Goal: Task Accomplishment & Management: Use online tool/utility

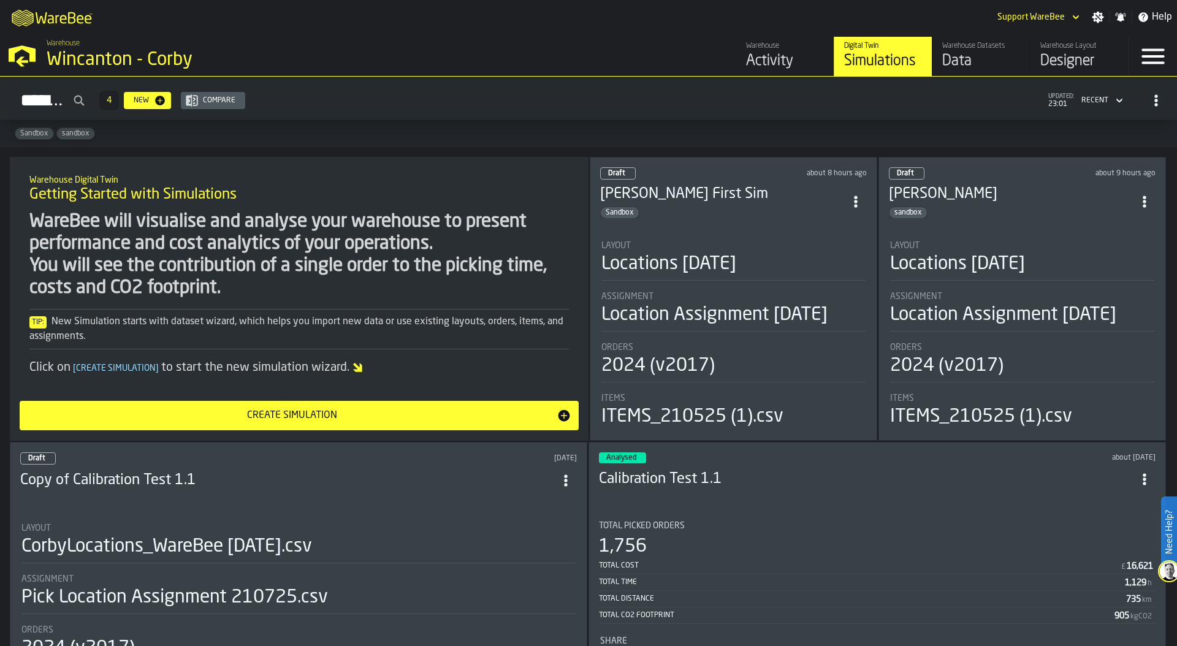
click at [98, 71] on div "Warehouse Wincanton - [GEOGRAPHIC_DATA]" at bounding box center [300, 55] width 517 height 42
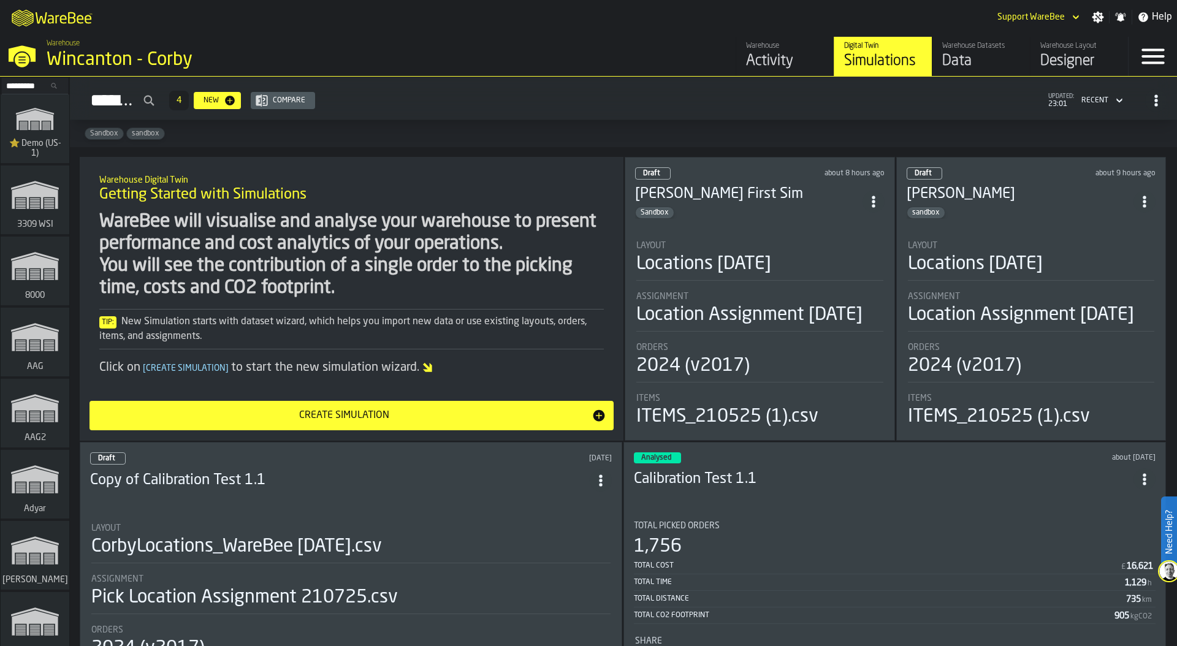
click at [26, 85] on input "Search..." at bounding box center [35, 85] width 64 height 13
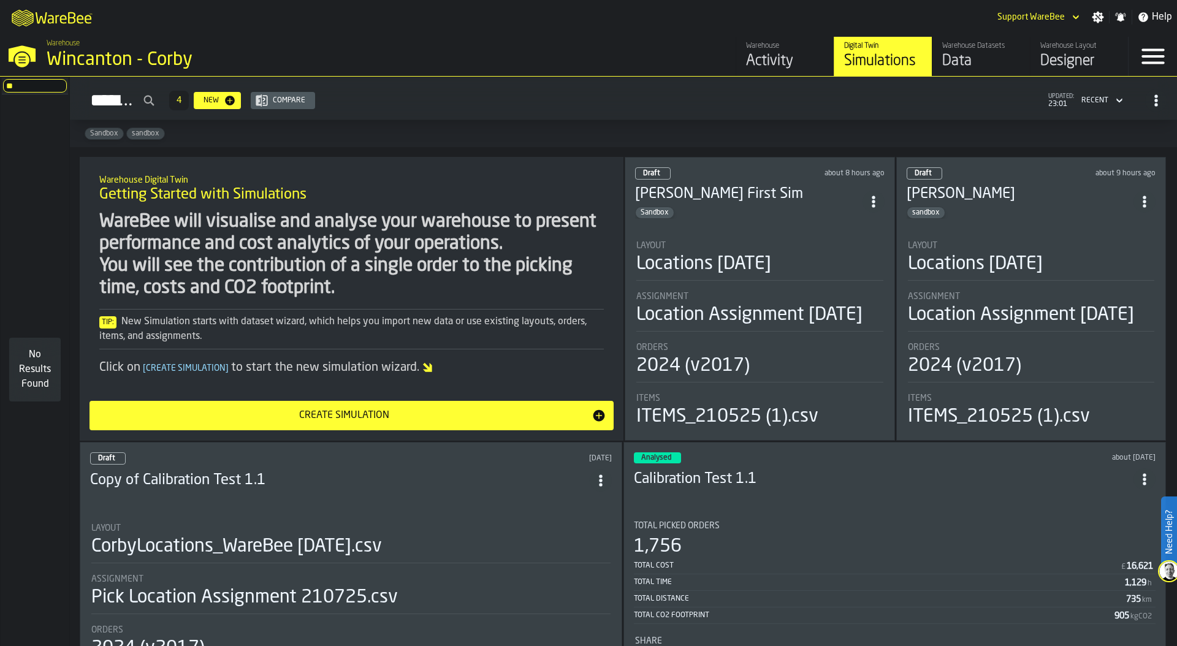
type input "*"
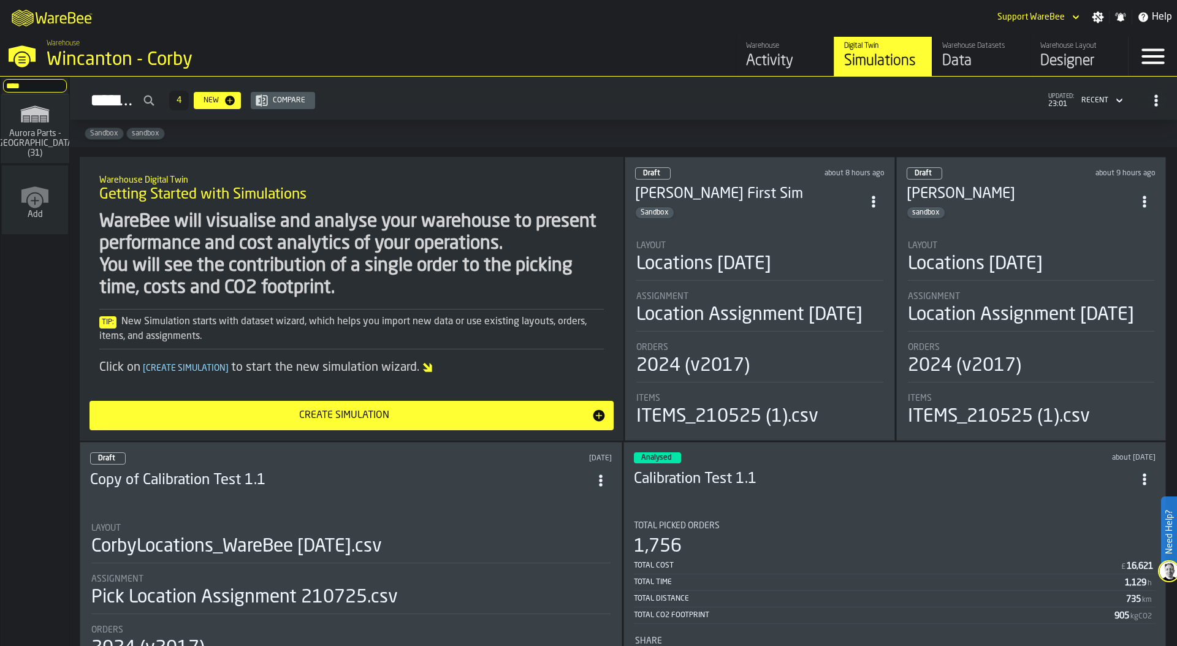
type input "****"
click at [36, 118] on rect "link-to-/wh/i/aa2e4adb-2cd5-4688-aa4a-ec82bcf75d46/simulations" at bounding box center [35, 118] width 6 height 1
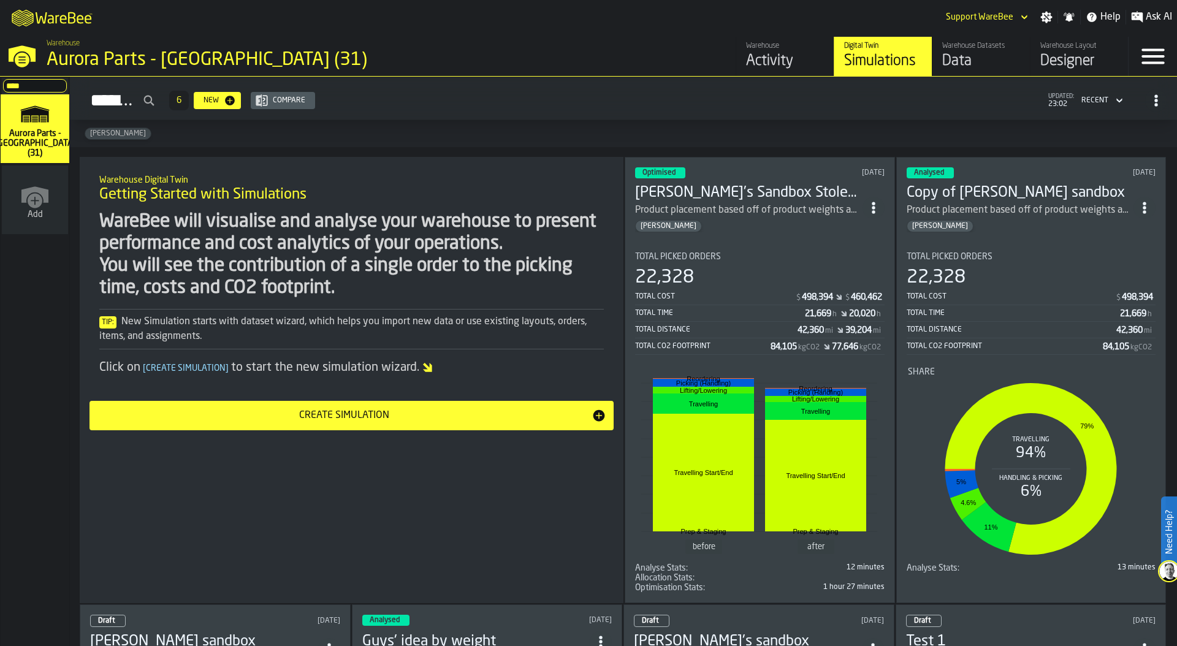
click at [423, 202] on h1 "Getting Started with Simulations" at bounding box center [351, 195] width 504 height 20
click at [970, 52] on div "Data" at bounding box center [981, 61] width 78 height 20
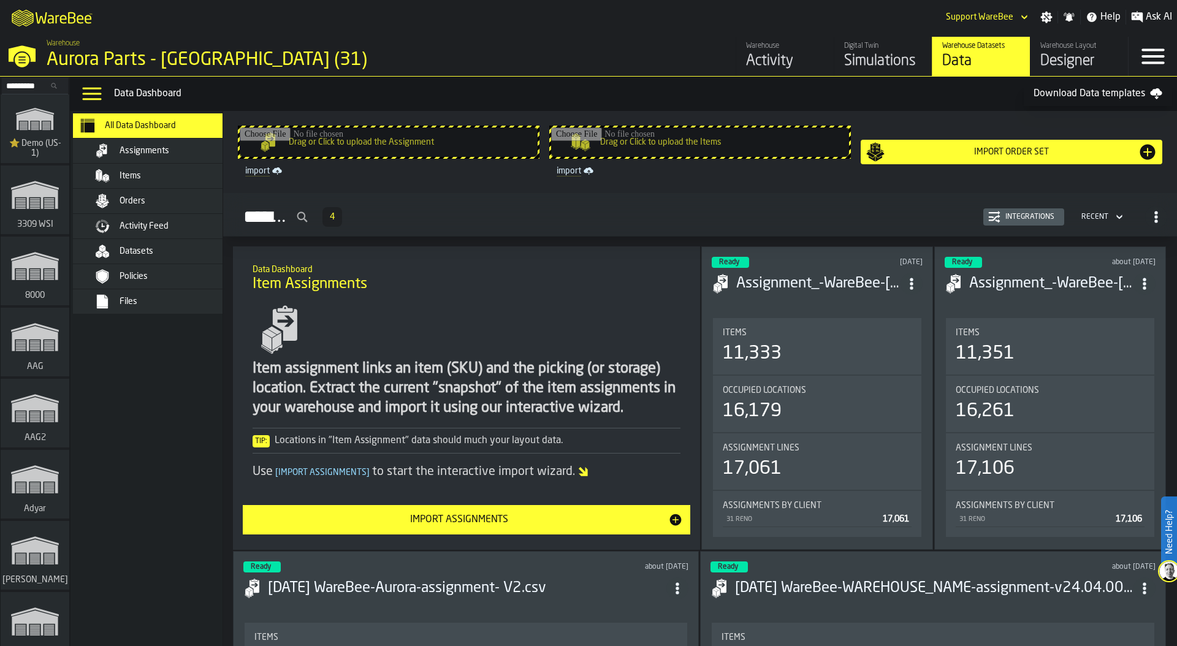
click at [107, 60] on div "Aurora Parts - [GEOGRAPHIC_DATA] (31)" at bounding box center [212, 60] width 331 height 22
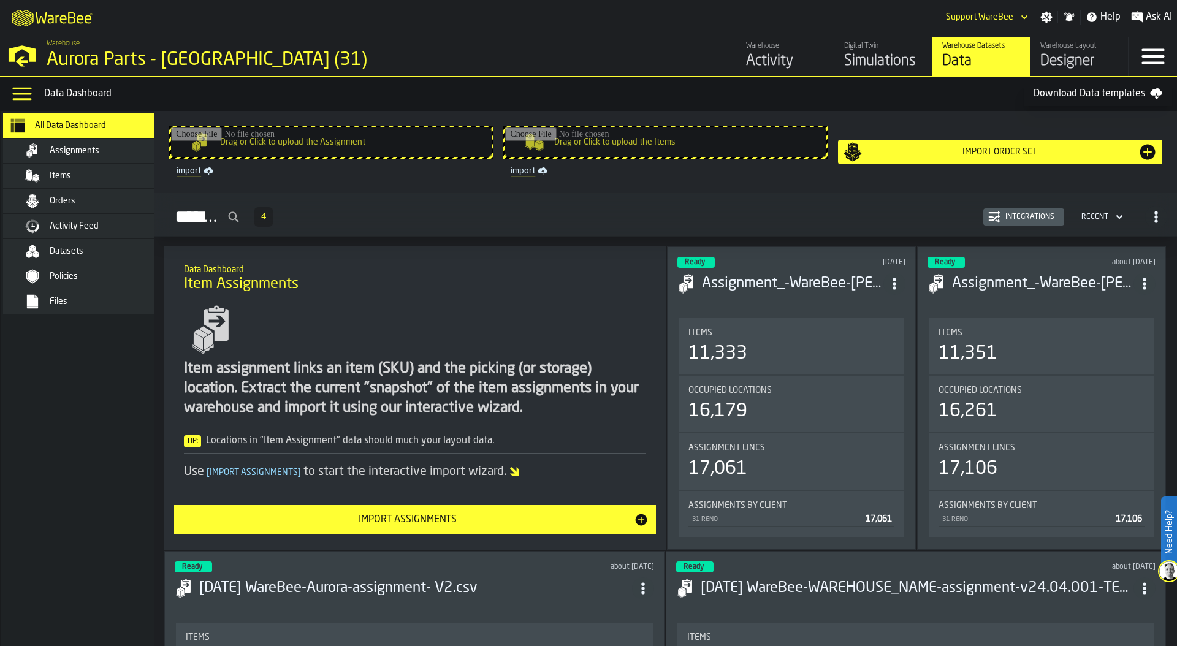
click at [690, 207] on div "Assignments 4 Integrations Recent" at bounding box center [665, 217] width 1002 height 28
click at [436, 230] on div "Assignments 4 Integrations Recent" at bounding box center [665, 217] width 1002 height 28
click at [601, 224] on div "Assignments 4 Integrations Recent" at bounding box center [665, 217] width 1002 height 28
click at [113, 224] on div "Activity Feed" at bounding box center [110, 226] width 120 height 10
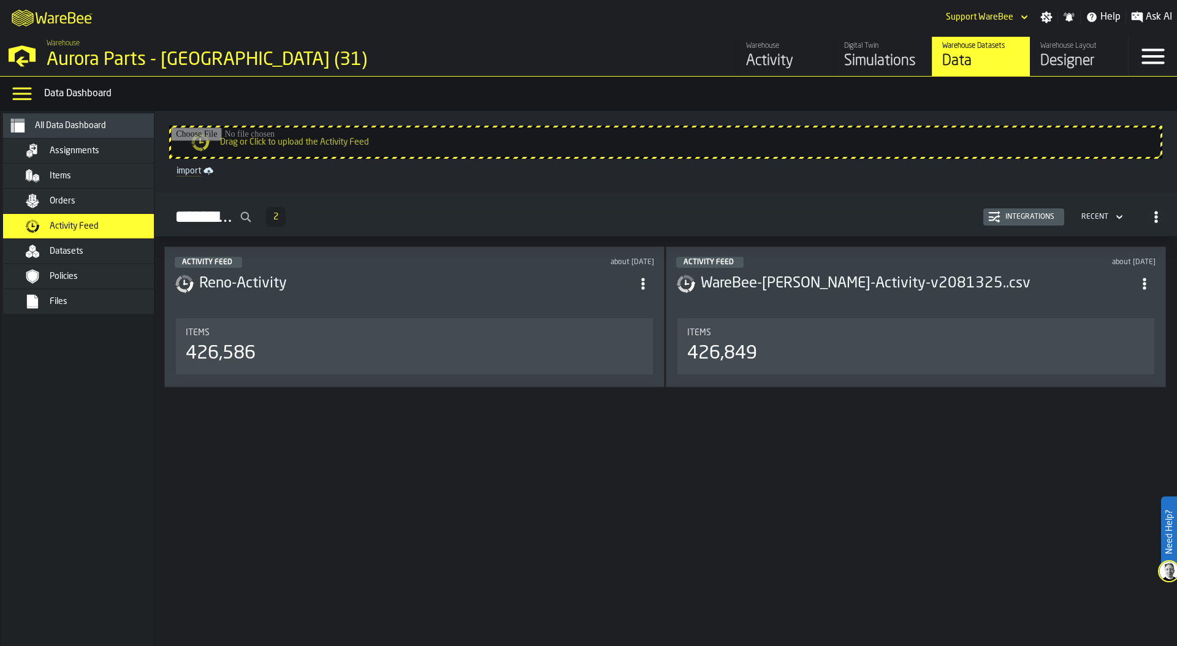
click at [1023, 217] on div "Integrations" at bounding box center [1029, 217] width 59 height 9
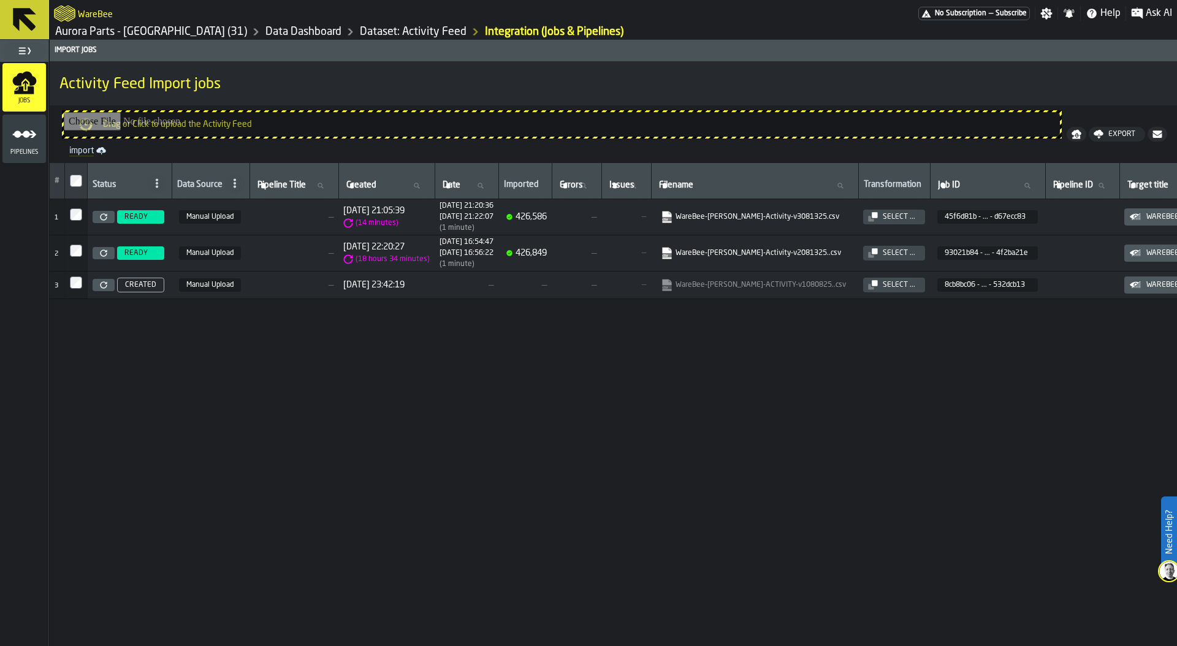
click at [257, 222] on td "—" at bounding box center [293, 217] width 89 height 36
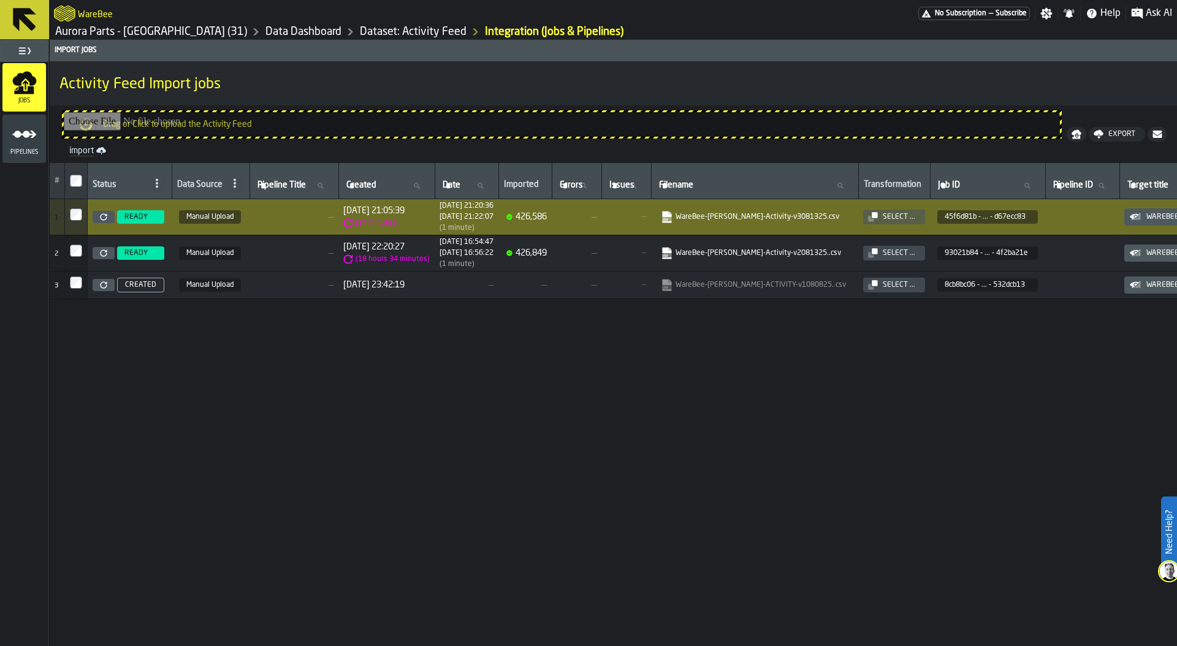
click at [267, 219] on span "—" at bounding box center [293, 217] width 79 height 10
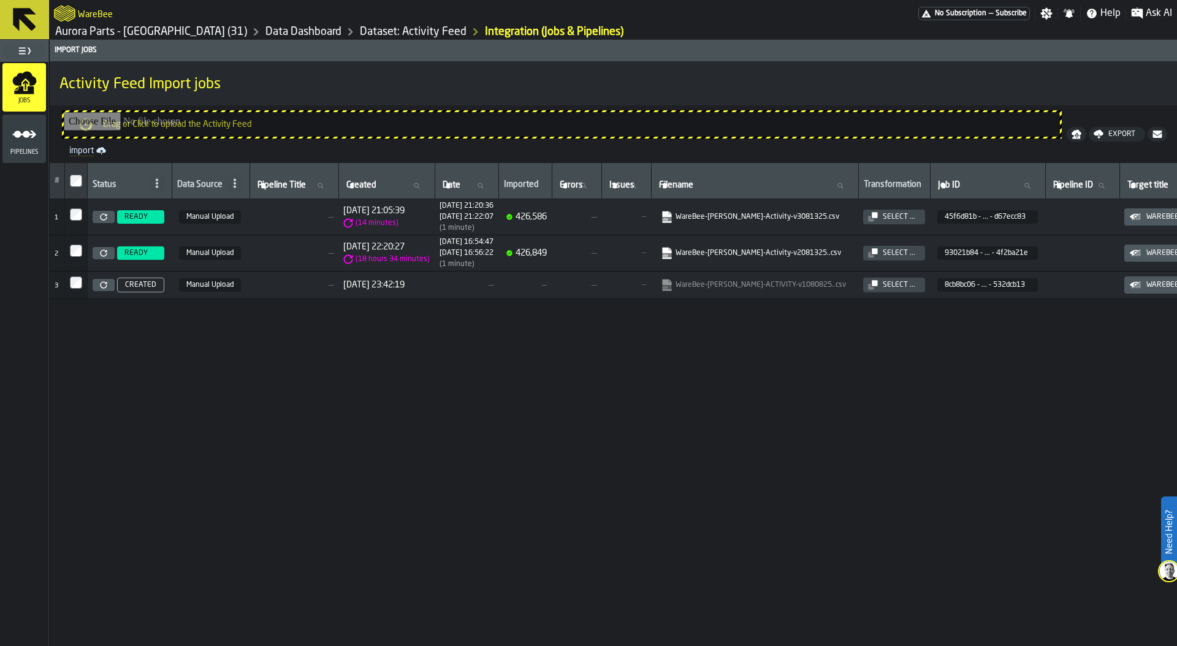
click at [279, 259] on td "—" at bounding box center [293, 253] width 89 height 36
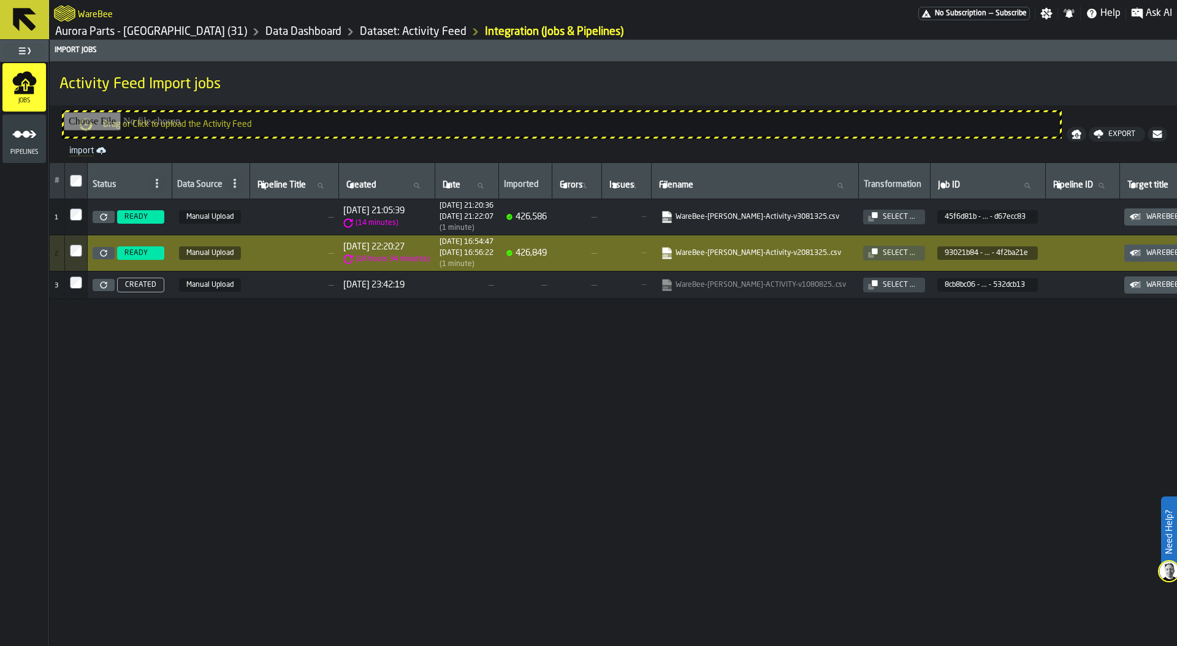
click at [286, 219] on span "—" at bounding box center [293, 217] width 79 height 10
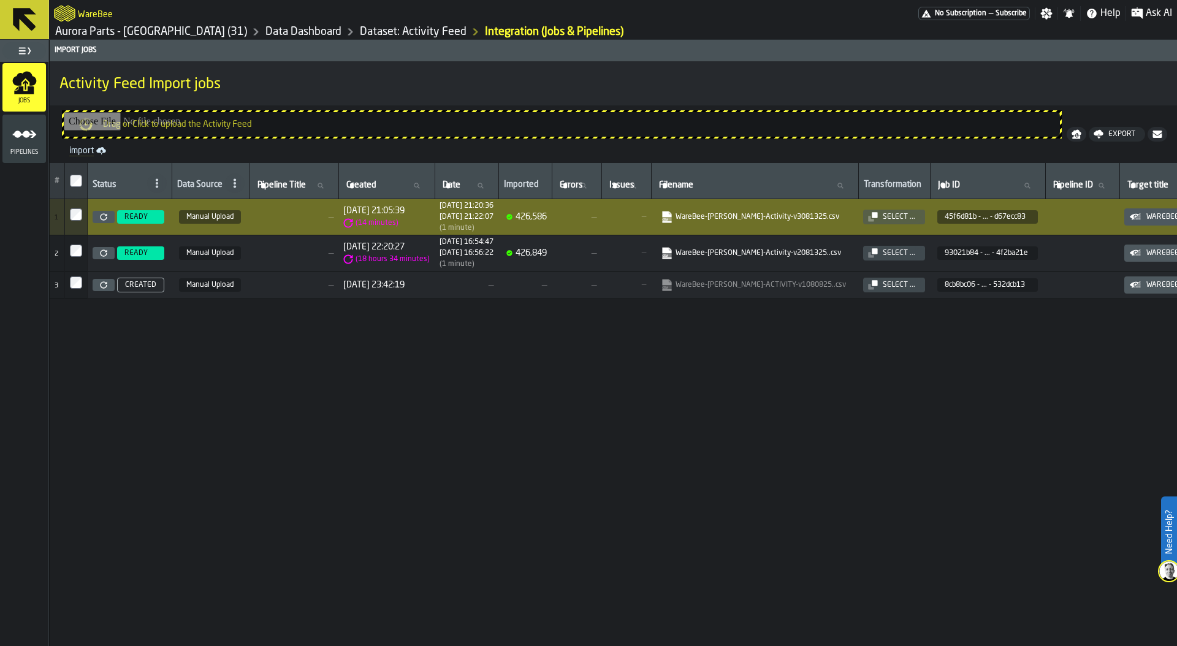
click at [293, 259] on td "—" at bounding box center [293, 253] width 89 height 36
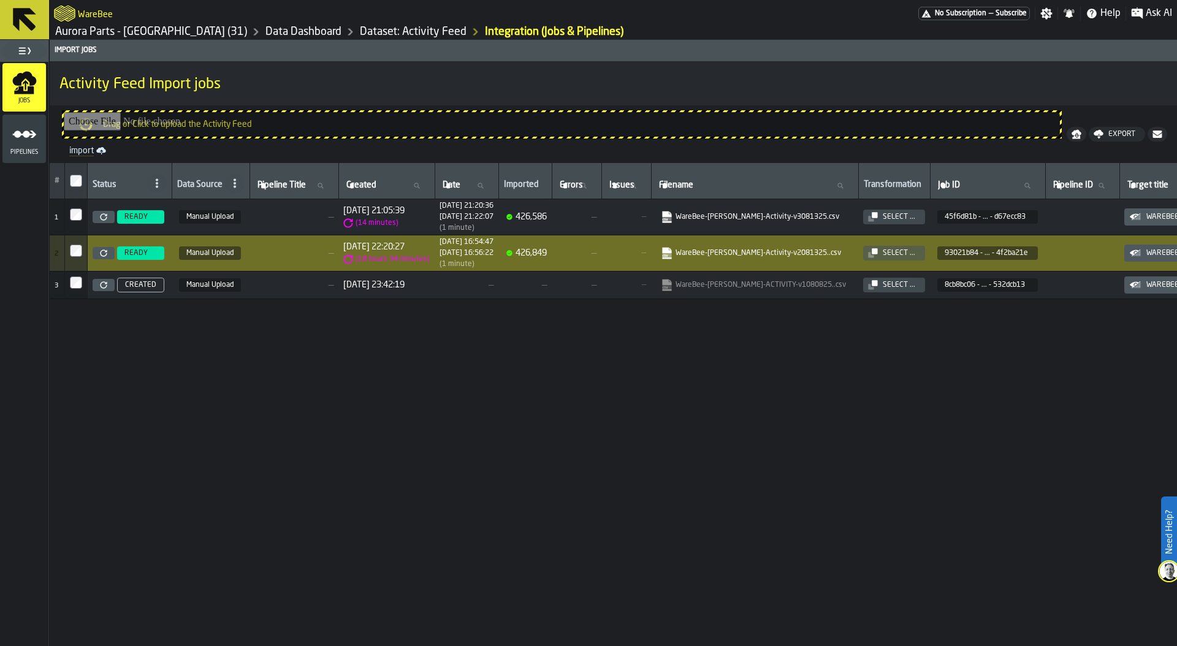
click at [286, 215] on span "—" at bounding box center [293, 217] width 79 height 10
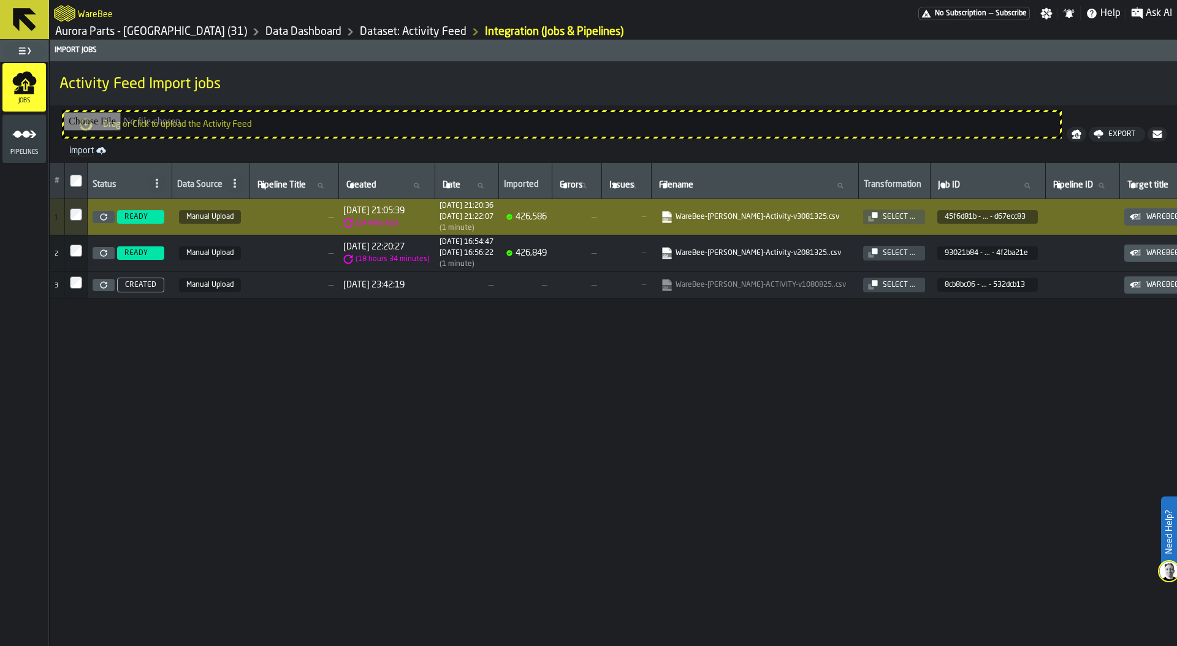
click at [292, 251] on span "—" at bounding box center [293, 253] width 79 height 10
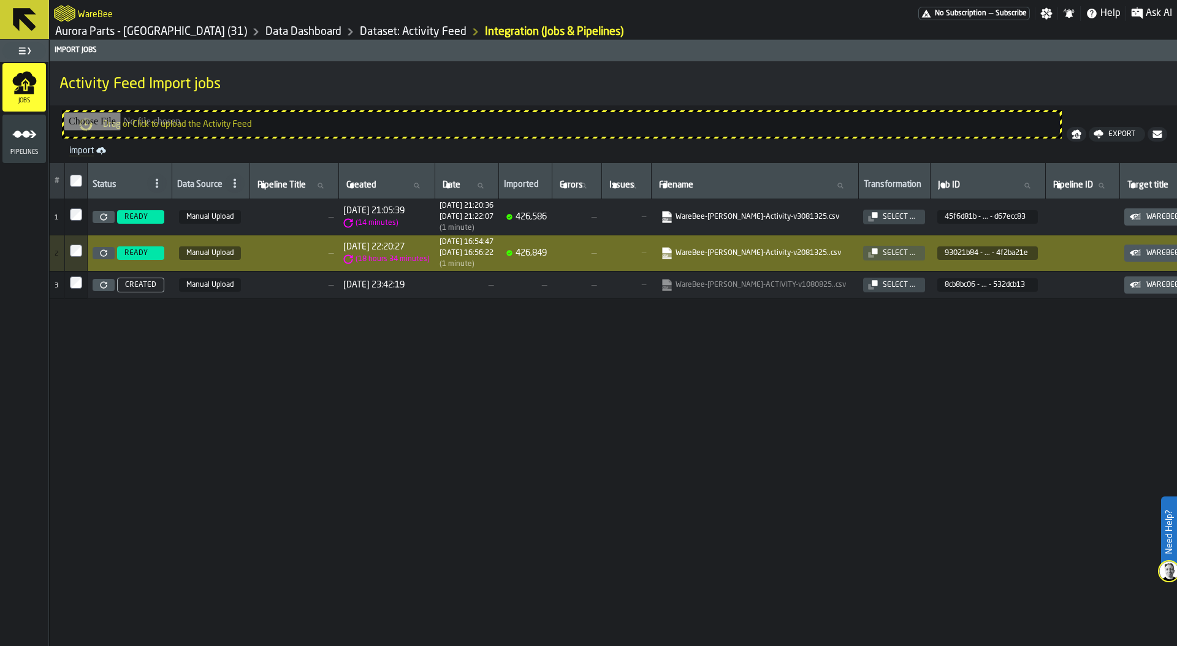
click at [292, 221] on span "—" at bounding box center [293, 217] width 79 height 10
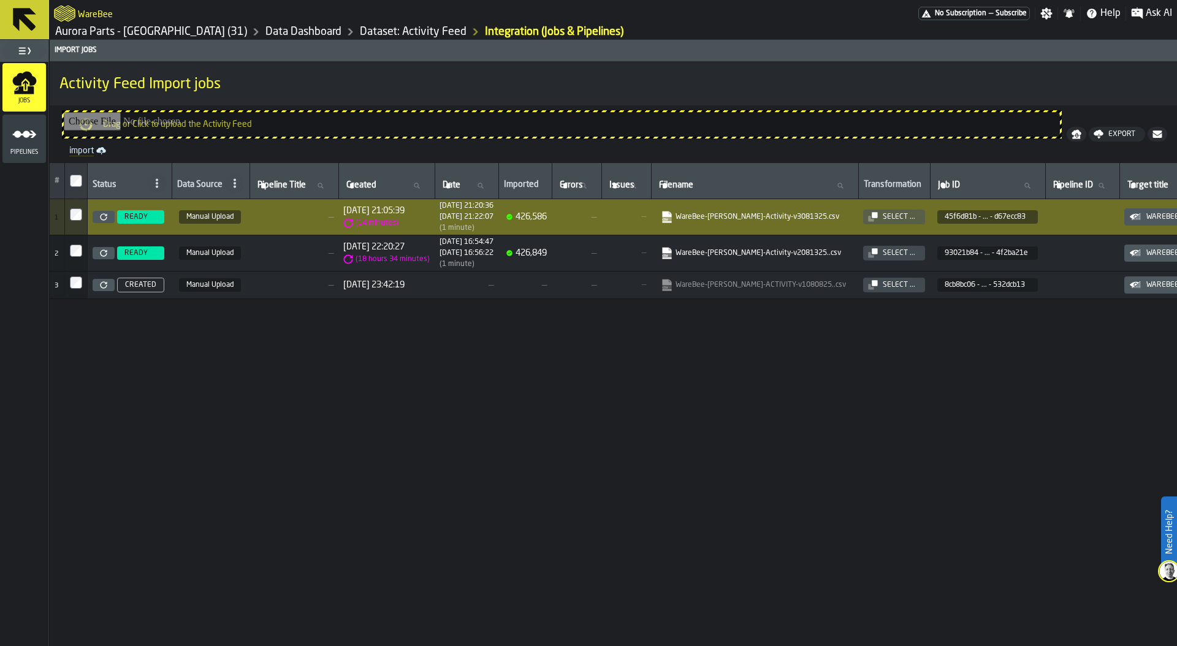
click at [31, 135] on icon "menu Pipelines" at bounding box center [24, 134] width 25 height 25
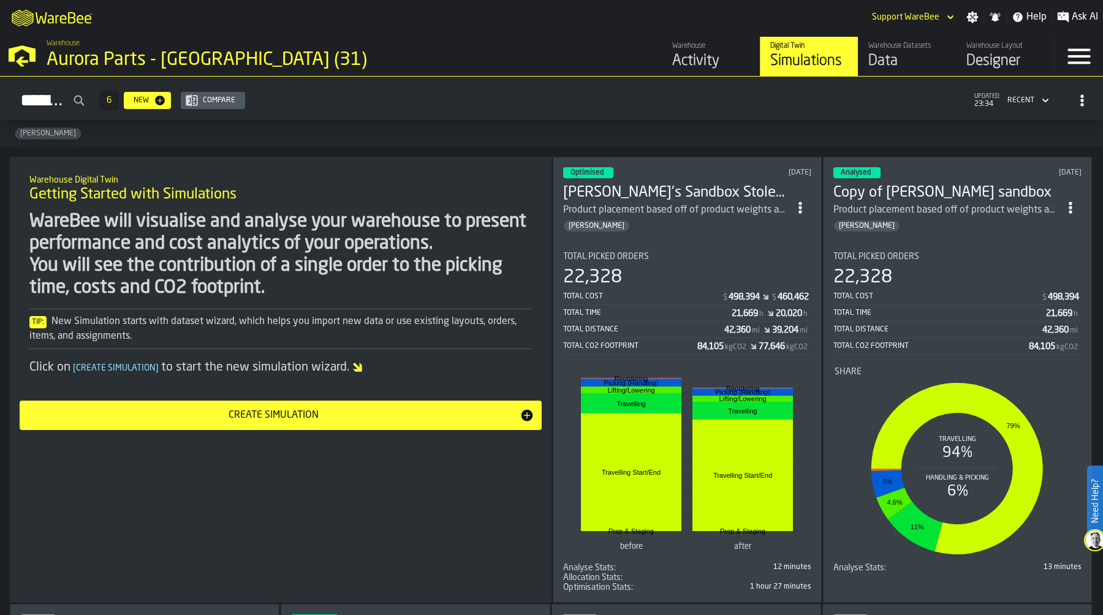
click at [993, 57] on div "Designer" at bounding box center [1005, 61] width 78 height 20
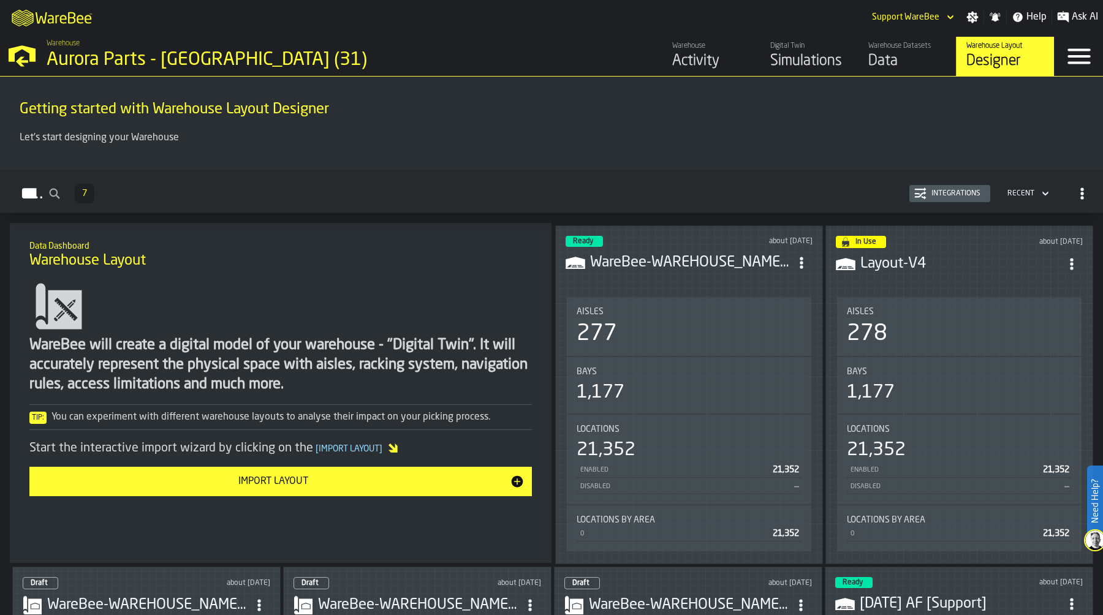
click at [802, 262] on icon "ItemListCard-DashboardItemContainer" at bounding box center [801, 263] width 12 height 12
click at [780, 346] on div "Edit in Designer" at bounding box center [772, 344] width 68 height 15
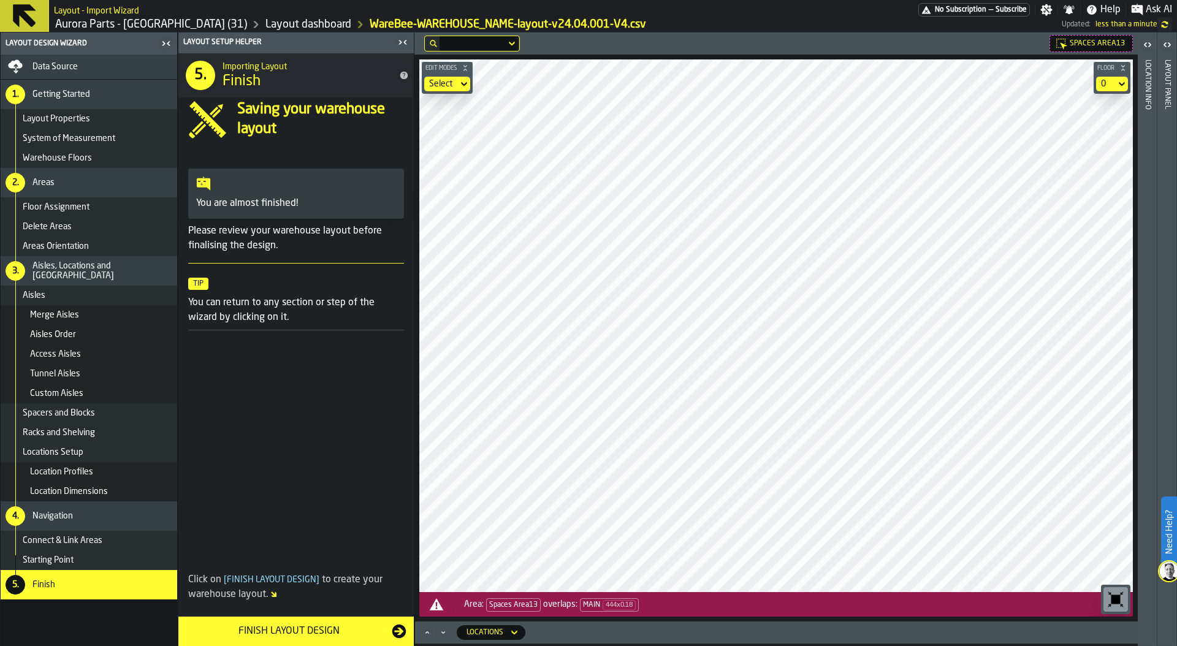
click at [1102, 365] on main "Layout Design Wizard Data Source 1. Getting Started Layout Properties System of…" at bounding box center [588, 338] width 1177 height 613
click at [1102, 364] on main "Layout Design Wizard Data Source 1. Getting Started Layout Properties System of…" at bounding box center [588, 338] width 1177 height 613
click at [447, 80] on div "Select" at bounding box center [441, 84] width 24 height 10
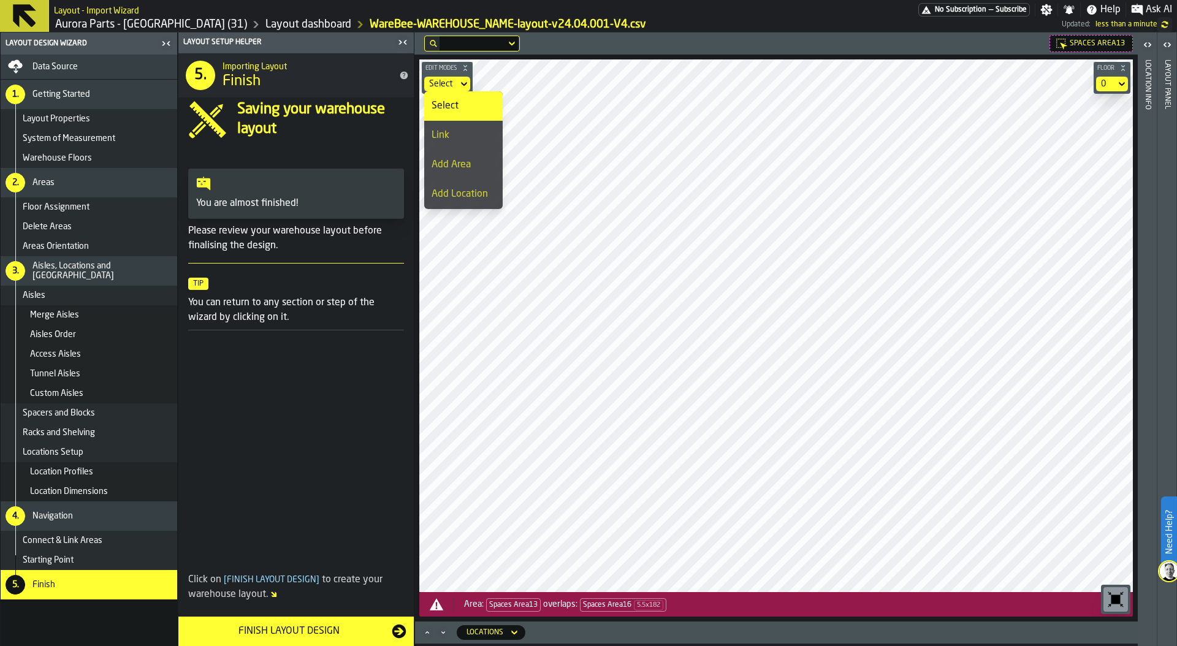
click at [457, 129] on div "Link" at bounding box center [463, 135] width 64 height 15
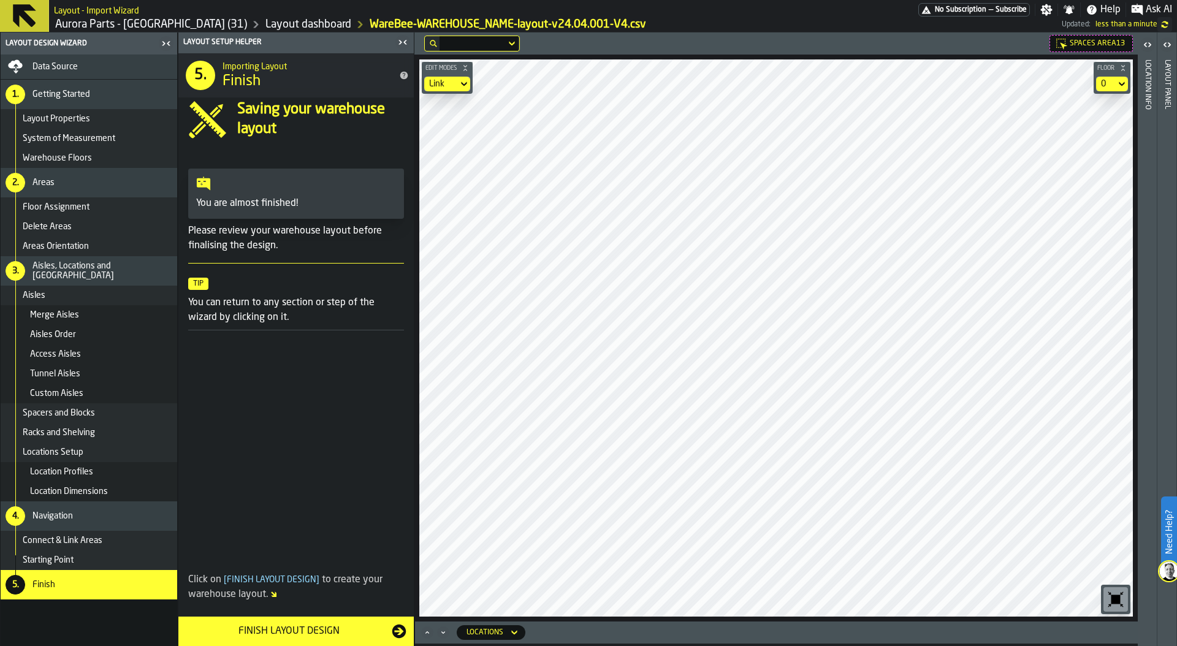
click at [406, 509] on main "Layout Design Wizard Data Source 1. Getting Started Layout Properties System of…" at bounding box center [588, 338] width 1177 height 613
click at [401, 416] on main "Layout Design Wizard Data Source 1. Getting Started Layout Properties System of…" at bounding box center [588, 338] width 1177 height 613
click at [367, 372] on main "Layout Design Wizard Data Source 1. Getting Started Layout Properties System of…" at bounding box center [588, 338] width 1177 height 613
click at [642, 354] on main "Layout Design Wizard Data Source 1. Getting Started Layout Properties System of…" at bounding box center [588, 338] width 1177 height 613
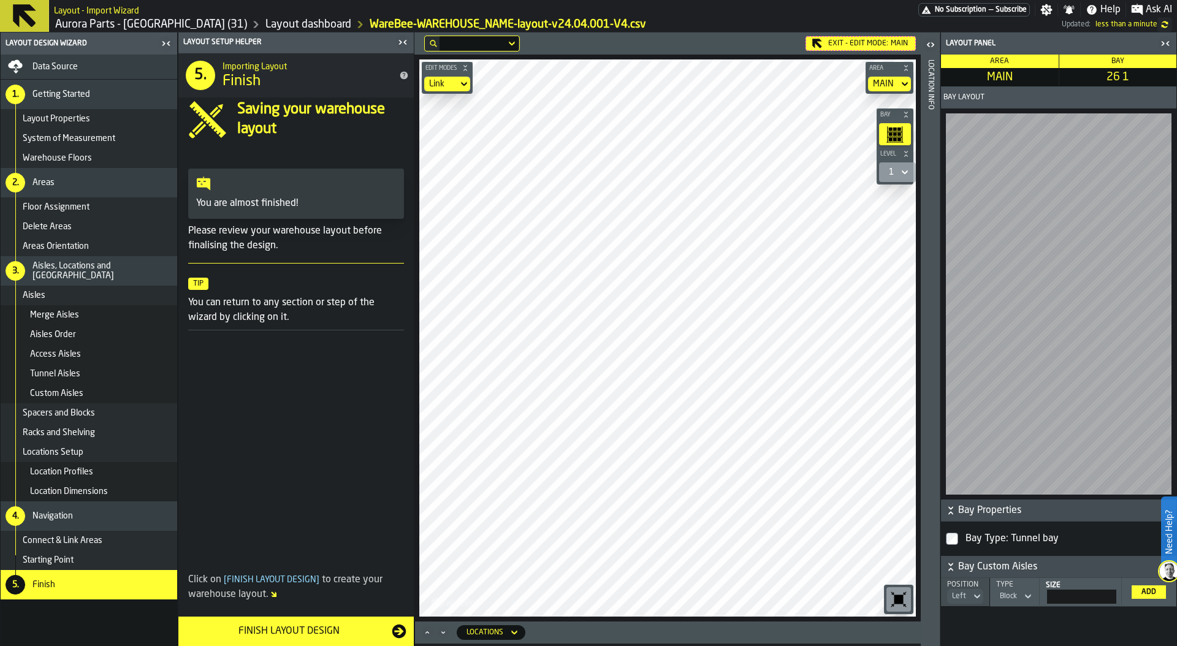
drag, startPoint x: 412, startPoint y: 353, endPoint x: 780, endPoint y: 645, distance: 470.2
click at [778, 615] on div "Exit - Edit Mode: MAIN Edit Modes Link Area MAIN Bay Level 1 M A K I N G W A R …" at bounding box center [667, 338] width 506 height 613
click at [1102, 41] on icon "button-toggle-Close me" at bounding box center [1165, 43] width 15 height 15
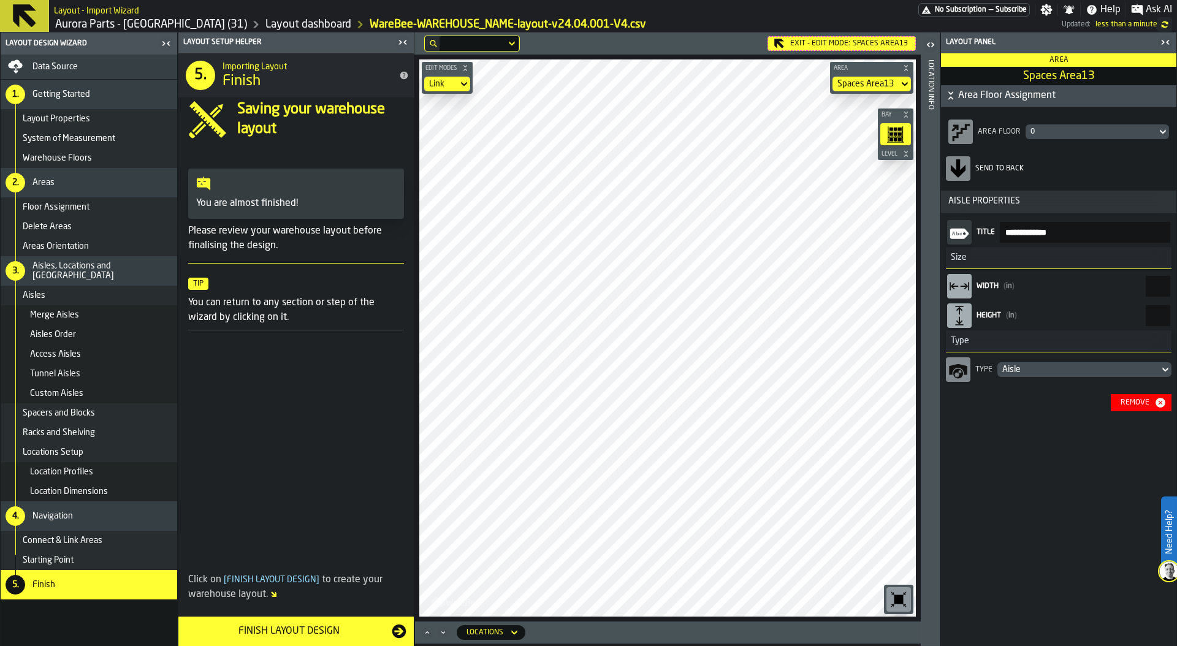
click at [1102, 281] on input "****" at bounding box center [1157, 286] width 25 height 21
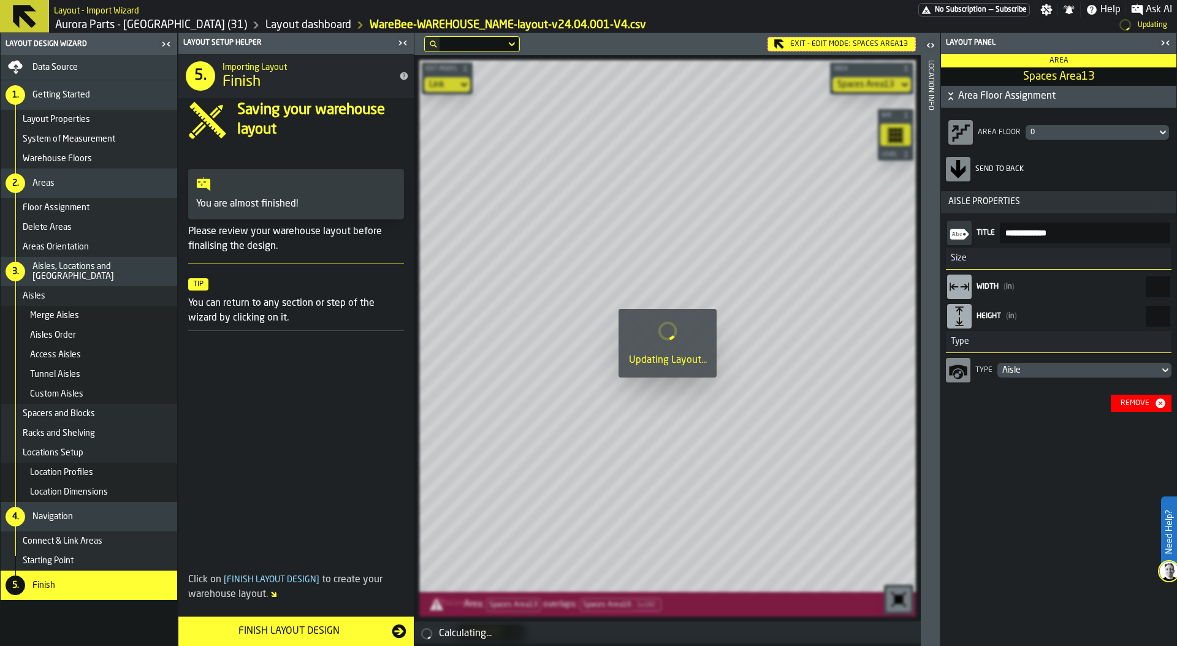
type input "****"
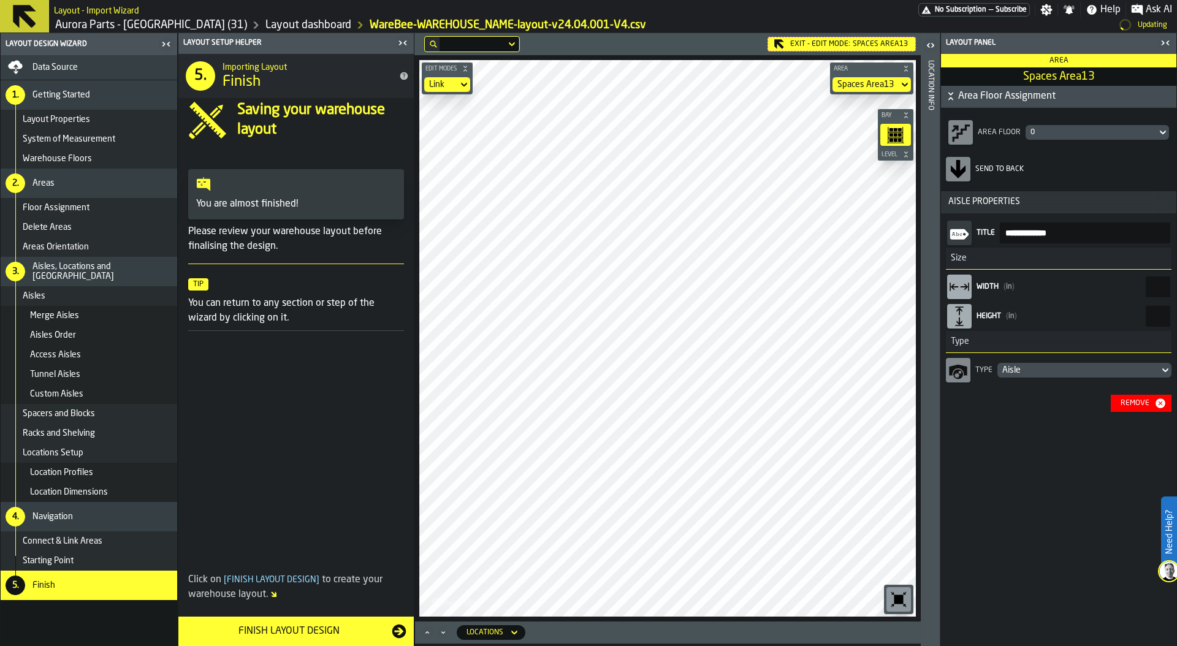
click at [1102, 315] on input "***" at bounding box center [1157, 316] width 25 height 21
drag, startPoint x: 1154, startPoint y: 314, endPoint x: 1176, endPoint y: 314, distance: 22.1
click at [1102, 314] on div "**********" at bounding box center [1058, 339] width 237 height 613
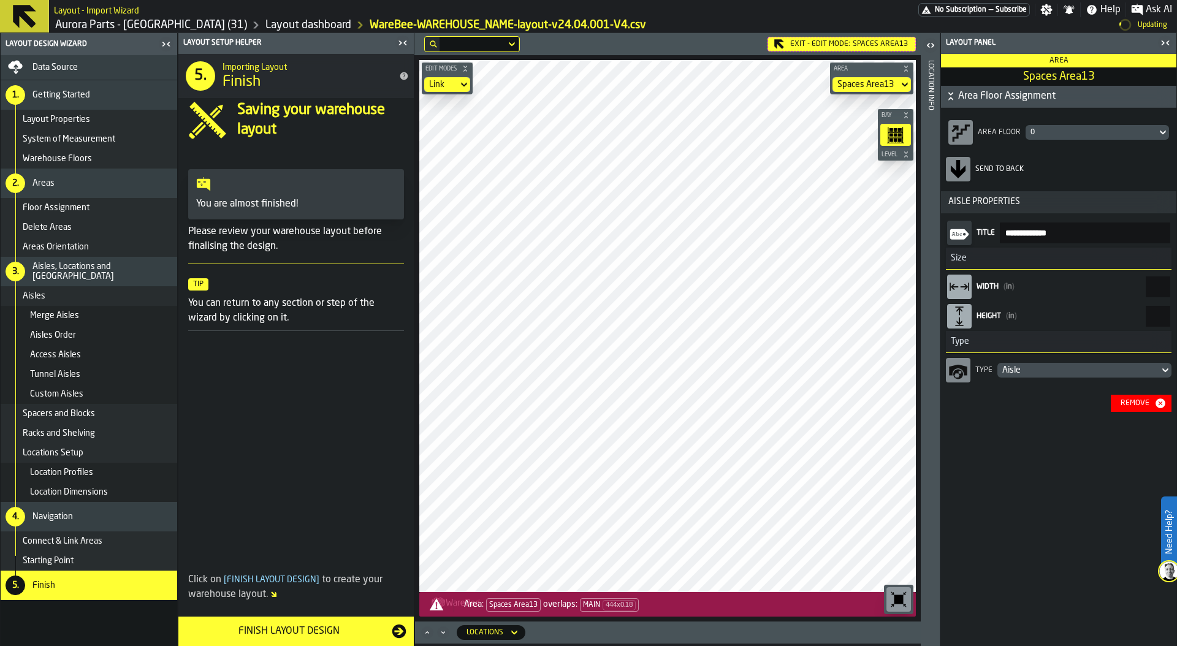
type input "***"
click at [923, 306] on main "Layout Design Wizard Data Source 1. Getting Started Layout Properties System of…" at bounding box center [588, 338] width 1177 height 613
click at [400, 39] on icon "button-toggle-Close me" at bounding box center [402, 42] width 15 height 15
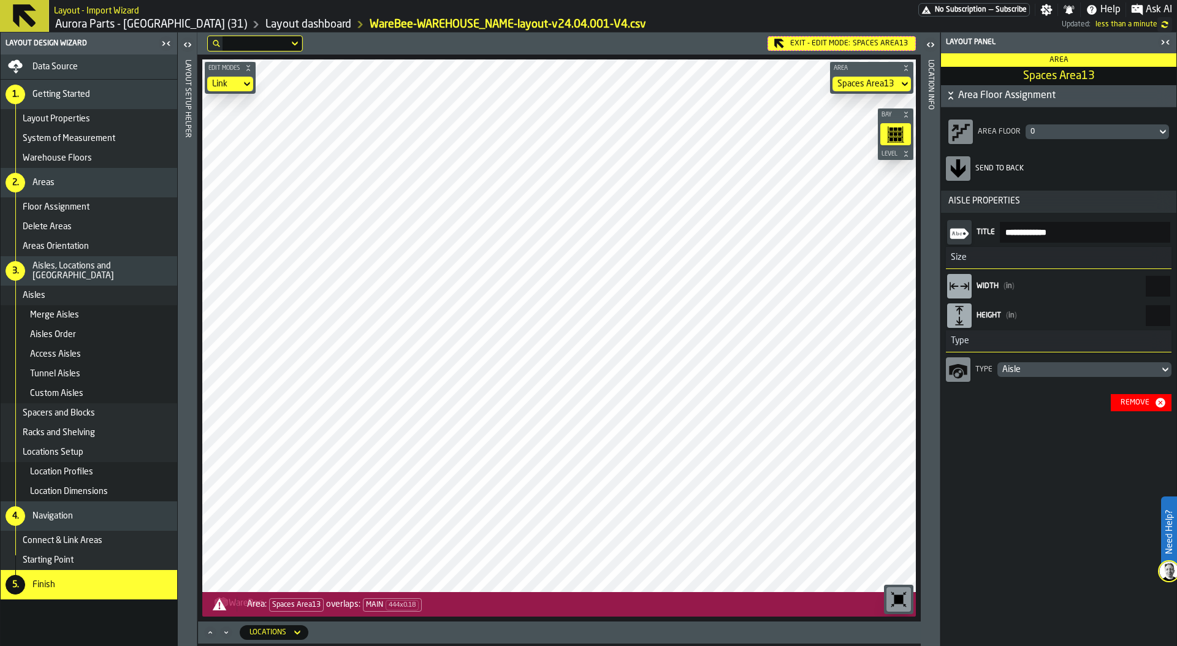
click at [935, 244] on main "**********" at bounding box center [588, 338] width 1177 height 613
click at [1102, 278] on main "**********" at bounding box center [588, 338] width 1177 height 613
click at [1102, 364] on main "**********" at bounding box center [588, 338] width 1177 height 613
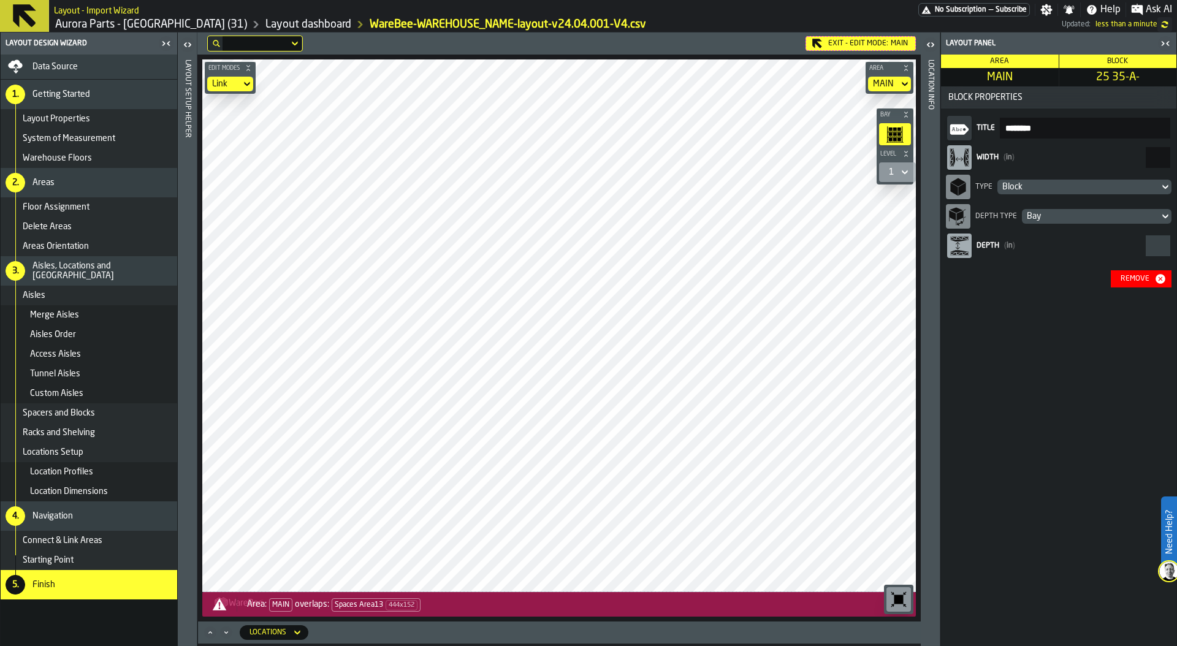
drag, startPoint x: 1144, startPoint y: 158, endPoint x: 1176, endPoint y: 153, distance: 32.2
click at [1102, 153] on div "Layout panel Area MAIN Block 25 35-A- Block Properties Title ******** Width ( i…" at bounding box center [1058, 338] width 237 height 613
type input "*"
click at [1102, 278] on div "Remove" at bounding box center [1134, 279] width 39 height 9
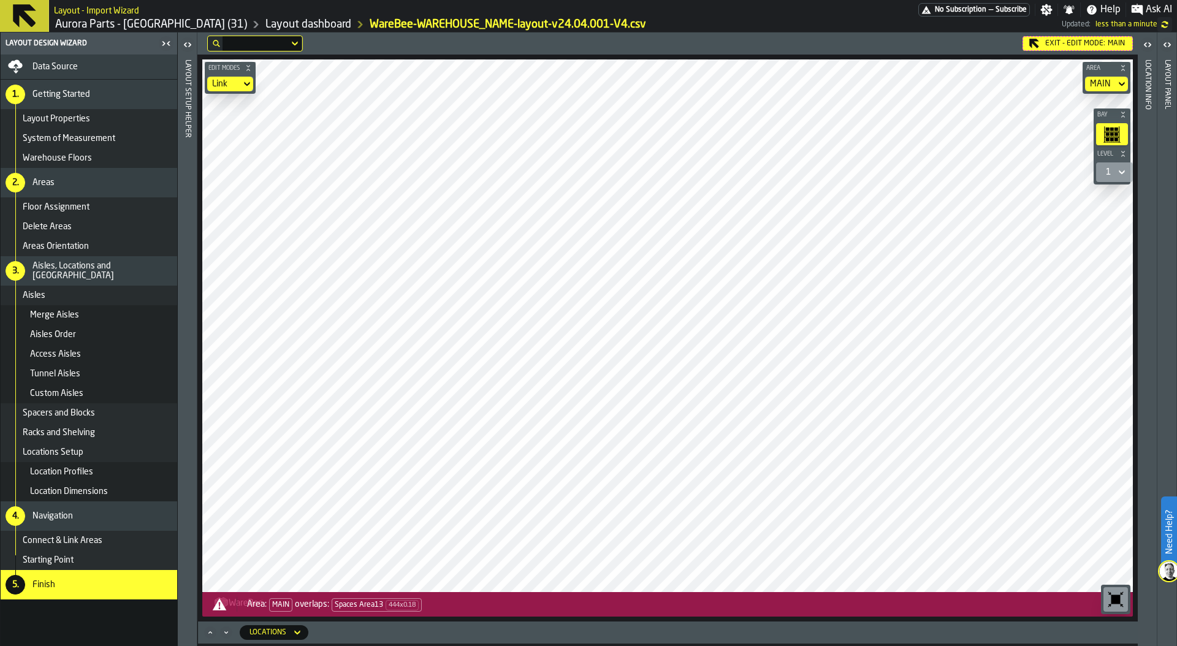
click at [142, 26] on link "Aurora Parts - [GEOGRAPHIC_DATA] (31)" at bounding box center [151, 24] width 192 height 13
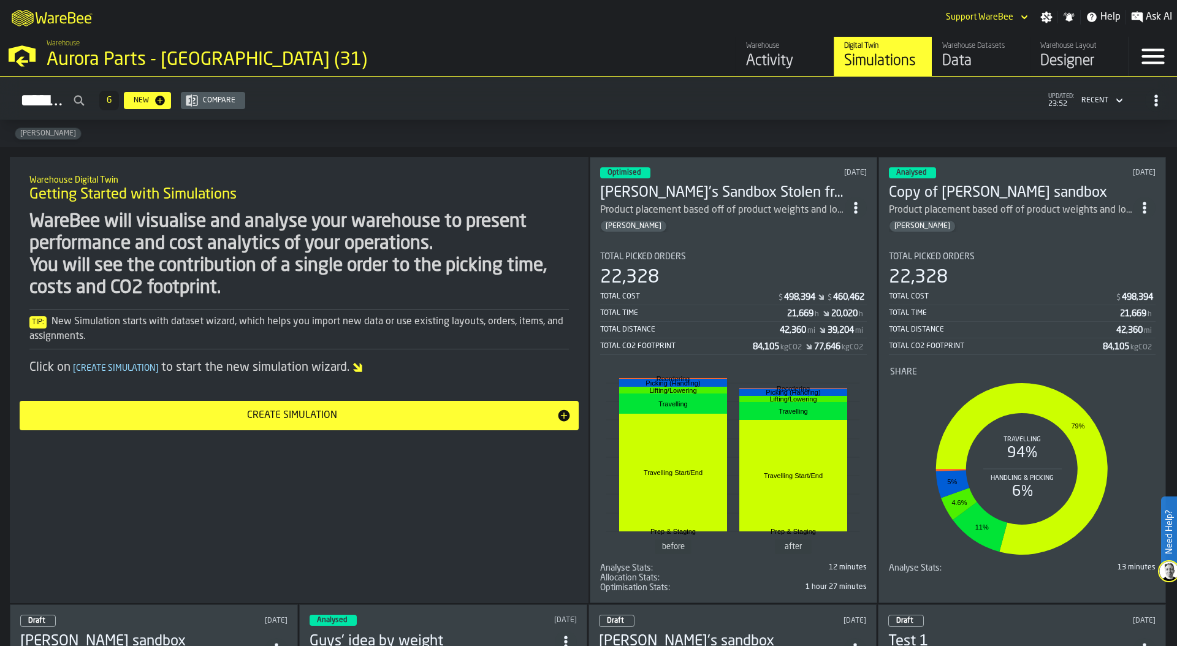
click at [715, 306] on div "Total Time 21,669 h 20,020 h" at bounding box center [733, 313] width 267 height 15
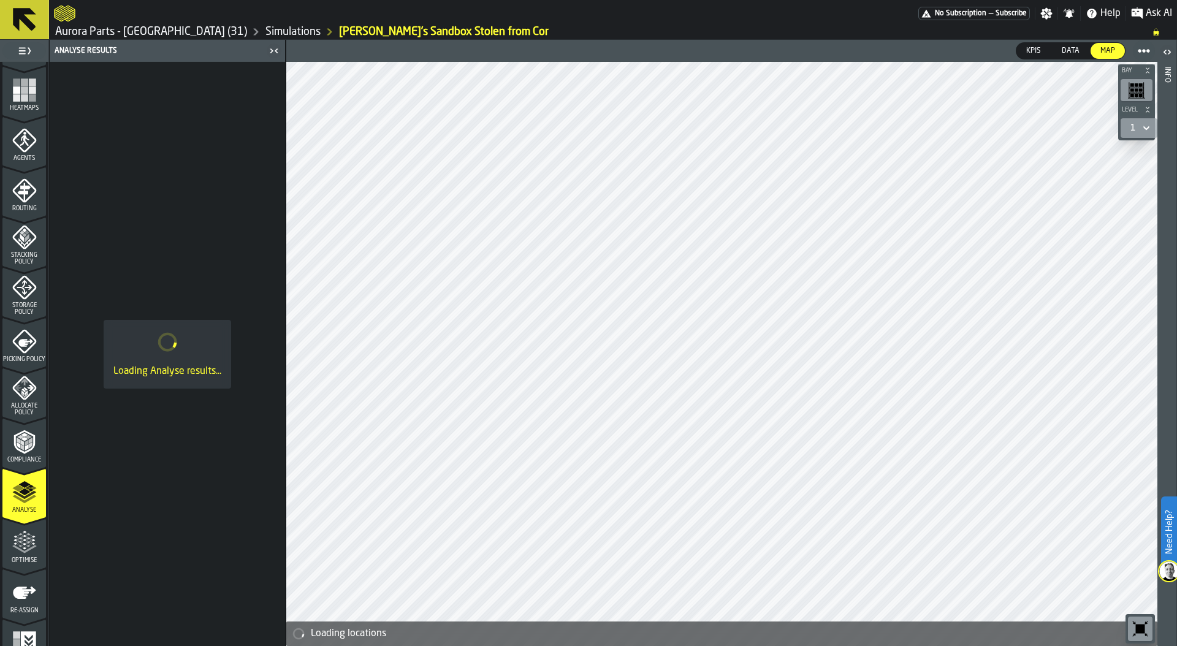
scroll to position [320, 0]
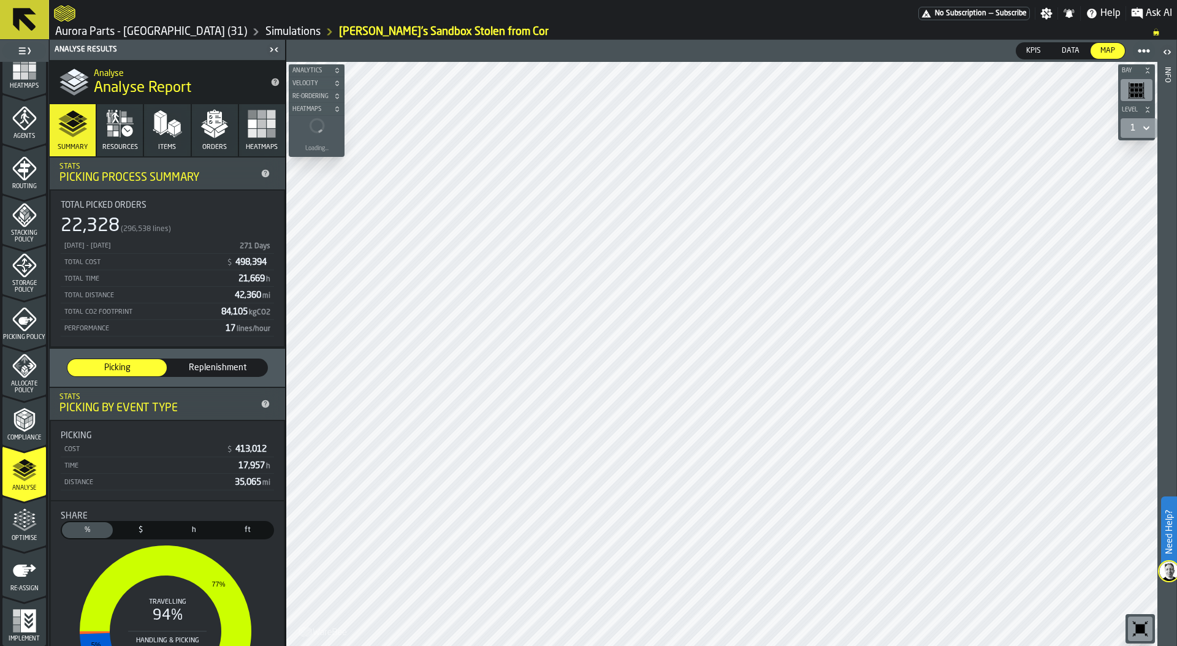
drag, startPoint x: 63, startPoint y: 243, endPoint x: 216, endPoint y: 240, distance: 152.6
click at [216, 240] on div "01/08/2024 - 13/08/2025 271 Days" at bounding box center [167, 245] width 213 height 15
click at [115, 132] on icon "button" at bounding box center [116, 134] width 6 height 6
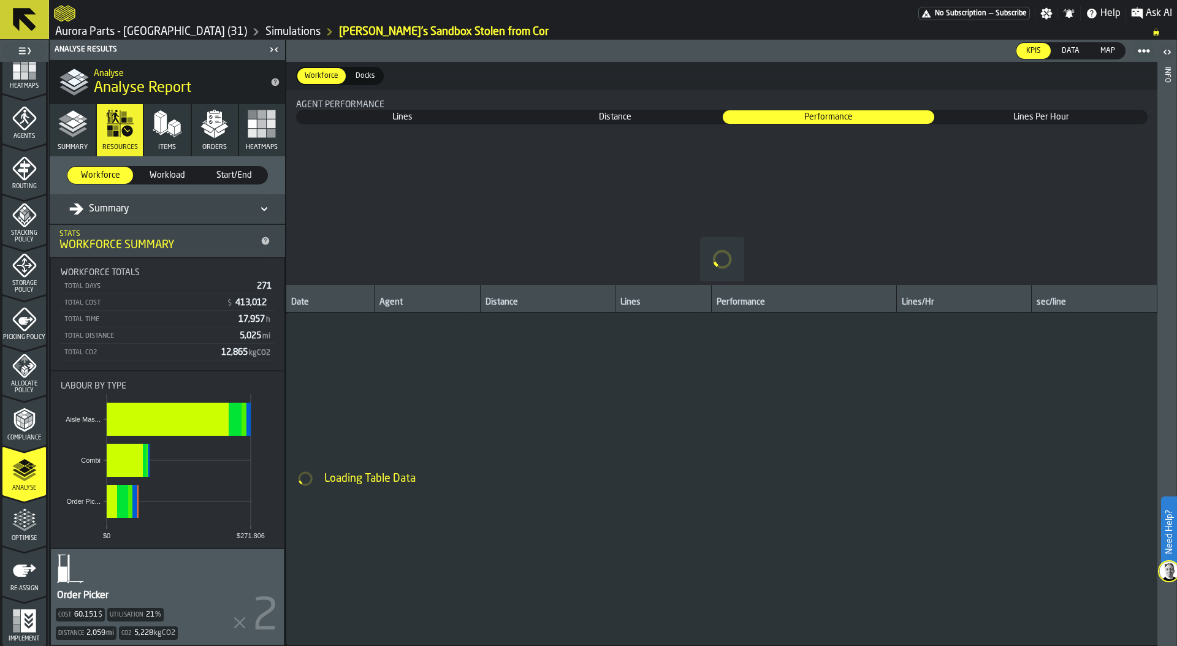
click at [115, 211] on div "Summary" at bounding box center [99, 209] width 60 height 15
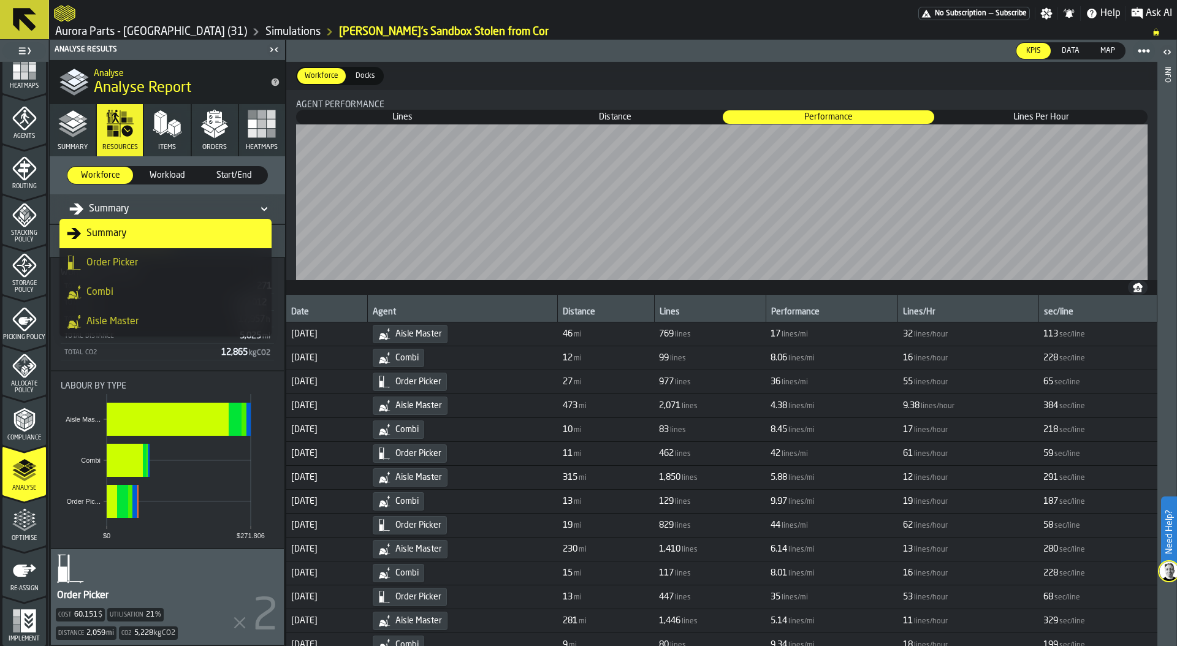
click at [126, 324] on div "Aisle Master" at bounding box center [165, 321] width 197 height 15
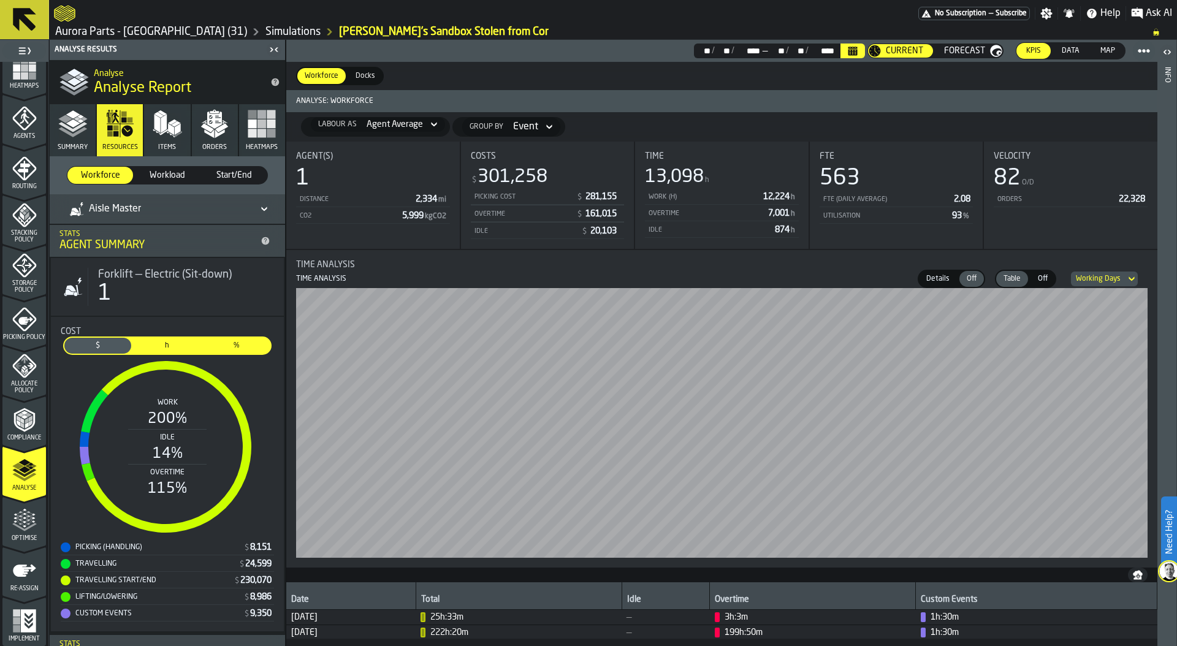
click at [67, 121] on polygon "button" at bounding box center [65, 119] width 14 height 8
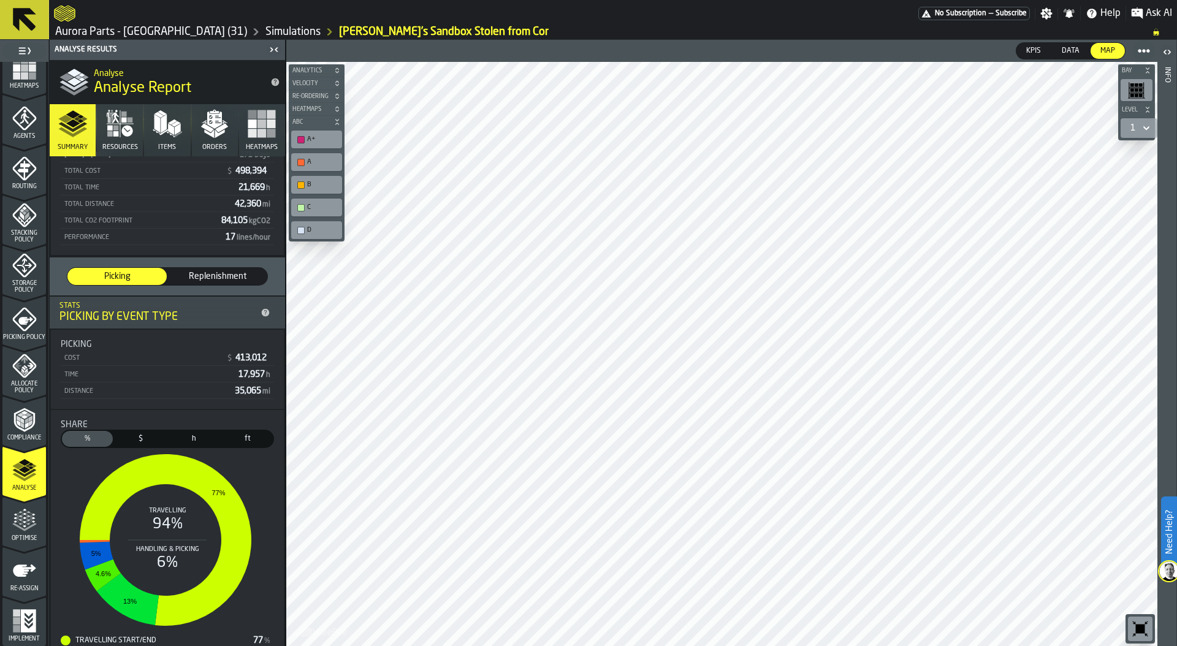
scroll to position [202, 0]
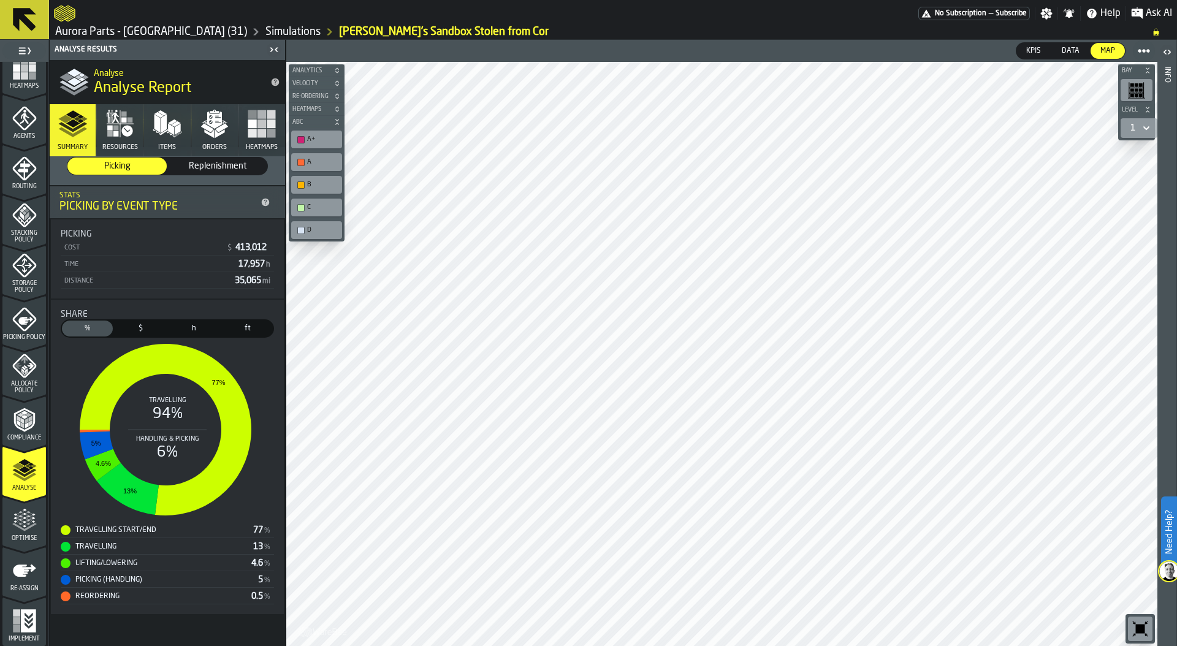
click at [208, 132] on polygon "button" at bounding box center [207, 127] width 13 height 9
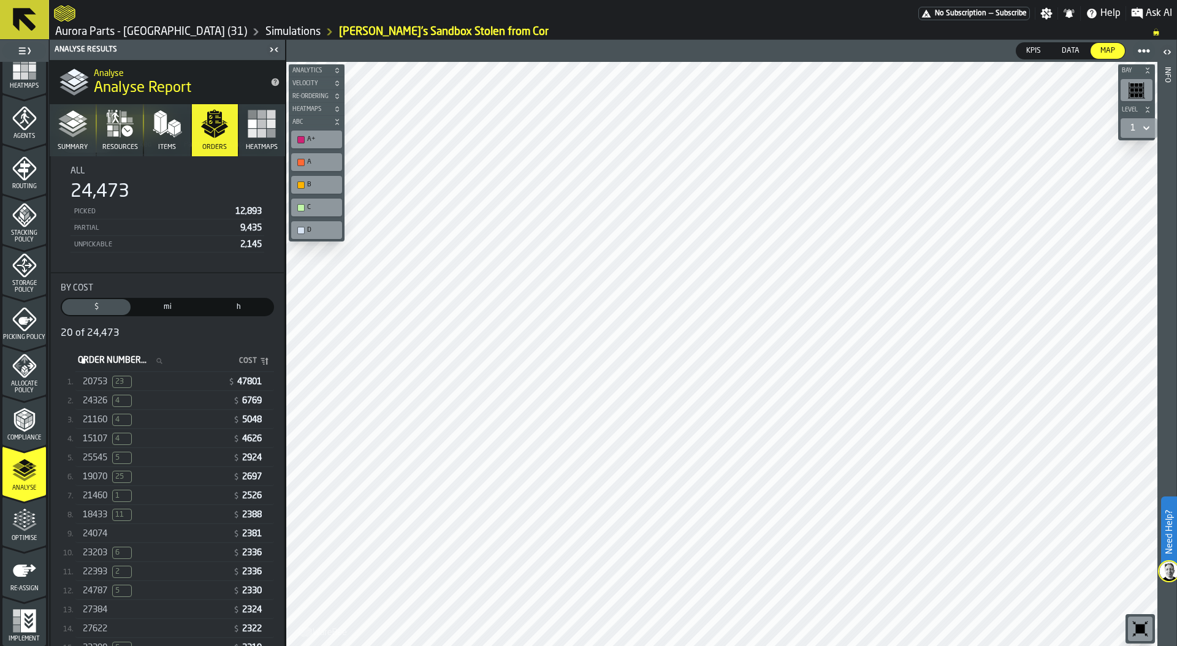
scroll to position [118, 0]
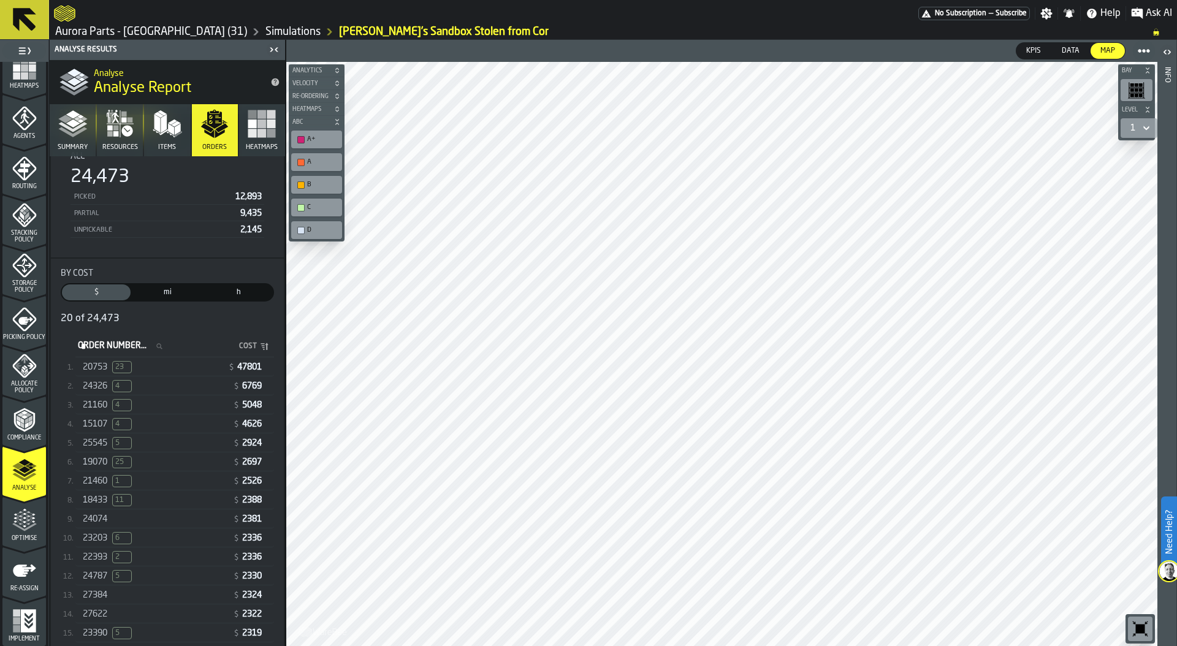
click at [174, 366] on div "20753 23" at bounding box center [153, 367] width 140 height 12
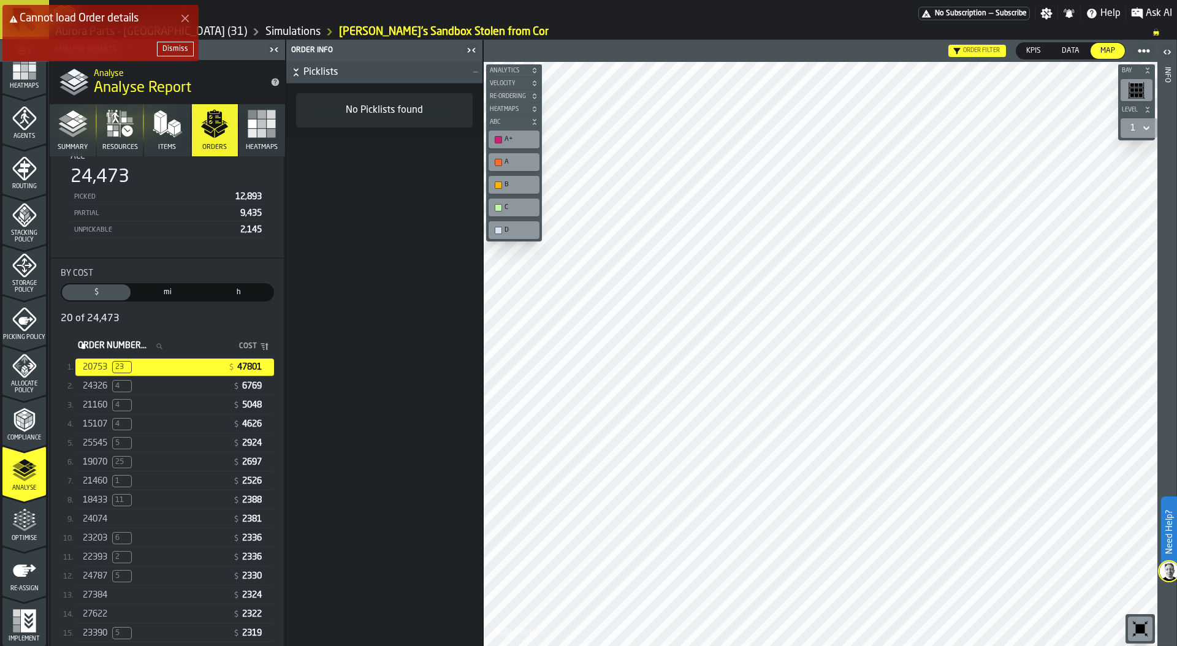
click at [176, 48] on div "Dismiss" at bounding box center [175, 49] width 26 height 9
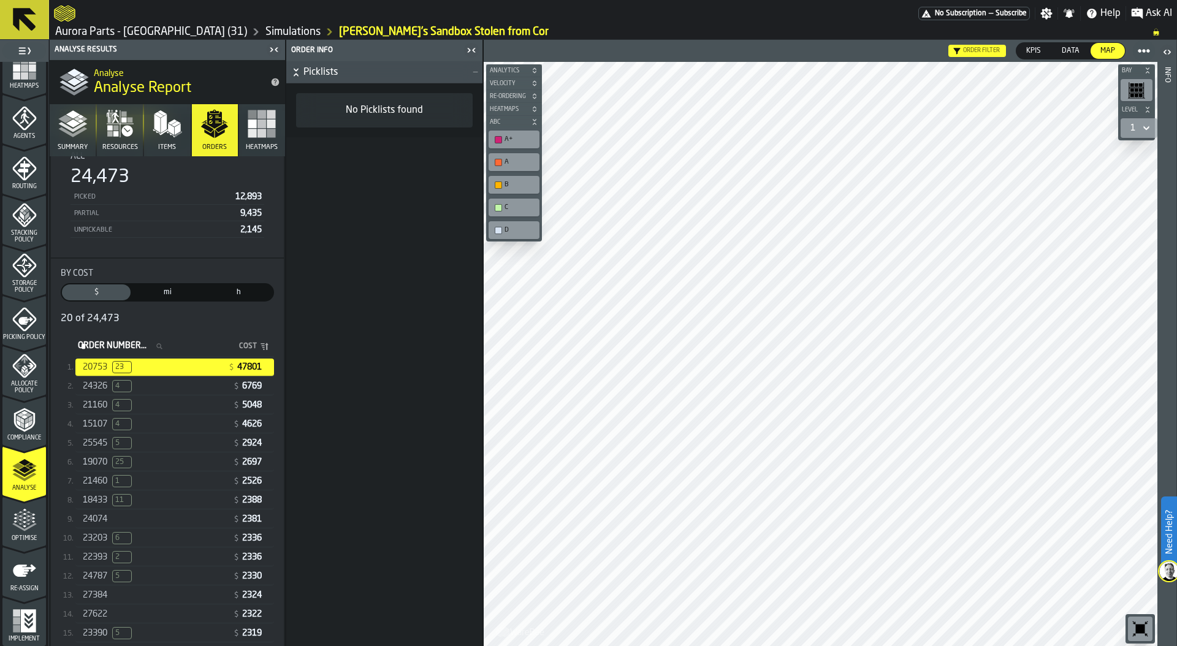
click at [157, 384] on div "24326 4" at bounding box center [155, 386] width 145 height 12
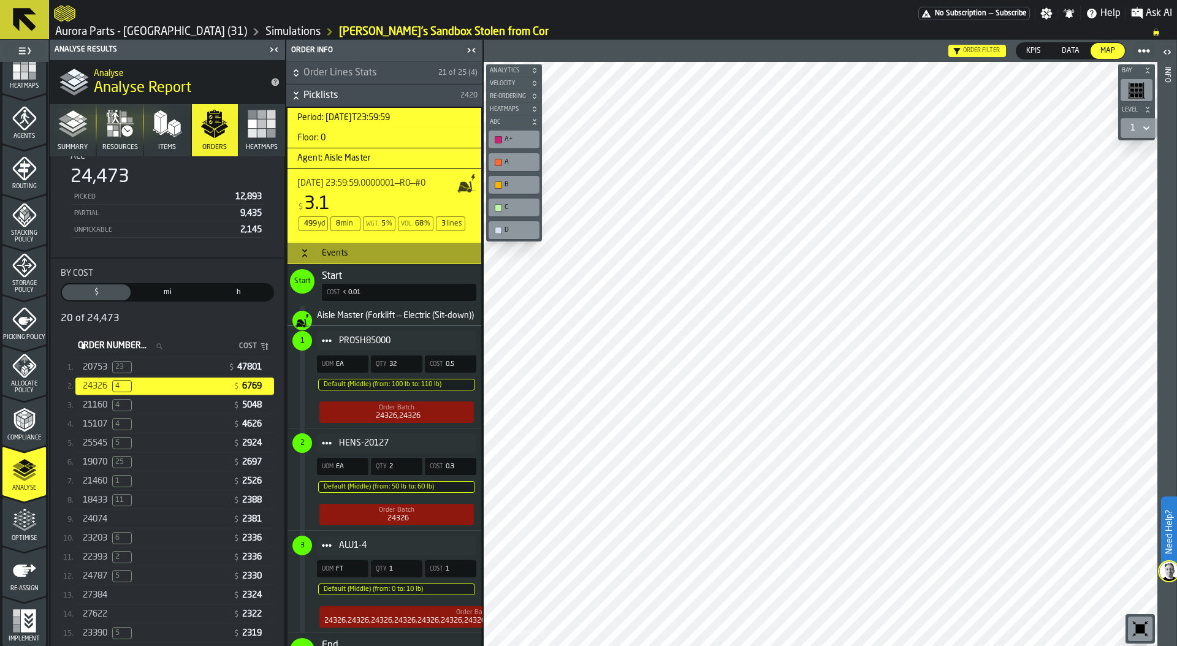
scroll to position [390, 0]
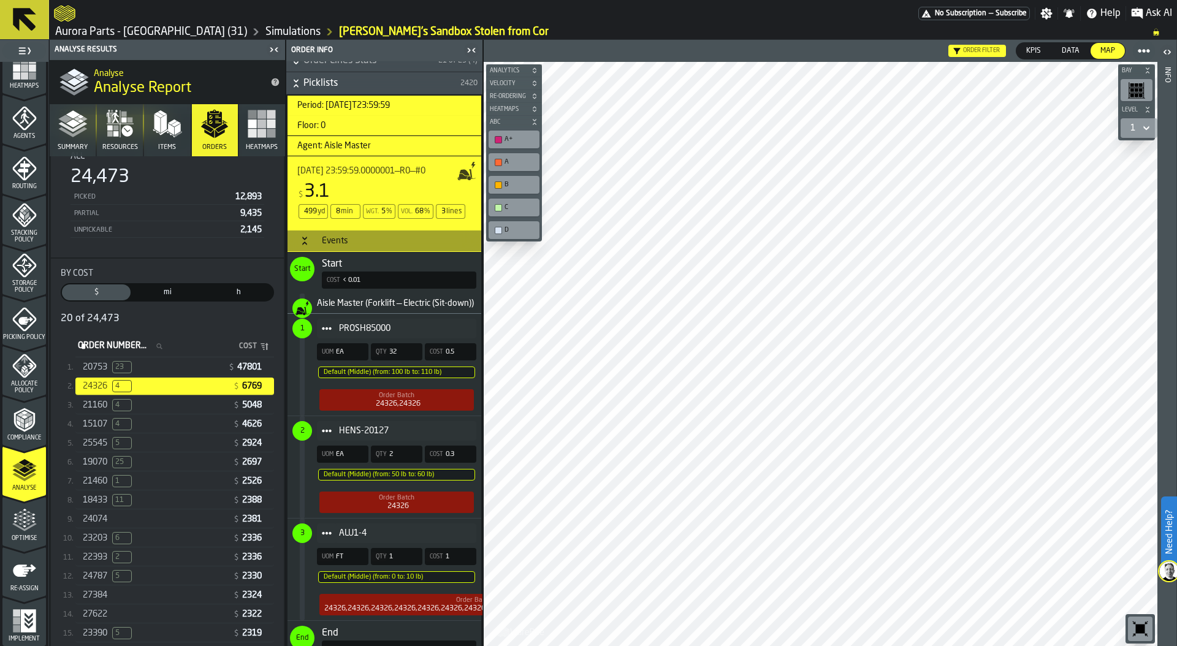
click at [65, 126] on polyline "button" at bounding box center [72, 127] width 29 height 10
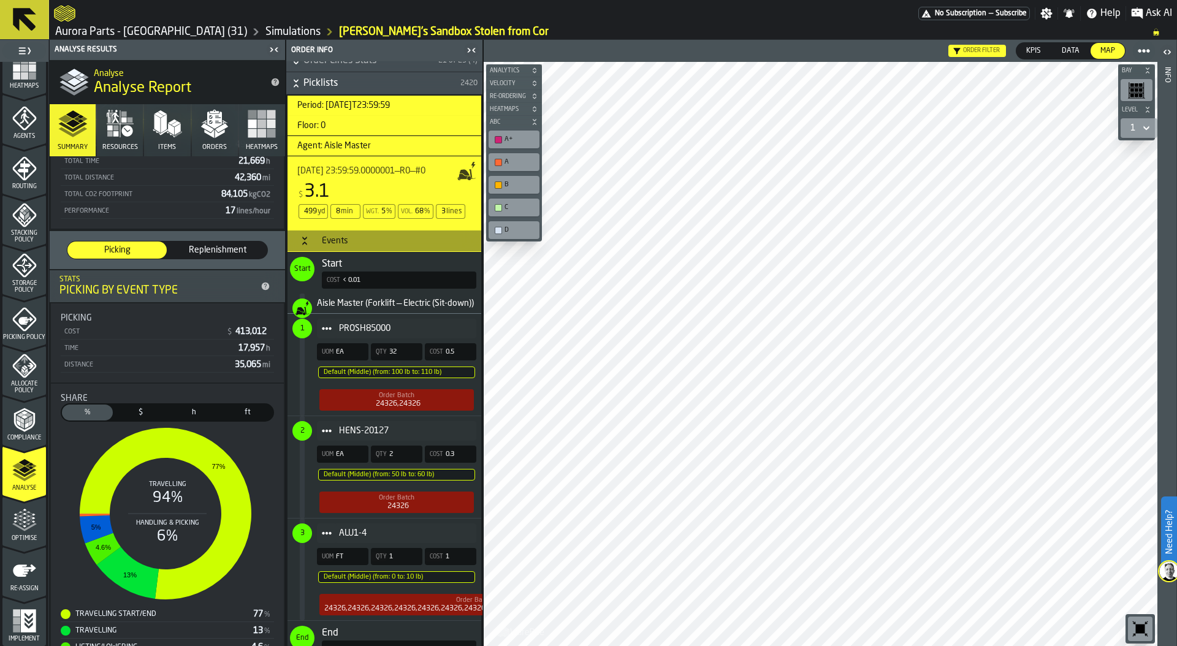
click at [214, 146] on span "Orders" at bounding box center [214, 147] width 25 height 8
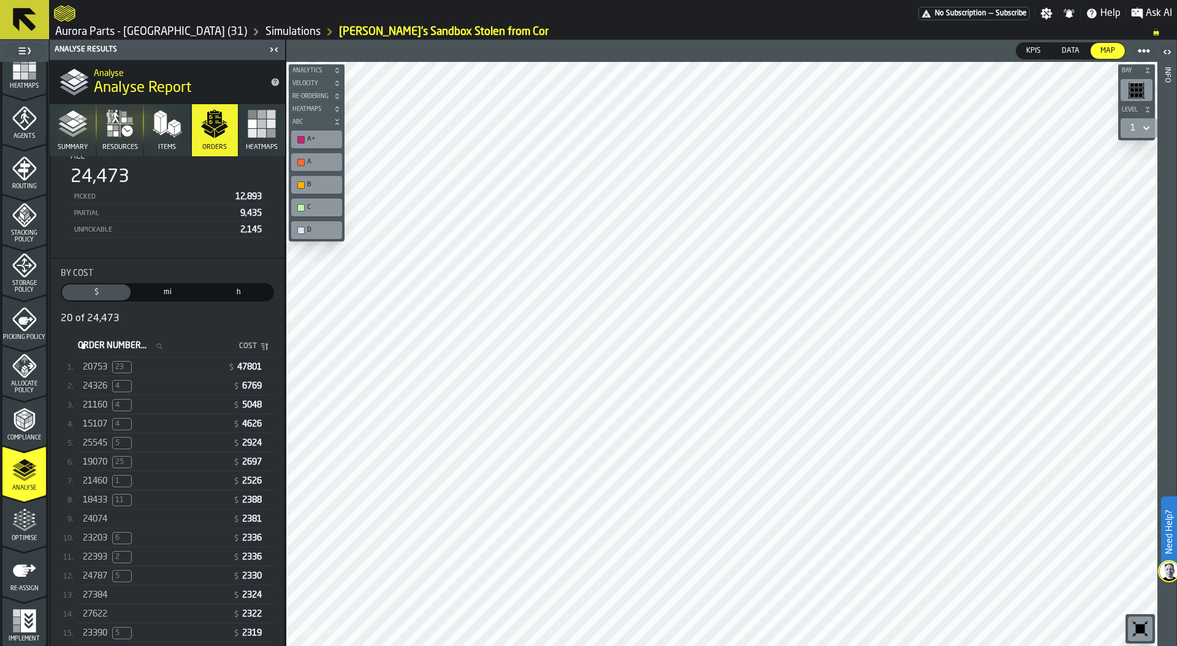
click at [74, 133] on polyline "button" at bounding box center [72, 132] width 29 height 10
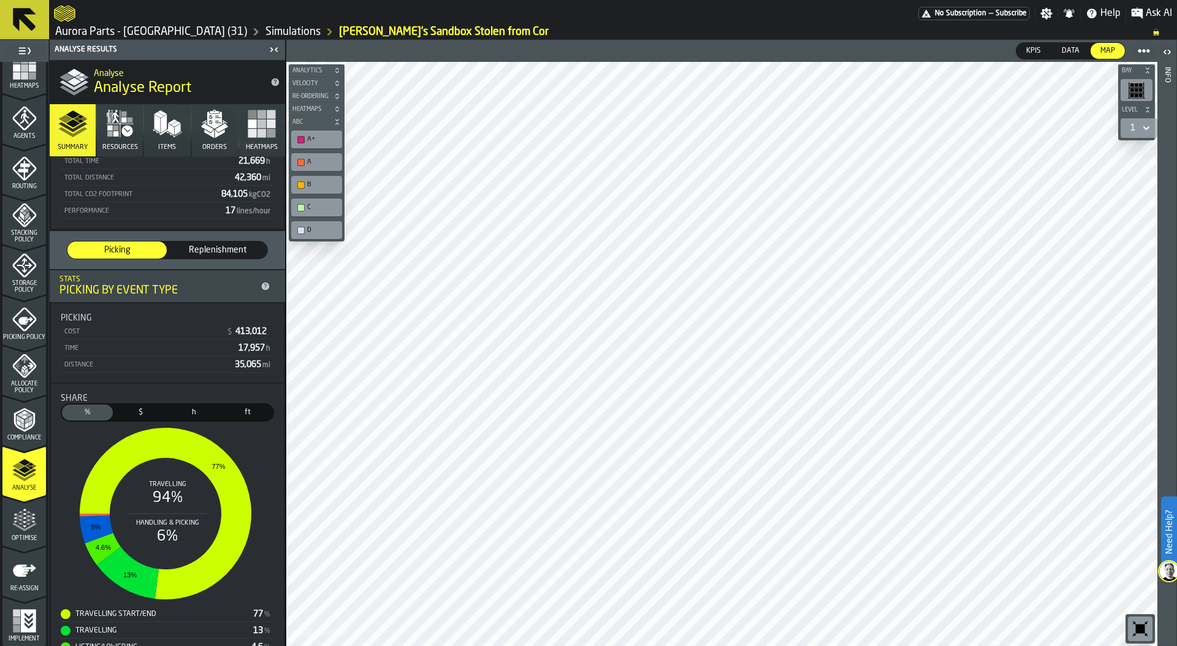
click at [18, 542] on icon "menu Optimise" at bounding box center [24, 546] width 44 height 12
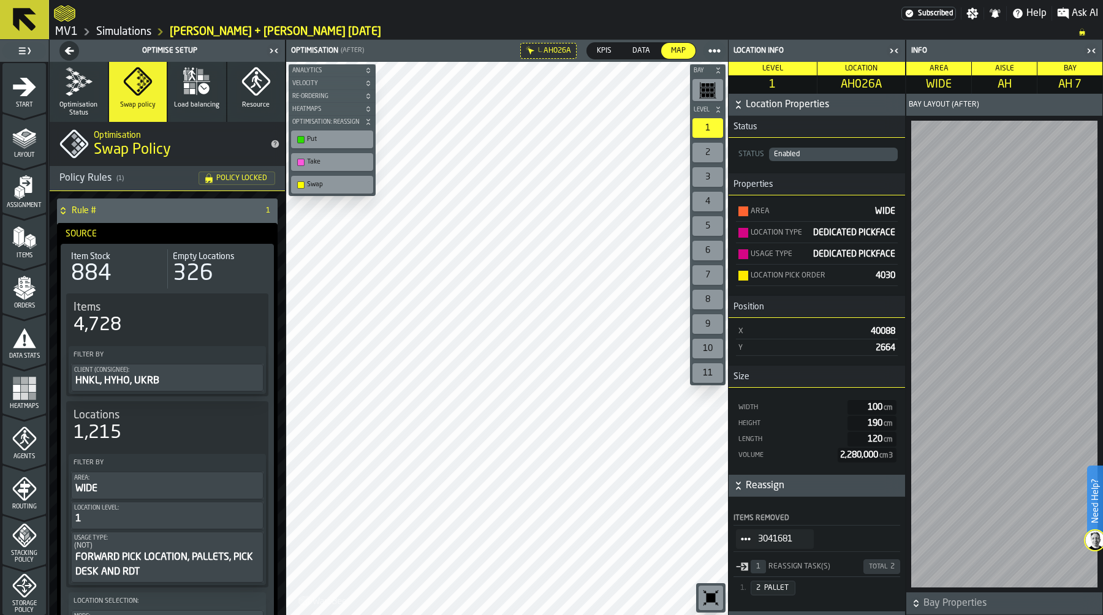
scroll to position [537, 0]
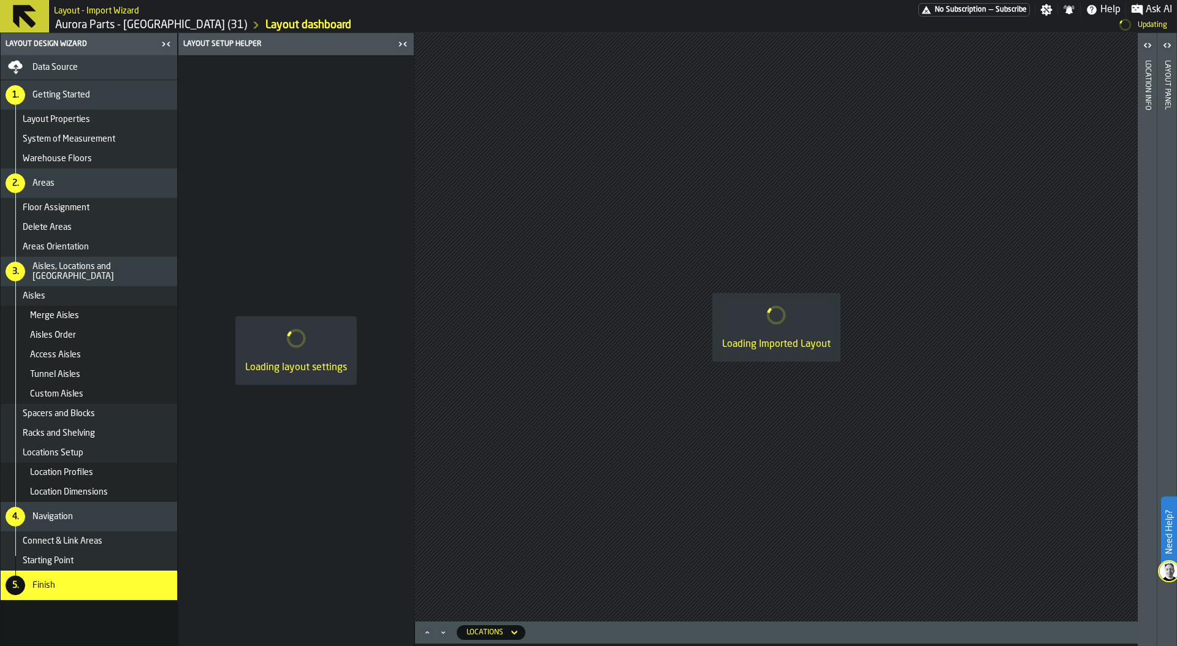
click at [123, 21] on link "Aurora Parts - [GEOGRAPHIC_DATA] (31)" at bounding box center [151, 24] width 192 height 13
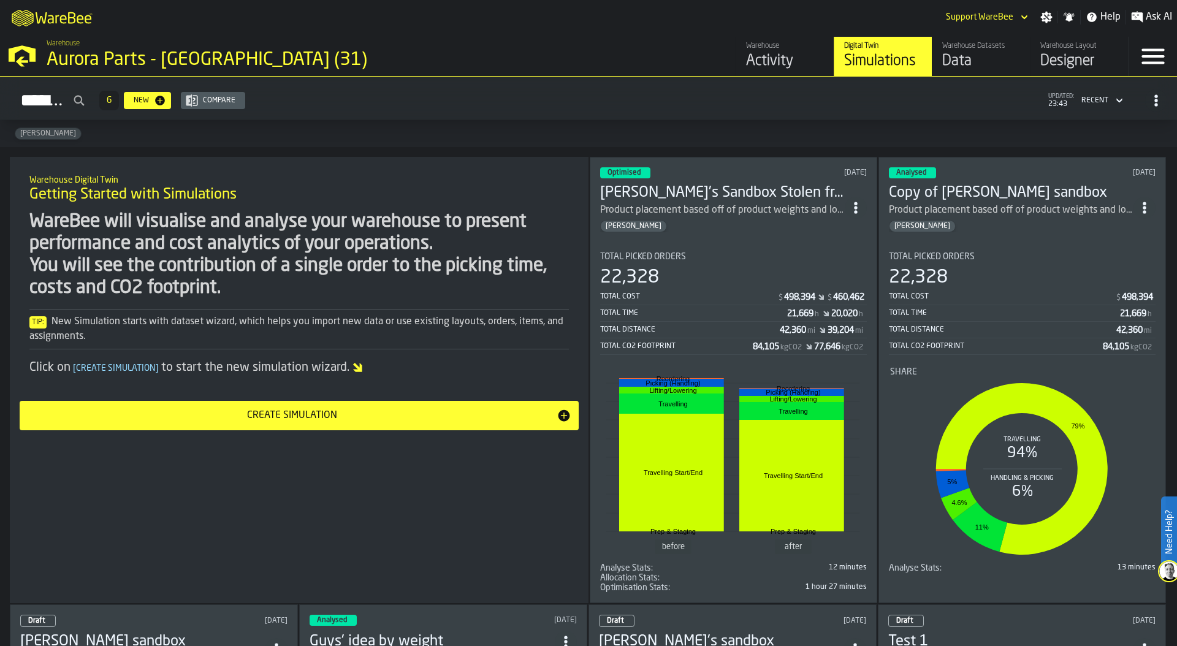
click at [774, 63] on div "Activity" at bounding box center [785, 61] width 78 height 20
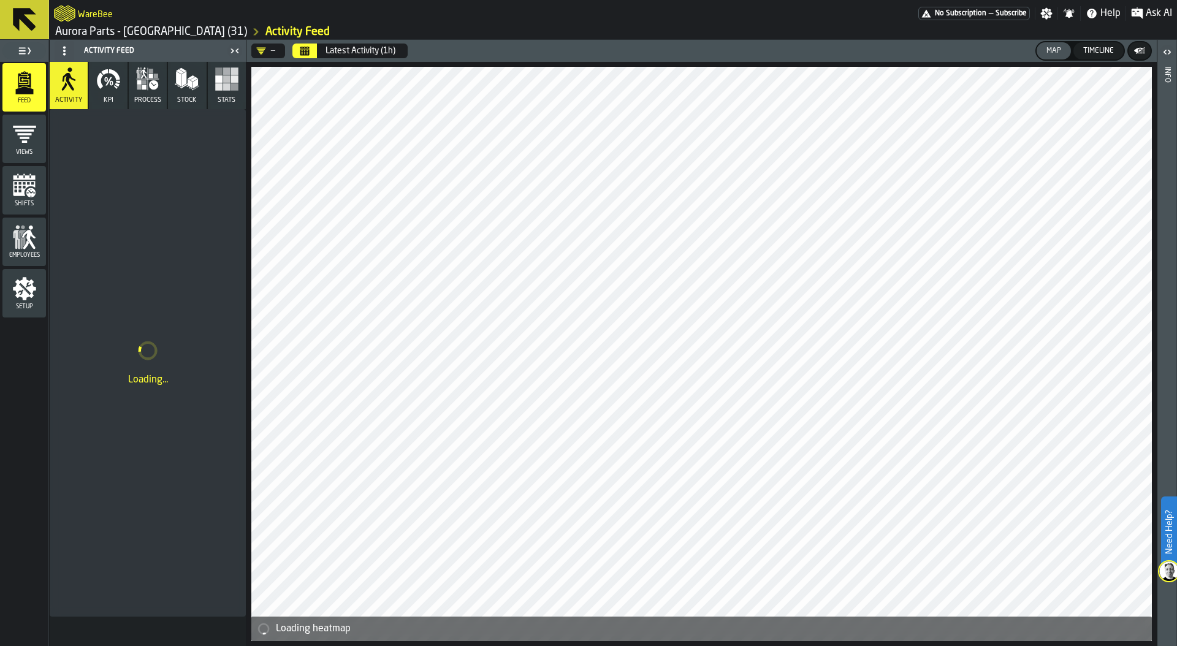
click at [26, 297] on icon "menu Setup" at bounding box center [24, 288] width 23 height 23
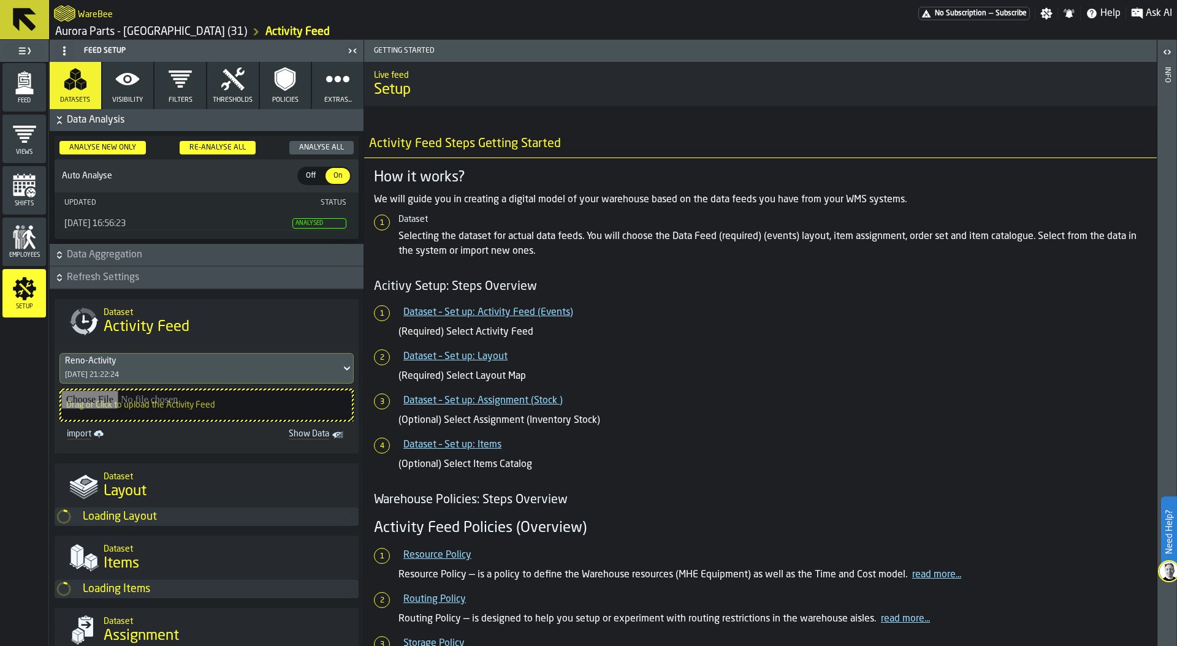
click at [59, 280] on icon "button-" at bounding box center [59, 279] width 4 height 3
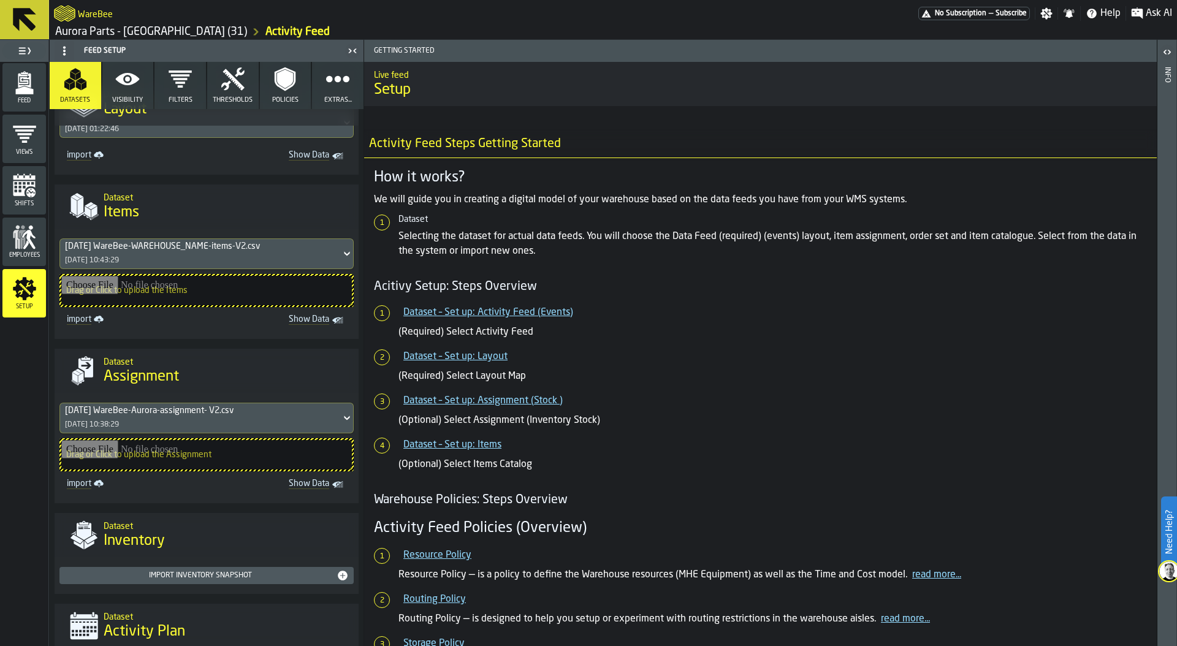
scroll to position [460, 0]
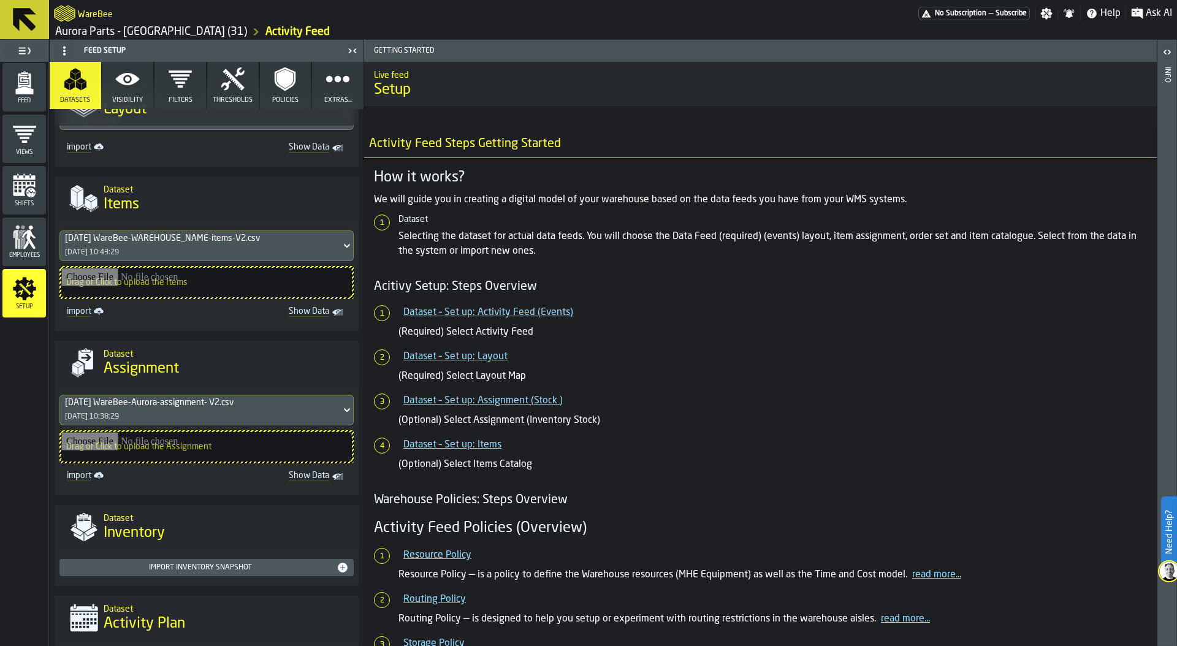
click at [199, 406] on div "2025-08-08 WareBee-Aurora-assignment- V2.csv" at bounding box center [200, 403] width 271 height 10
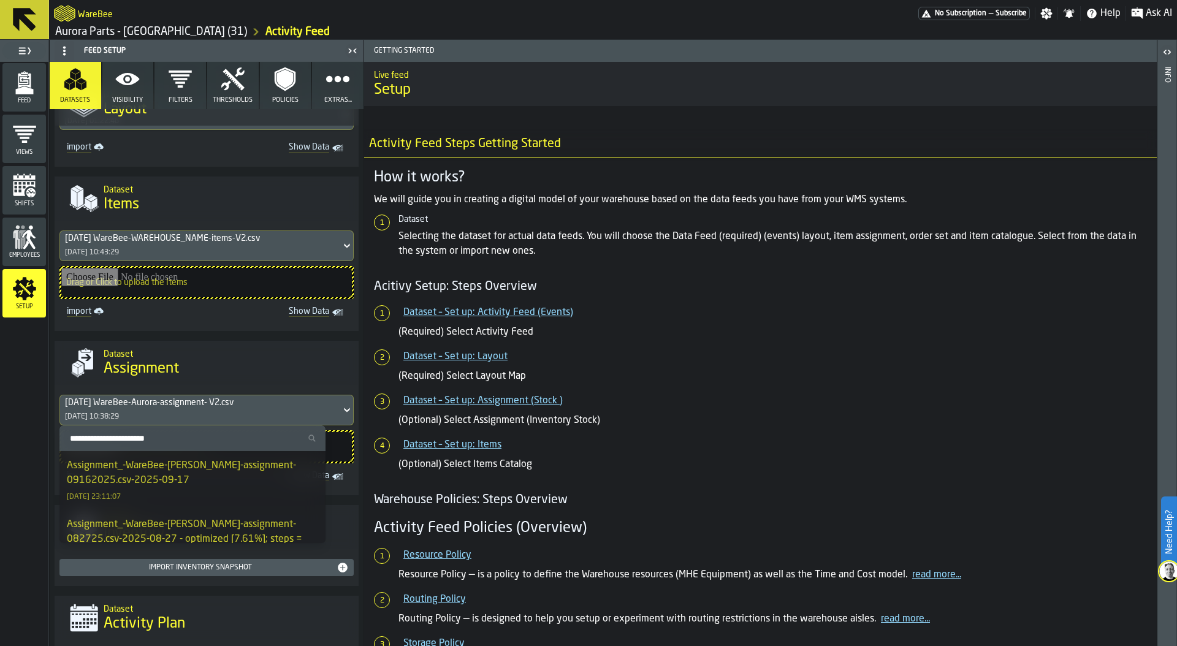
click at [137, 478] on div "Assignment_-WareBee-Aurora Reno-assignment- 09162025.csv-2025-09-17" at bounding box center [192, 472] width 251 height 29
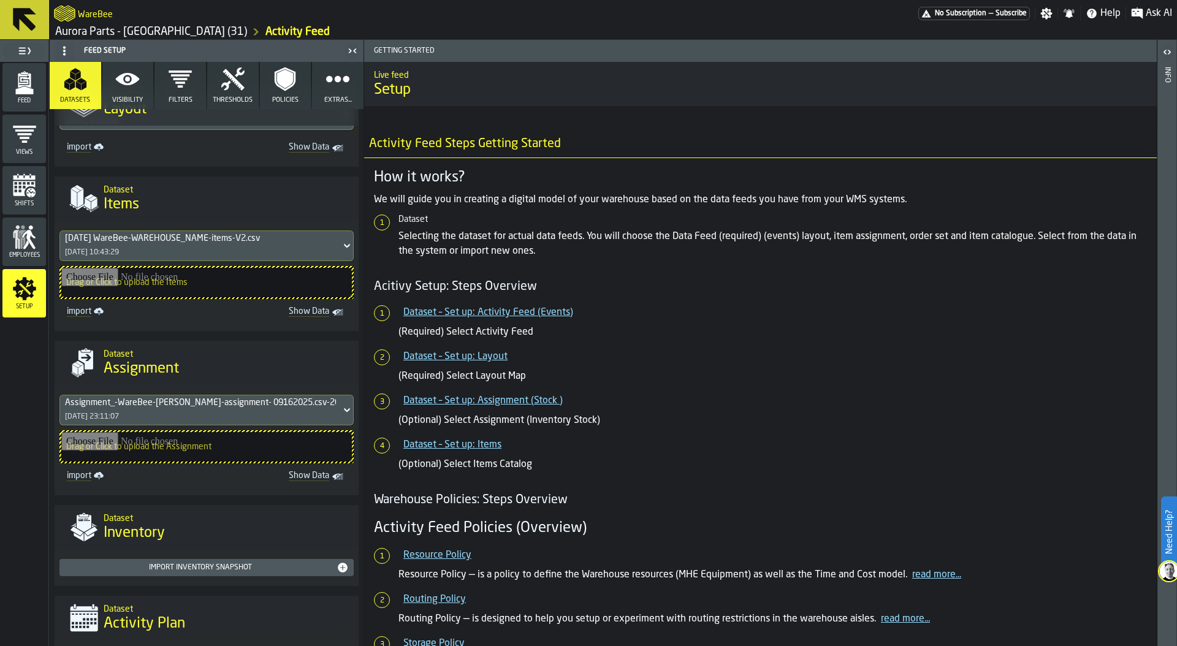
click at [24, 85] on icon "menu Feed" at bounding box center [24, 82] width 25 height 25
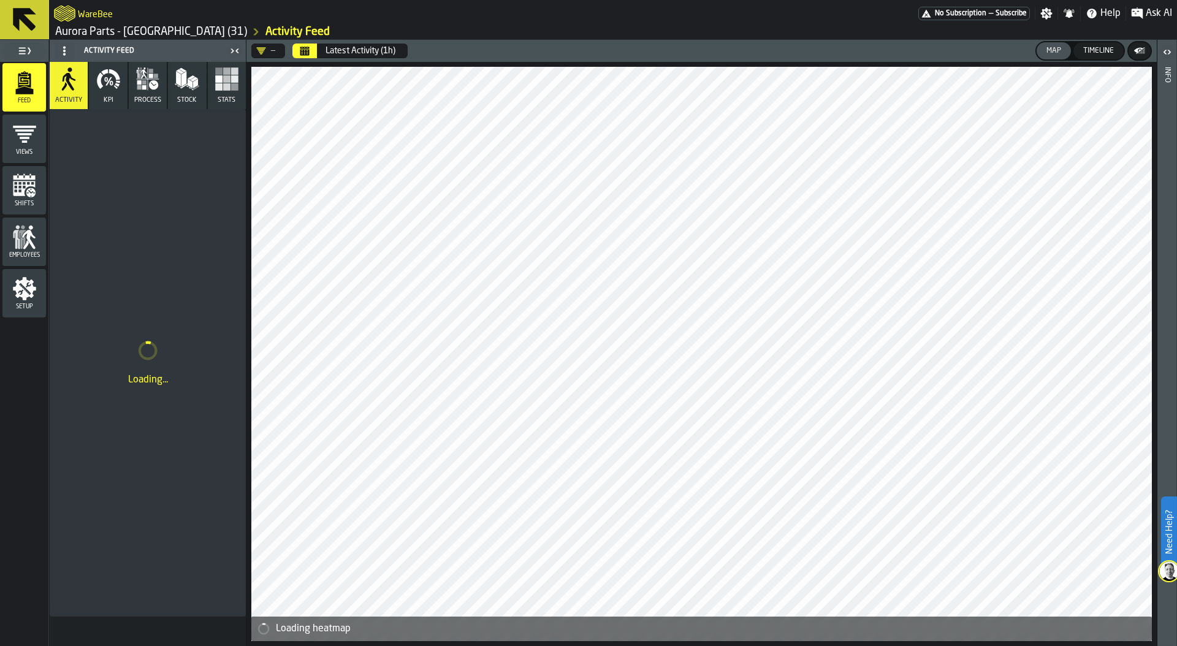
click at [67, 41] on span at bounding box center [65, 51] width 20 height 20
click at [71, 70] on div "Hide Setup" at bounding box center [94, 75] width 64 height 15
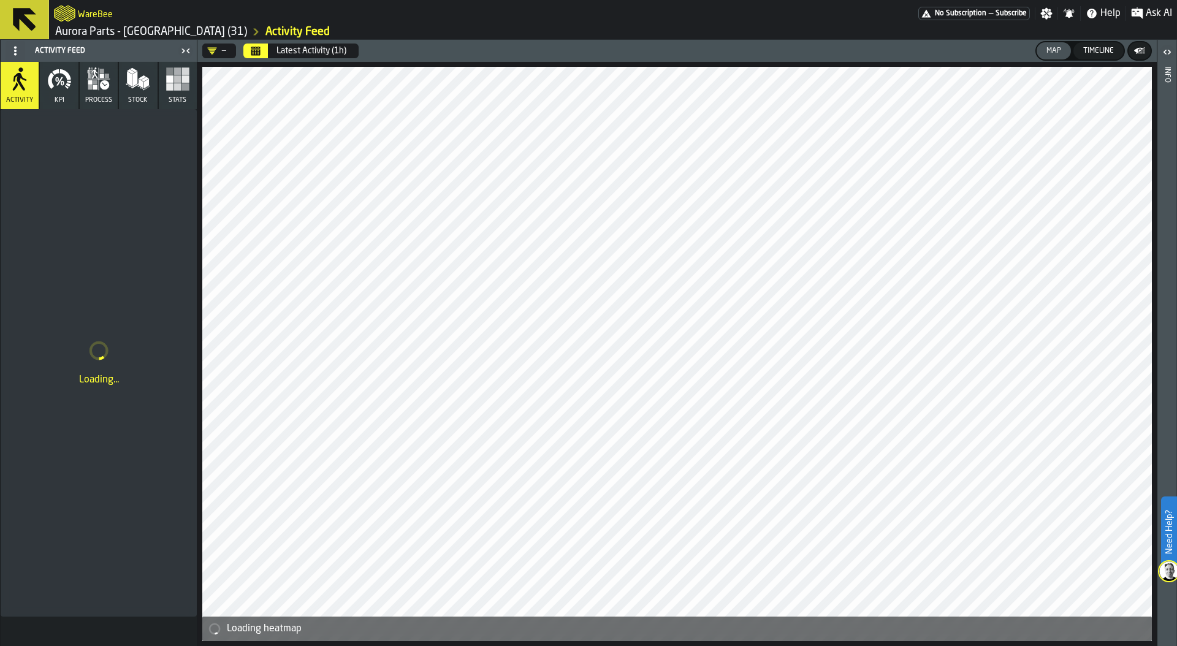
click at [180, 89] on rect "button" at bounding box center [177, 86] width 7 height 7
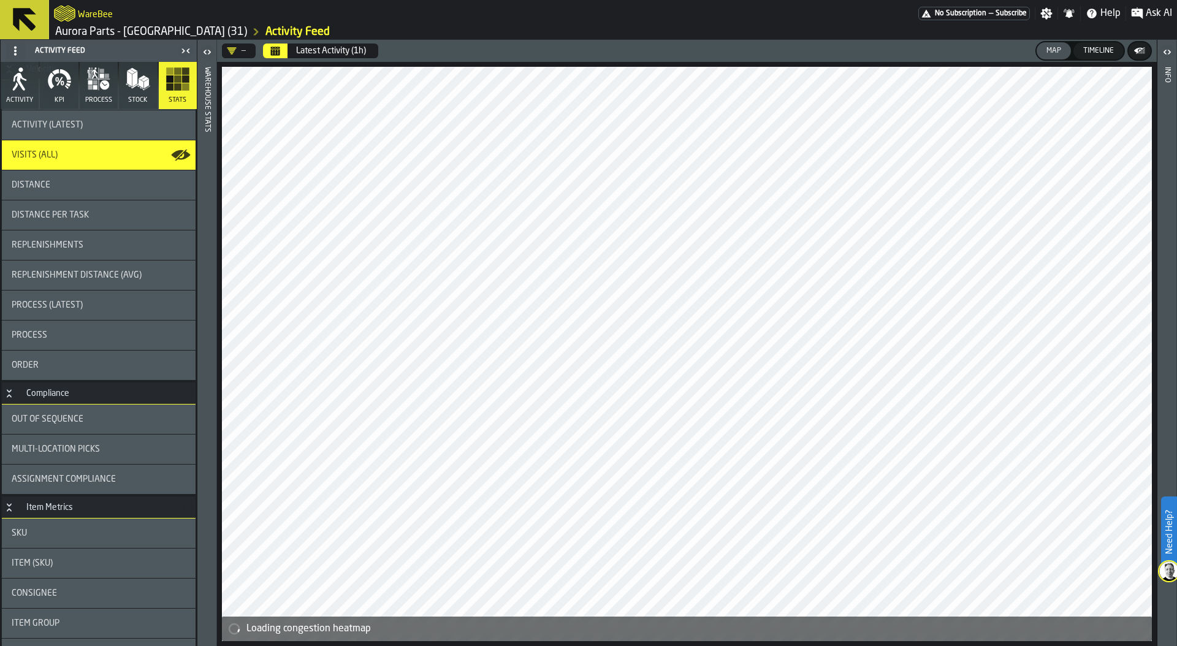
scroll to position [101, 0]
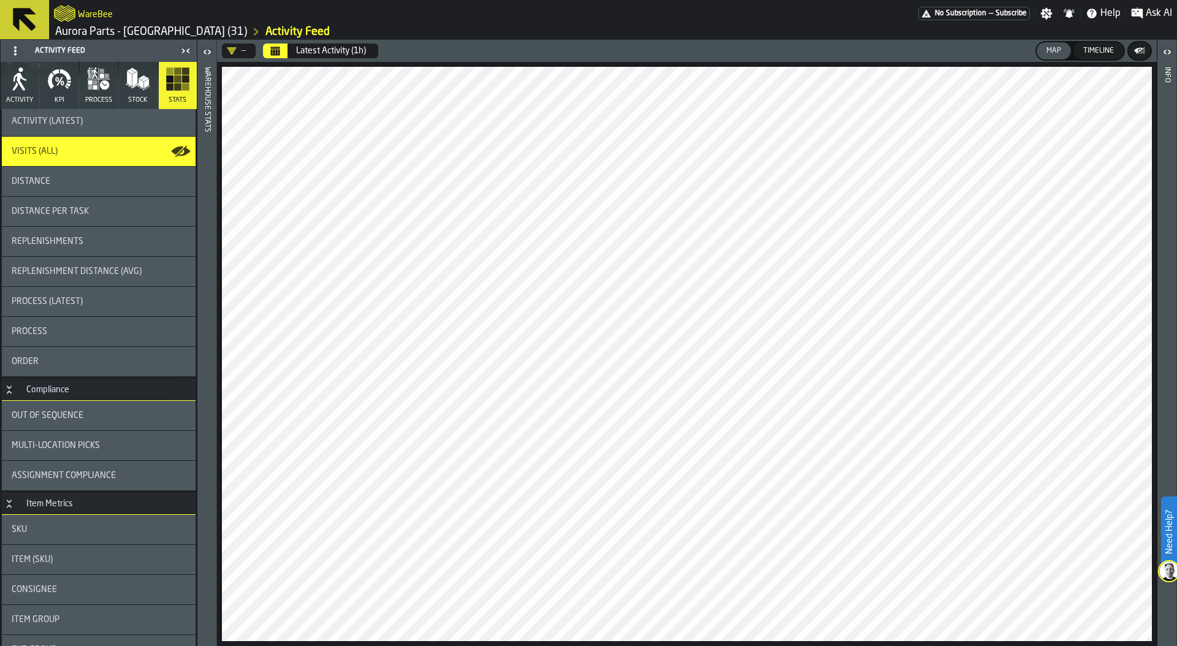
click at [93, 478] on span "Assignment Compliance" at bounding box center [64, 476] width 104 height 10
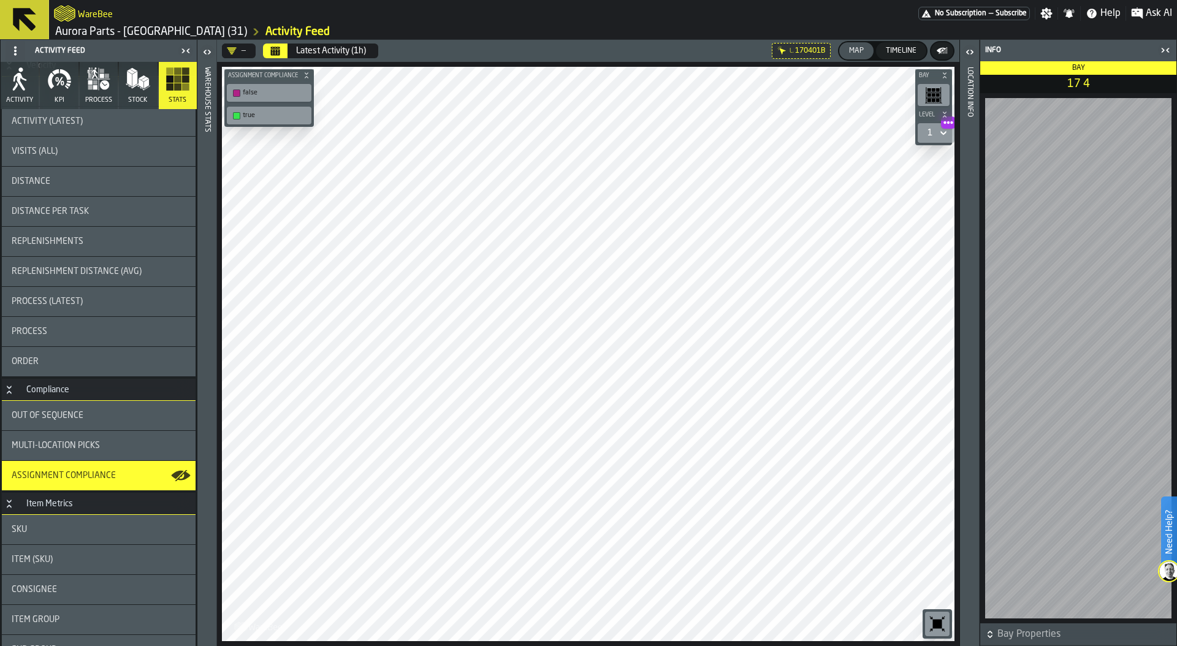
click at [268, 48] on button "Calendar" at bounding box center [275, 51] width 25 height 15
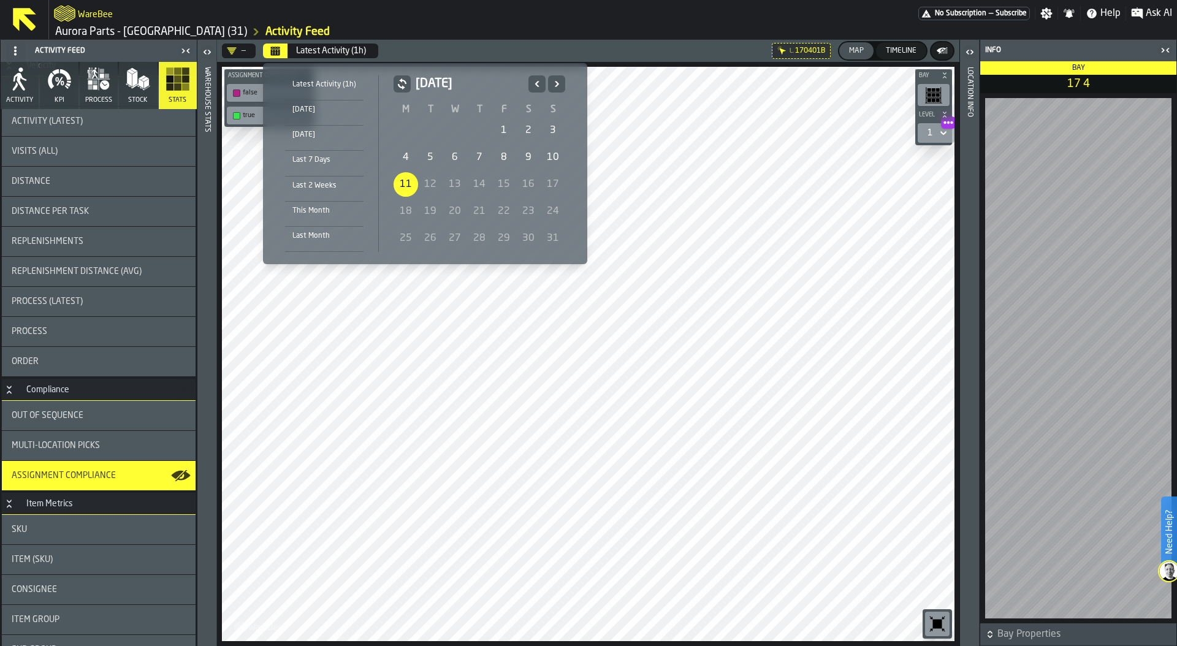
click at [537, 81] on icon "Previous" at bounding box center [537, 84] width 4 height 6
click at [555, 83] on icon "Next" at bounding box center [557, 84] width 4 height 6
click at [496, 130] on div "1" at bounding box center [503, 130] width 25 height 25
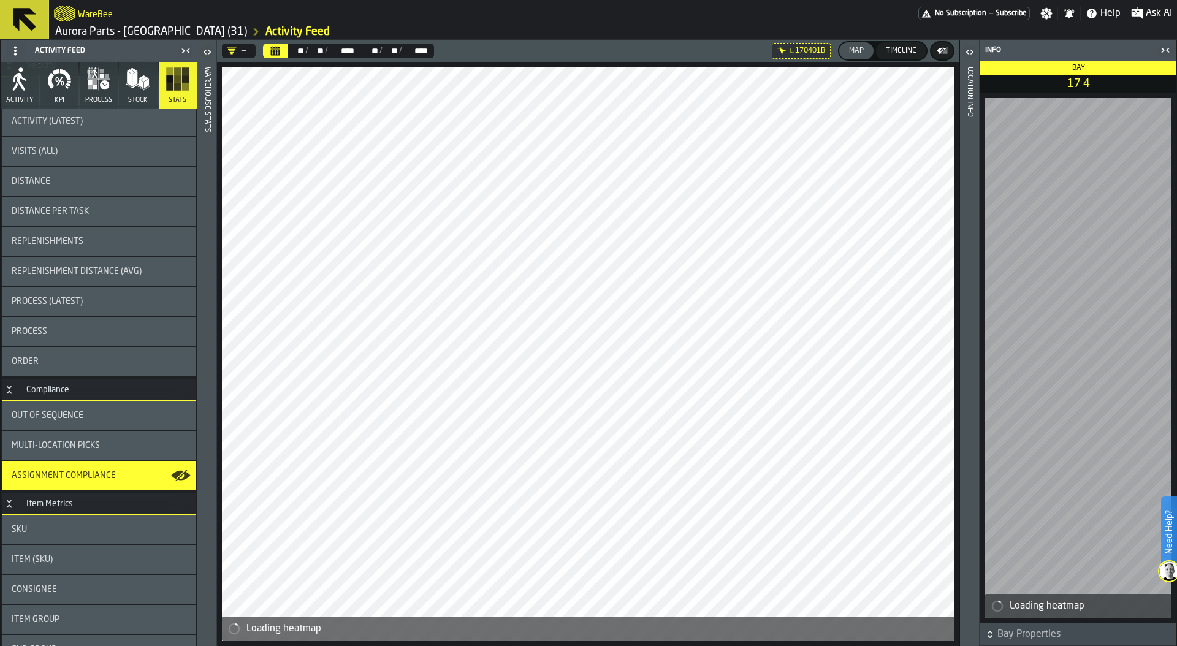
click at [1162, 50] on icon "button-toggle-Close me" at bounding box center [1162, 50] width 3 height 4
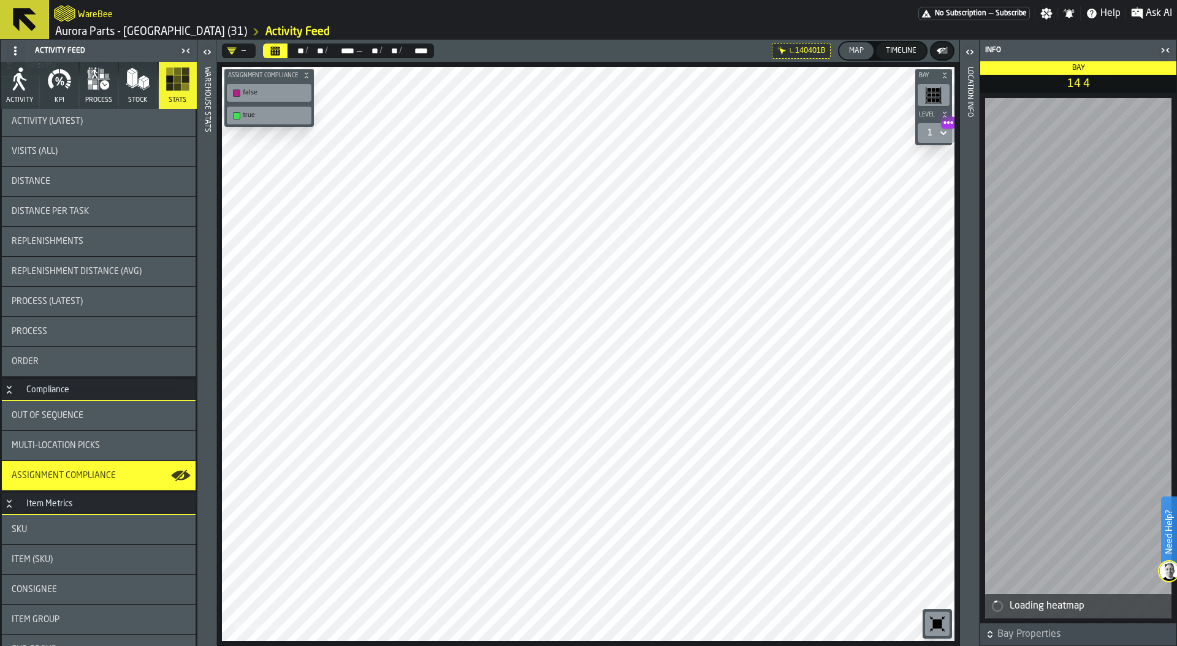
click at [966, 406] on div "Location Info" at bounding box center [969, 353] width 9 height 578
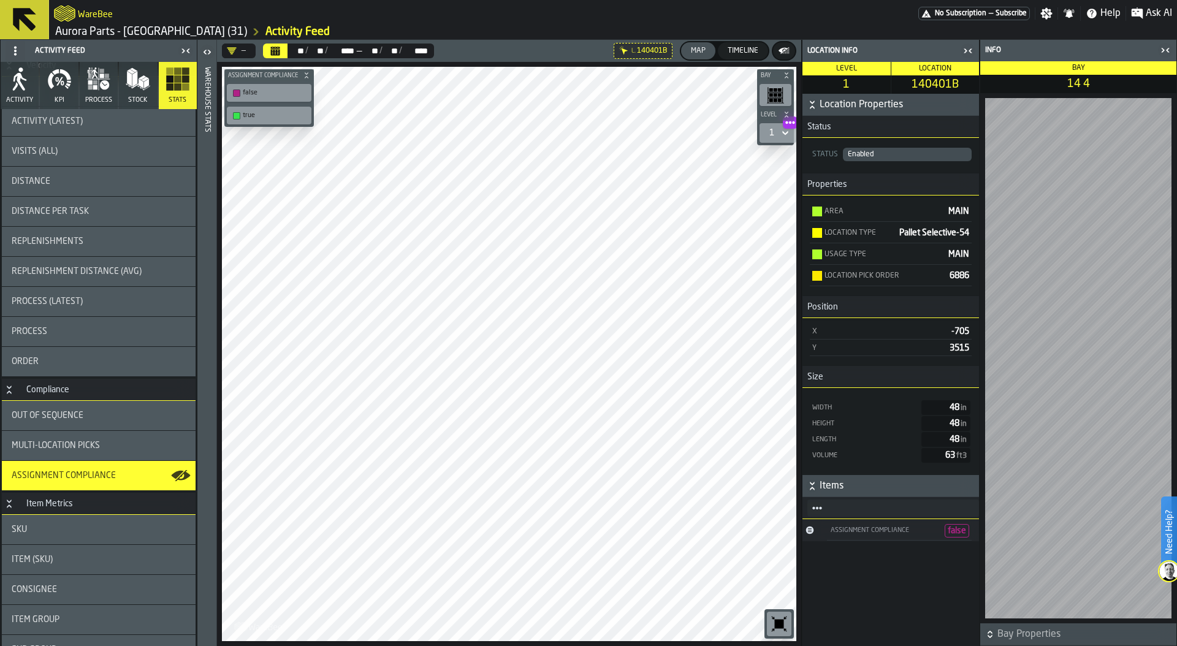
click at [825, 507] on span "title-section-[object Object]" at bounding box center [896, 508] width 145 height 5
click at [814, 508] on icon "title-section-[object Object]" at bounding box center [817, 508] width 10 height 10
click at [825, 567] on div "Assignment" at bounding box center [846, 571] width 64 height 8
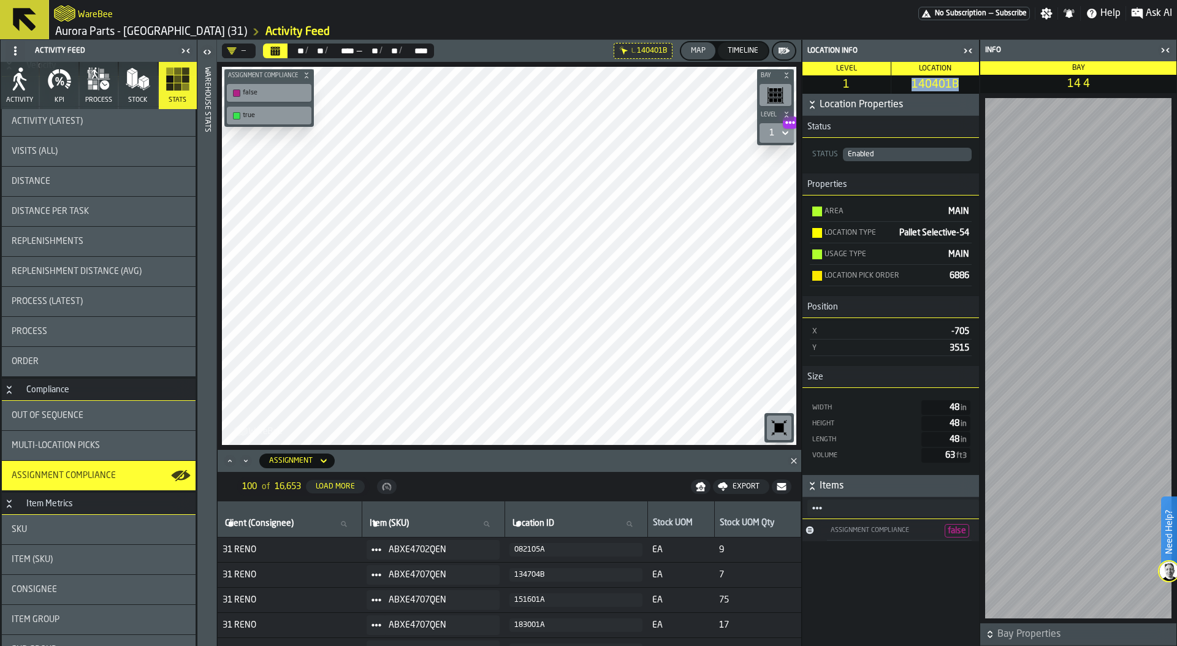
drag, startPoint x: 909, startPoint y: 80, endPoint x: 965, endPoint y: 82, distance: 55.8
click at [966, 82] on span "140401B" at bounding box center [934, 84] width 83 height 13
copy span "140401B"
click at [542, 521] on label "Location ID Location ID" at bounding box center [576, 524] width 132 height 16
click at [542, 521] on input "Location ID Location ID" at bounding box center [576, 524] width 132 height 16
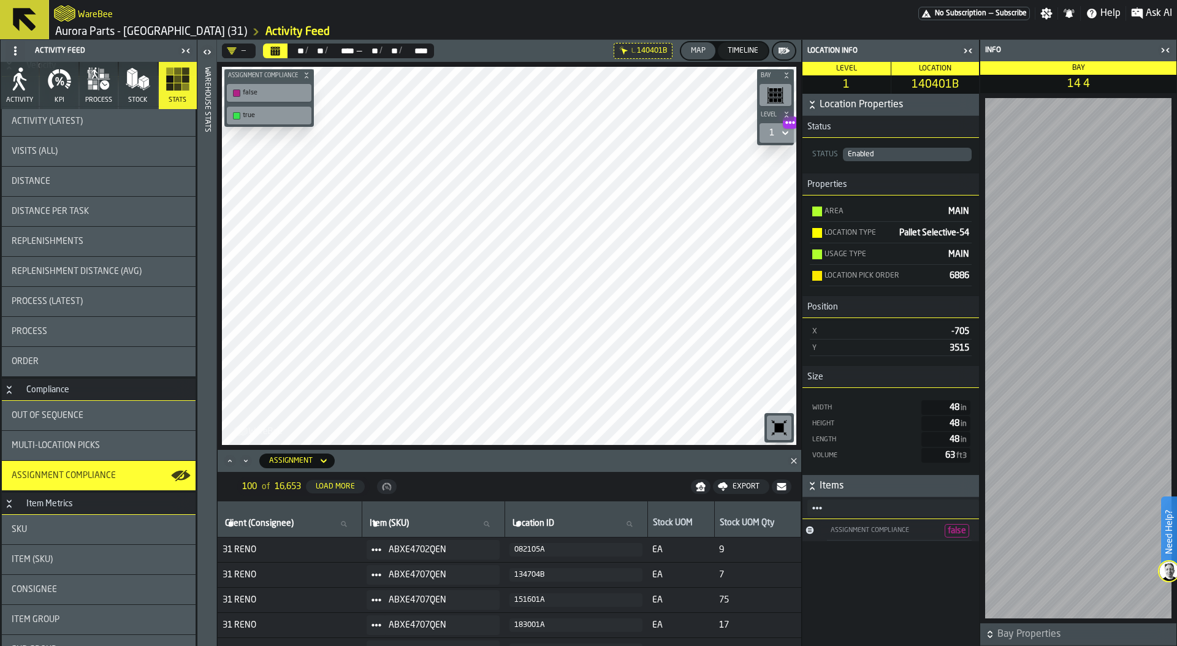
paste input "*******"
type input "*******"
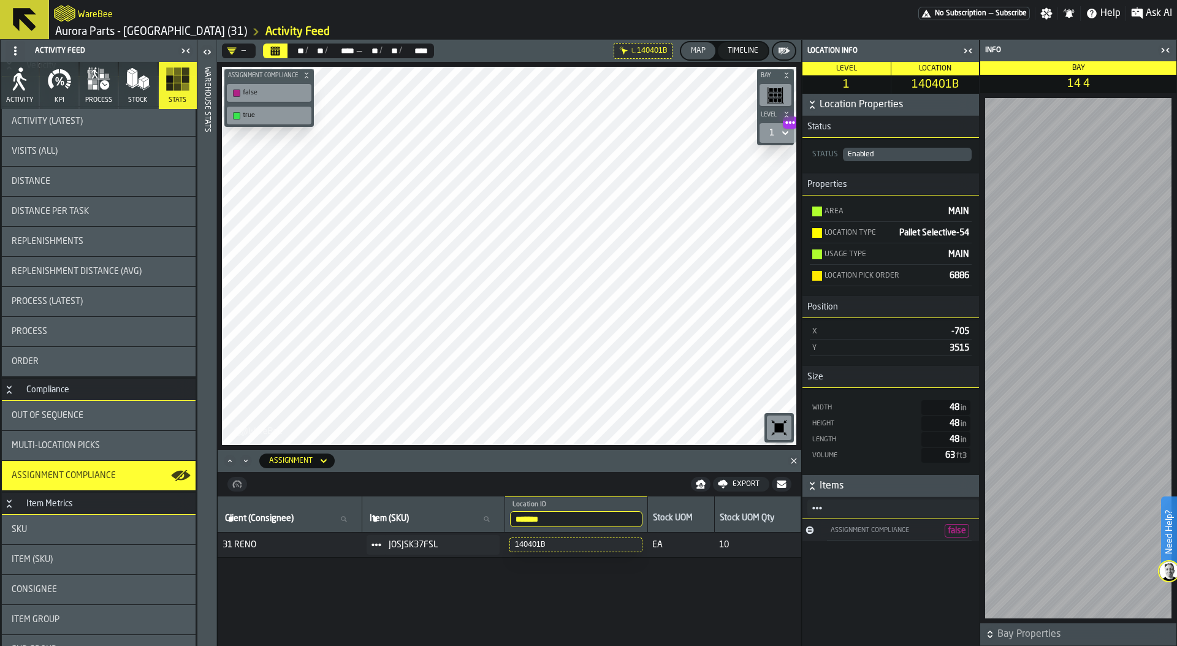
click at [275, 50] on icon "Calendar" at bounding box center [275, 51] width 10 height 10
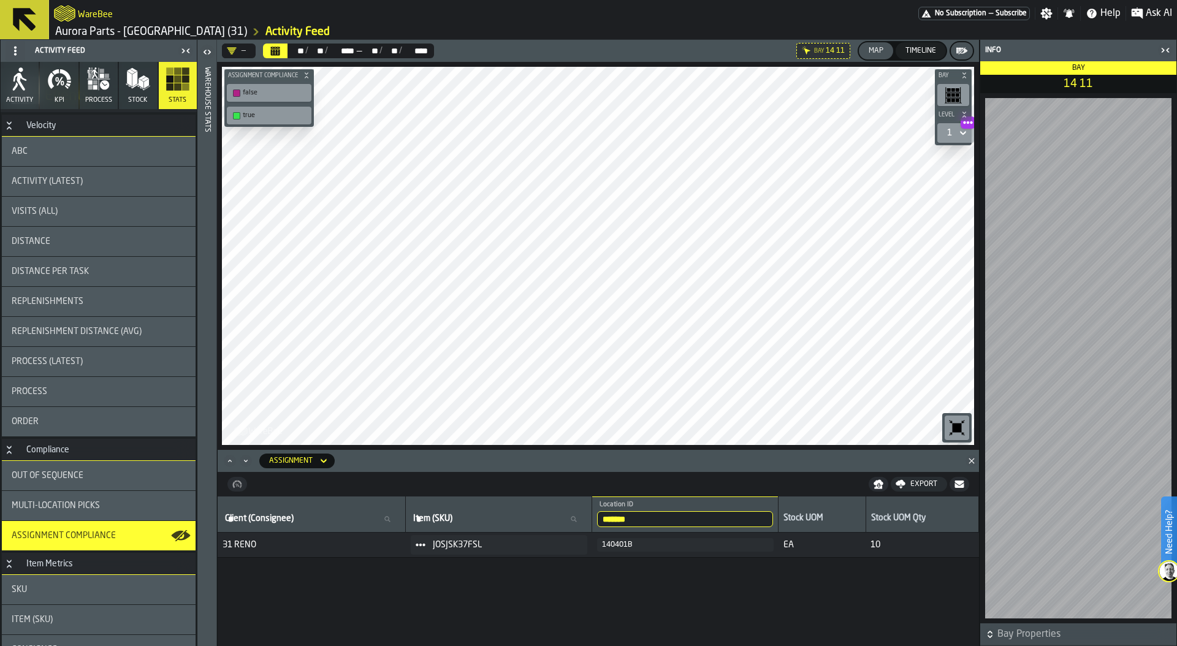
scroll to position [0, 0]
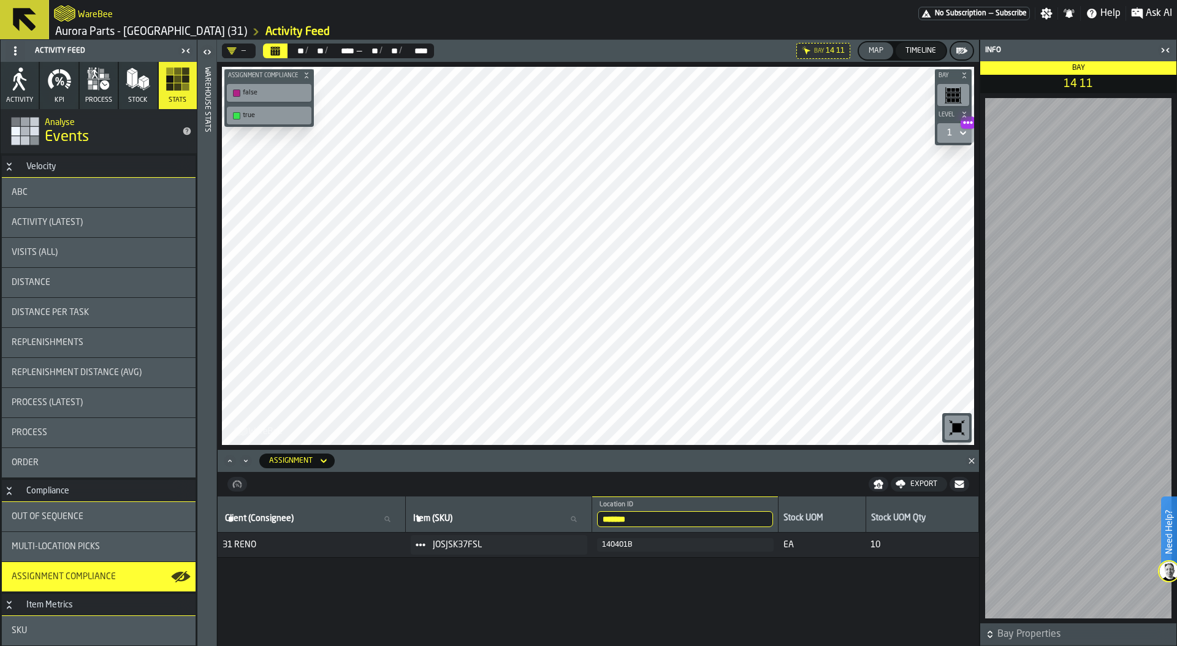
click at [80, 225] on span "Activity (Latest)" at bounding box center [47, 223] width 71 height 10
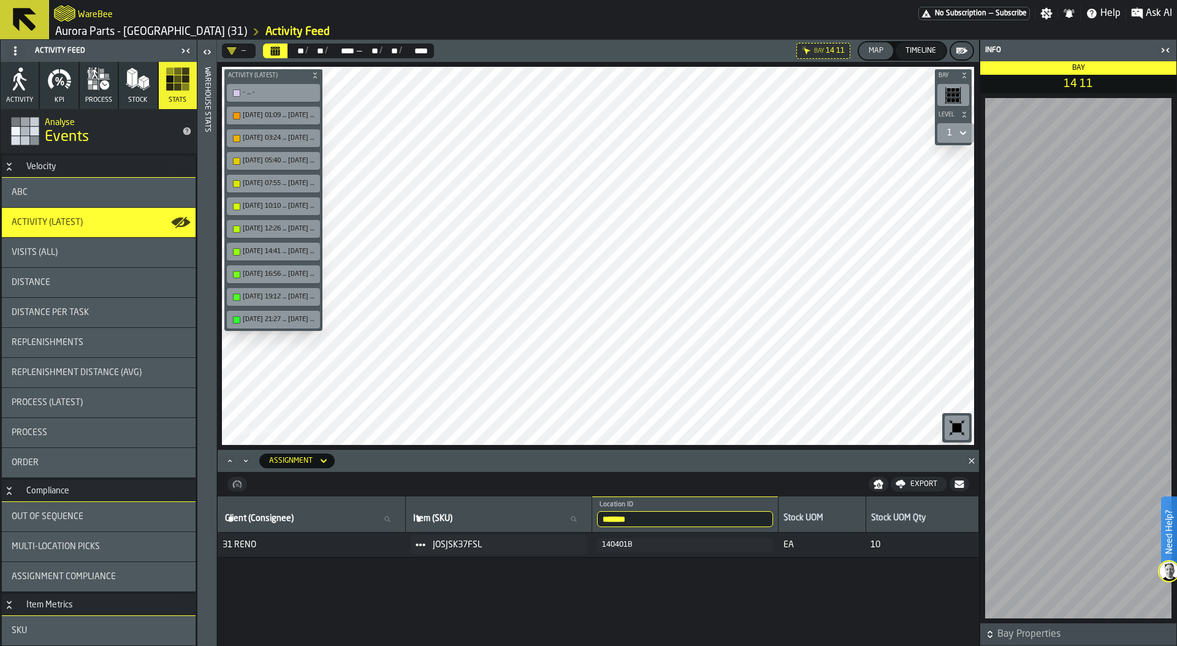
click at [203, 91] on div "Warehouse Stats" at bounding box center [207, 353] width 9 height 578
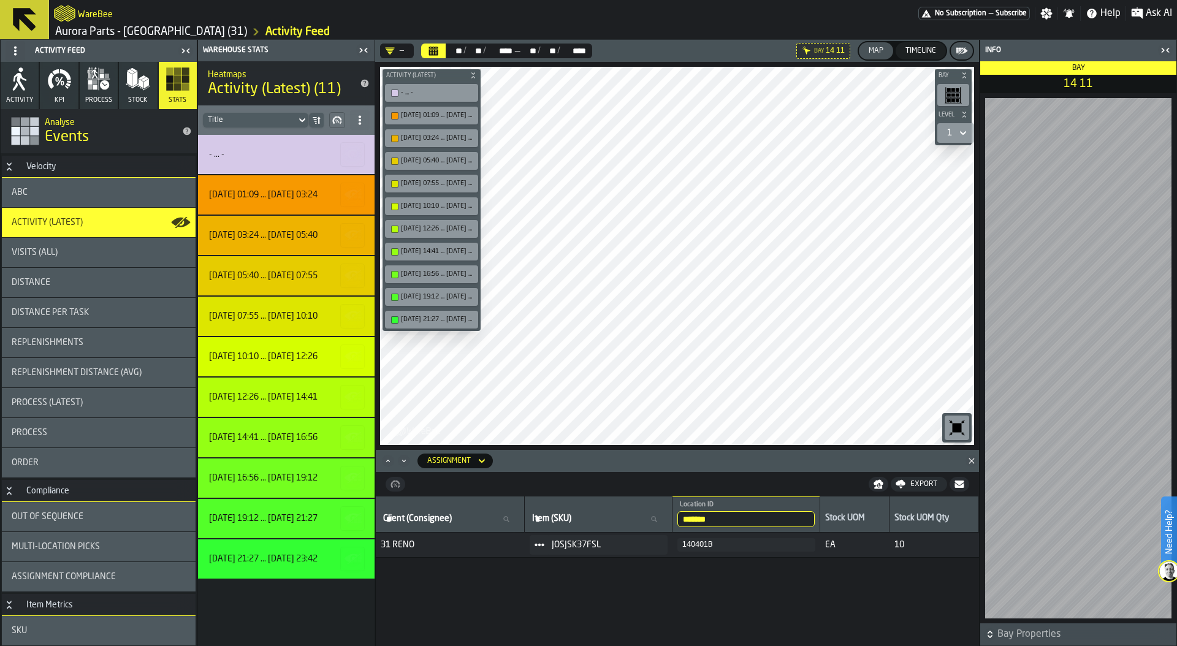
click at [285, 154] on div "- ... -" at bounding box center [284, 155] width 151 height 10
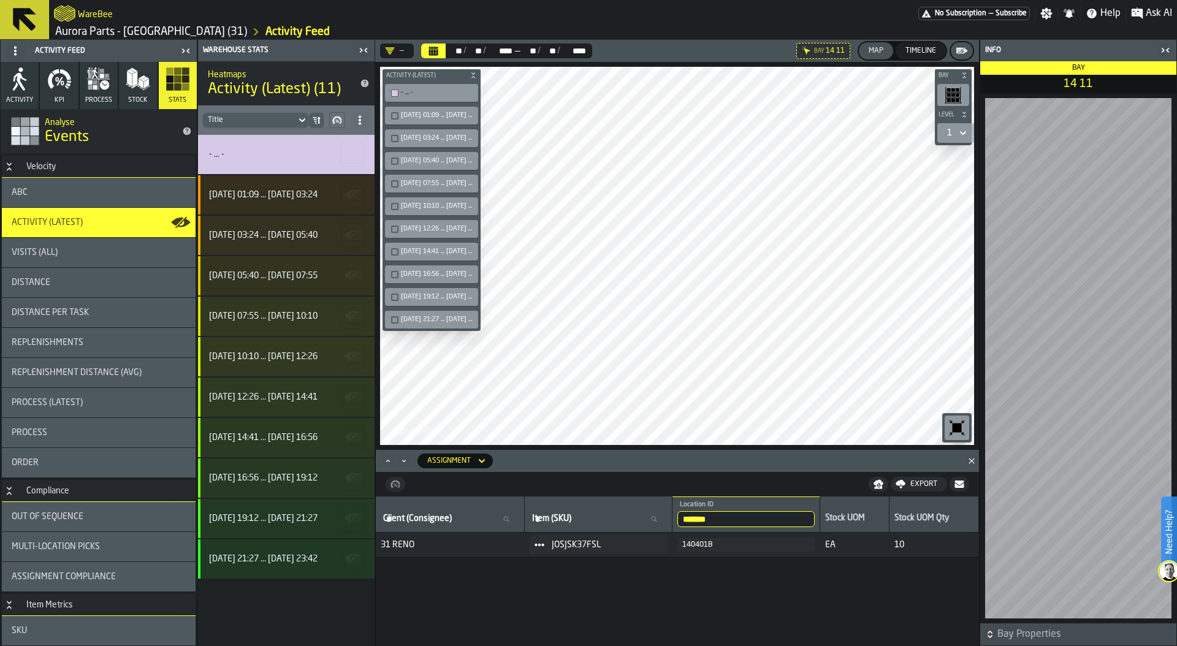
click at [1167, 49] on icon "button-toggle-Close me" at bounding box center [1166, 50] width 3 height 4
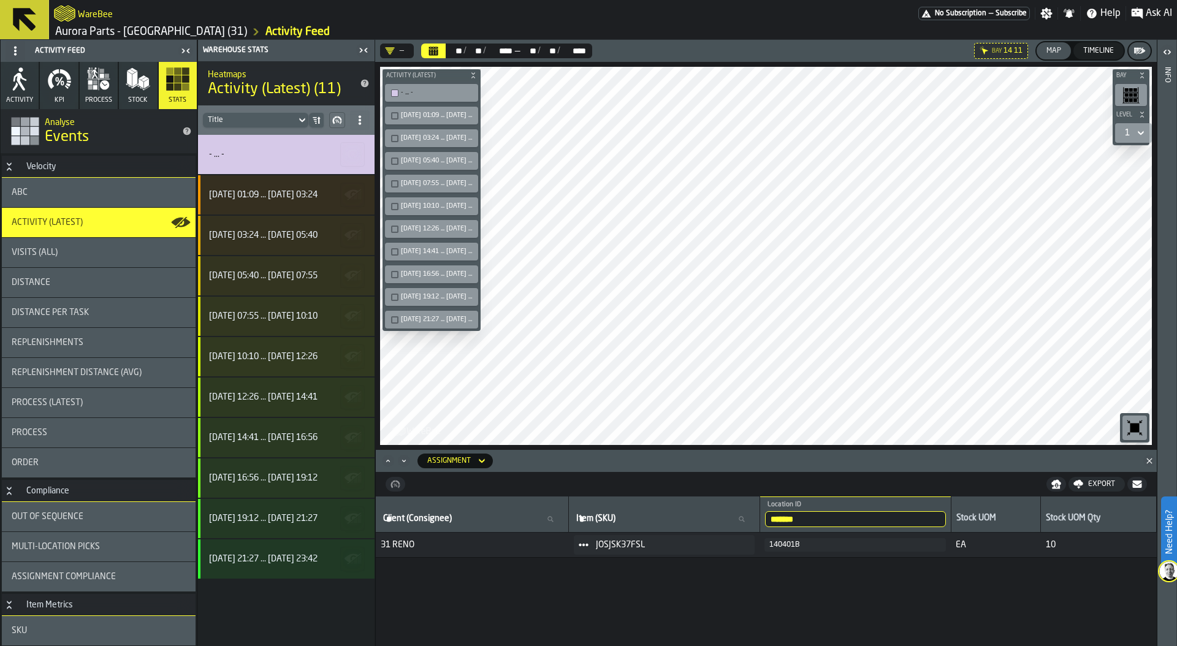
click at [1134, 431] on icon "button-toolbar-undefined" at bounding box center [1134, 427] width 9 height 9
click at [434, 53] on icon "Calendar" at bounding box center [433, 52] width 9 height 6
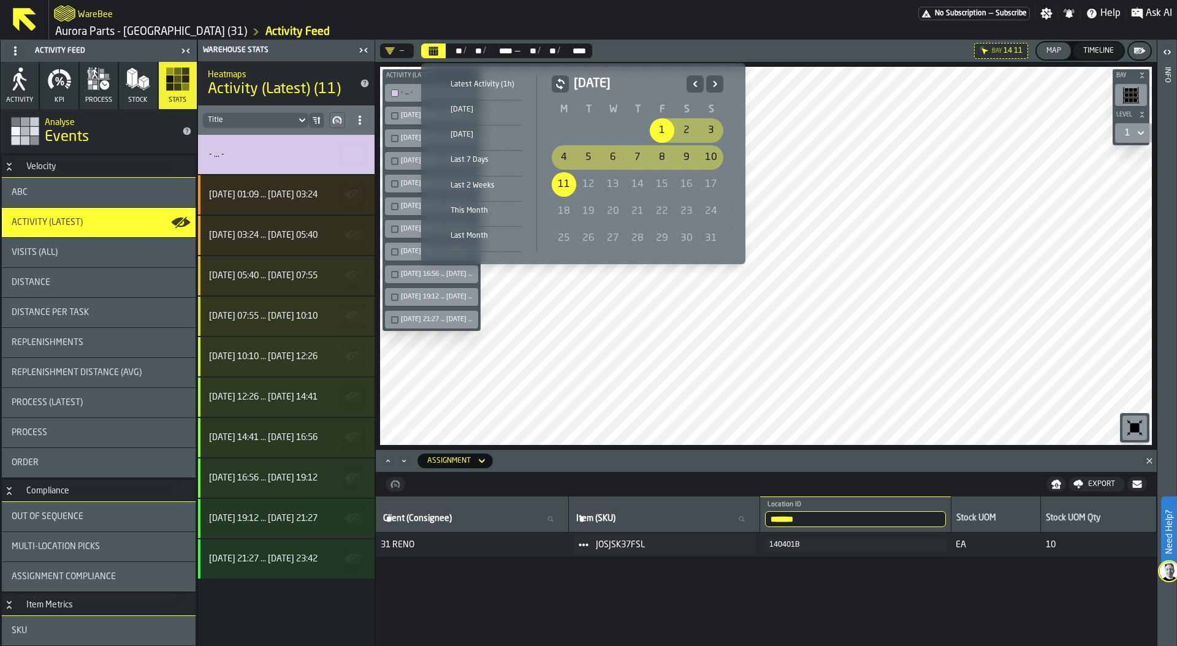
click at [694, 78] on icon "Previous" at bounding box center [695, 84] width 12 height 15
click at [583, 134] on div "1" at bounding box center [588, 130] width 25 height 25
click at [713, 85] on icon "Next" at bounding box center [715, 84] width 4 height 6
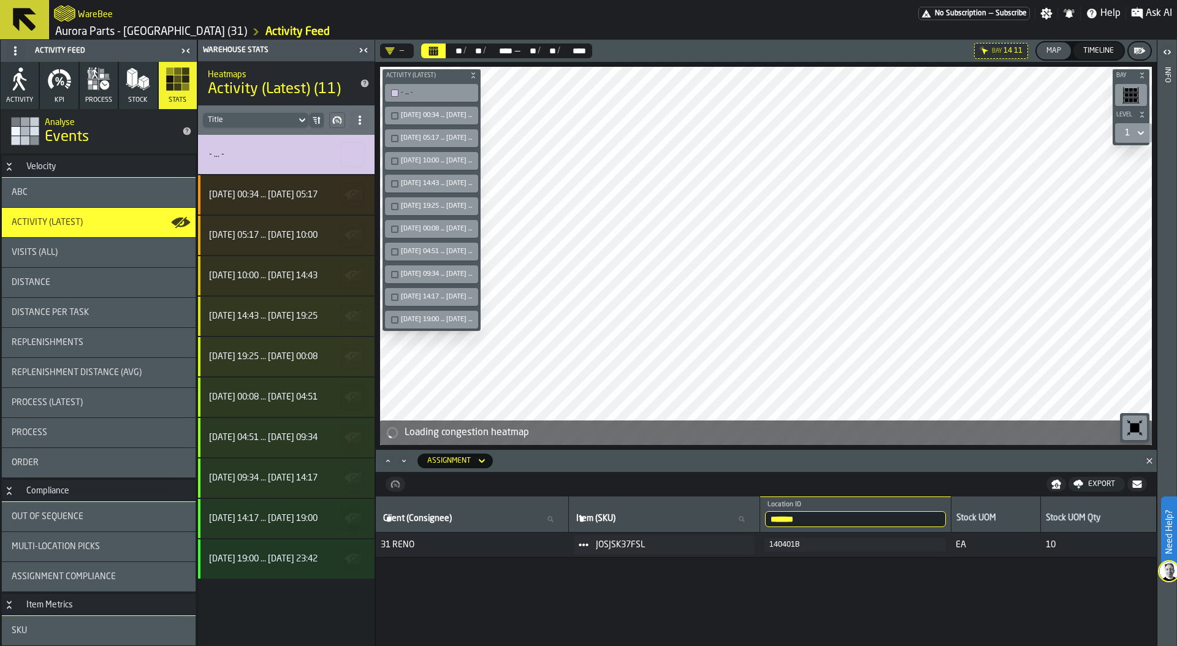
click at [429, 50] on icon "Calendar" at bounding box center [433, 52] width 9 height 6
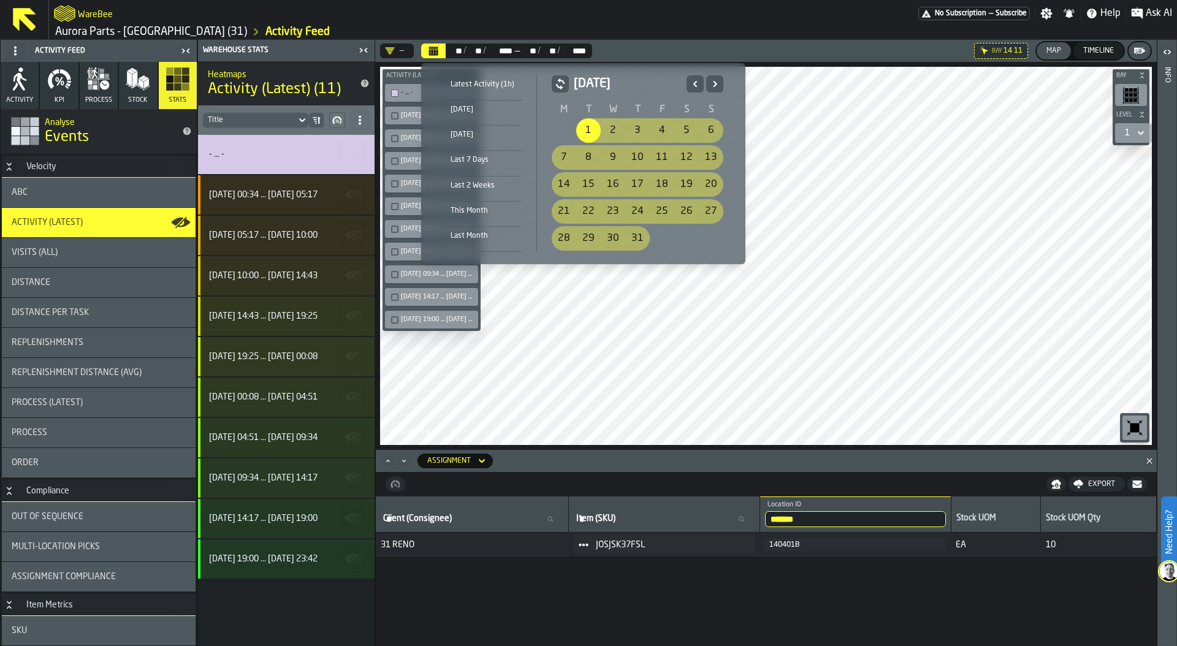
click at [694, 81] on icon "Previous" at bounding box center [695, 84] width 4 height 6
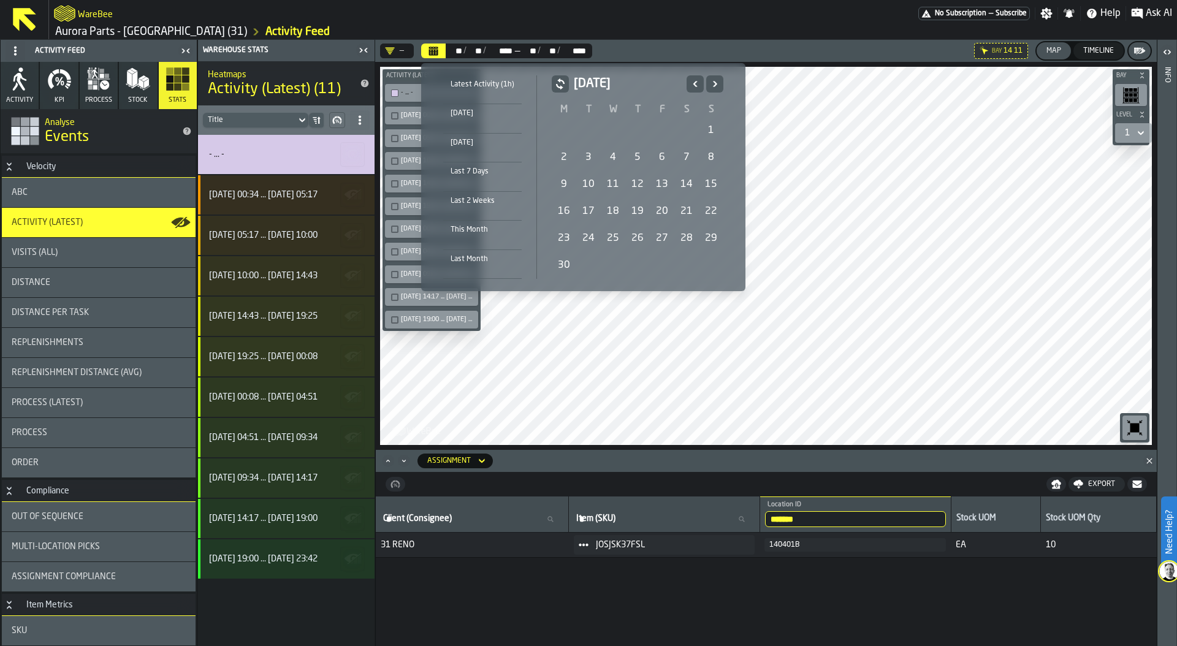
click at [694, 81] on icon "Previous" at bounding box center [695, 84] width 4 height 6
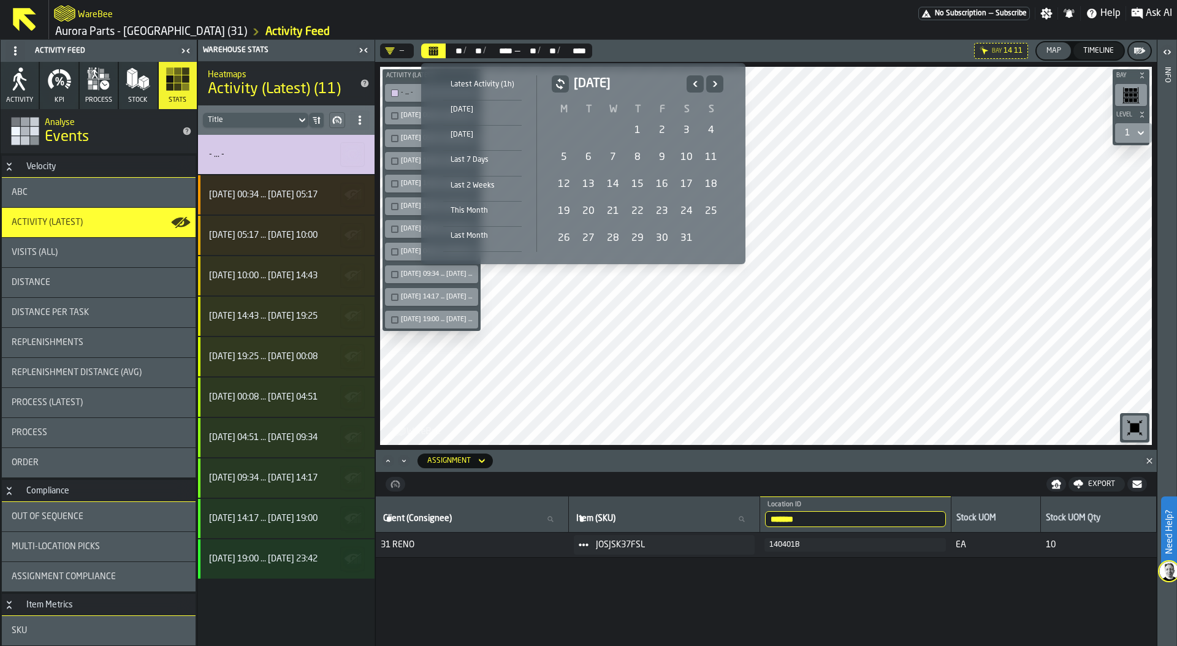
click at [696, 81] on icon "Previous" at bounding box center [695, 84] width 12 height 15
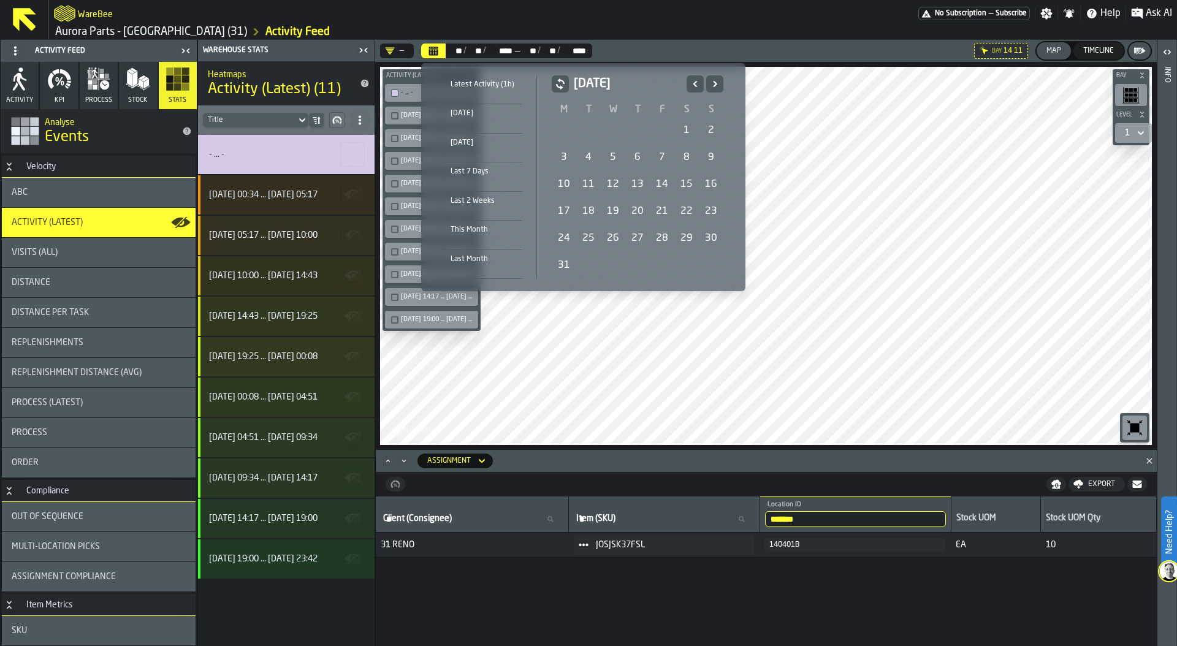
click at [696, 81] on icon "Previous" at bounding box center [695, 84] width 12 height 15
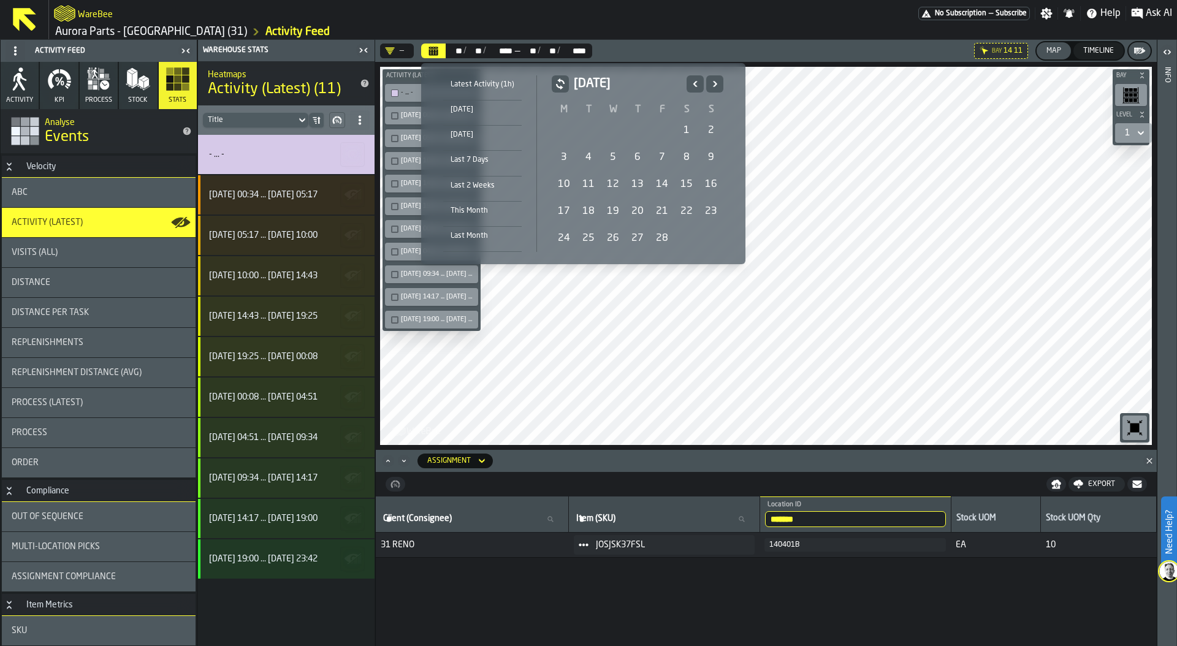
click at [695, 84] on icon "Previous" at bounding box center [695, 84] width 12 height 15
click at [608, 131] on div "1" at bounding box center [613, 130] width 25 height 25
click at [714, 81] on icon "Next" at bounding box center [714, 84] width 12 height 15
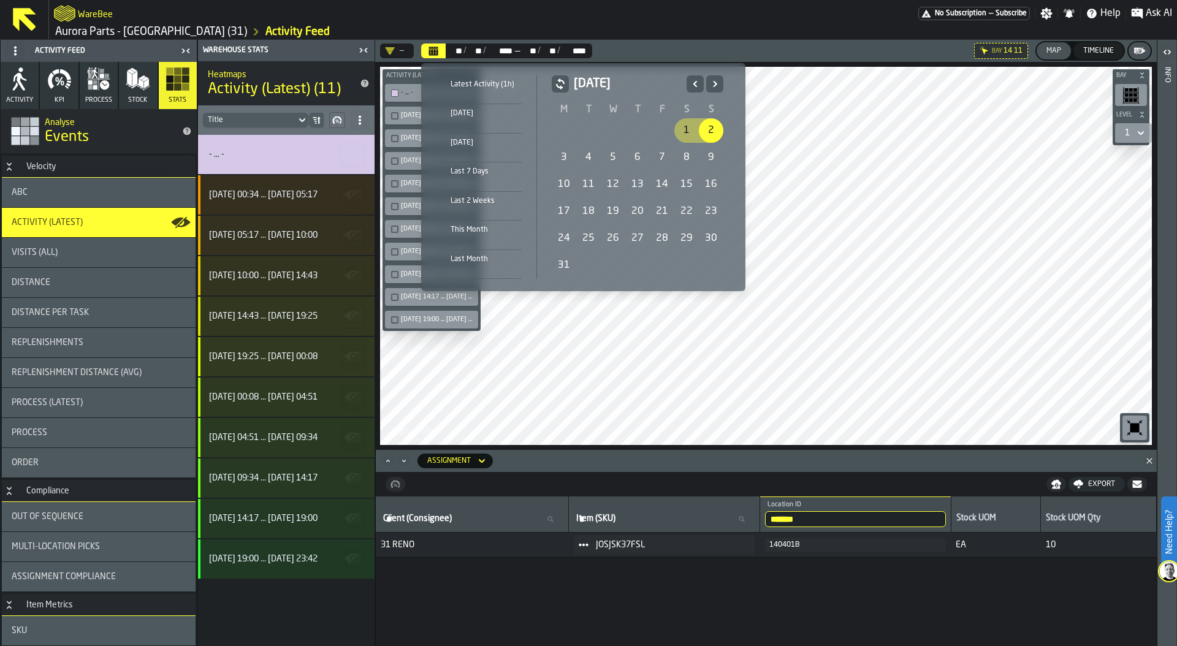
click at [714, 81] on icon "Next" at bounding box center [714, 84] width 12 height 15
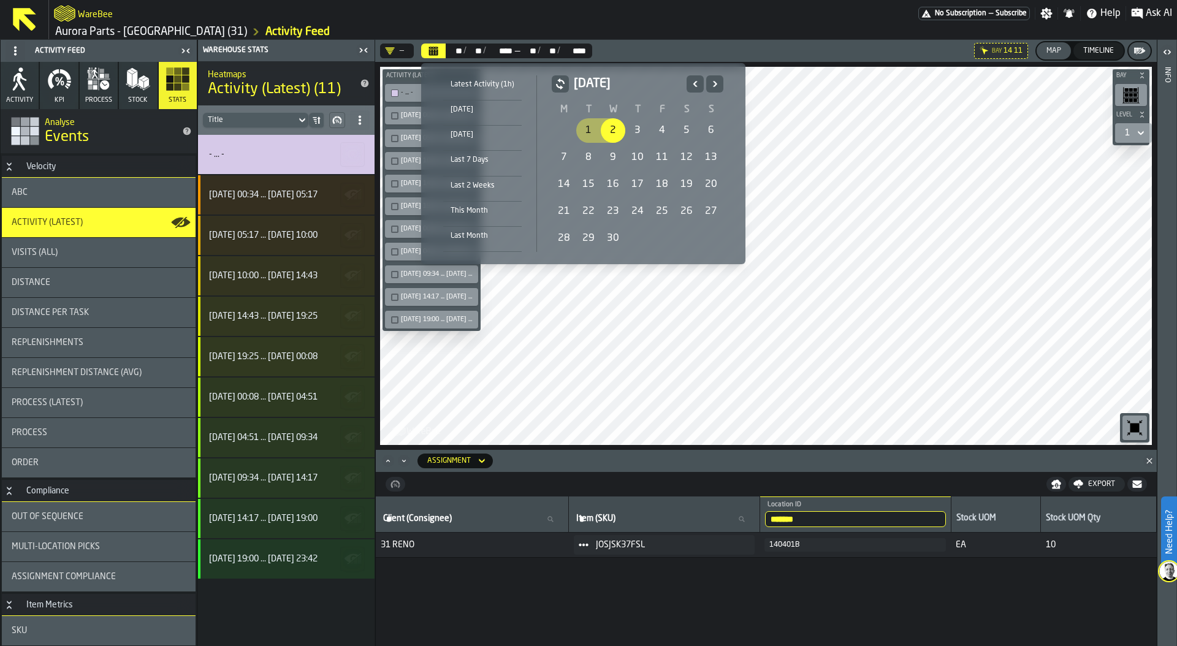
click at [714, 81] on icon "Next" at bounding box center [714, 84] width 12 height 15
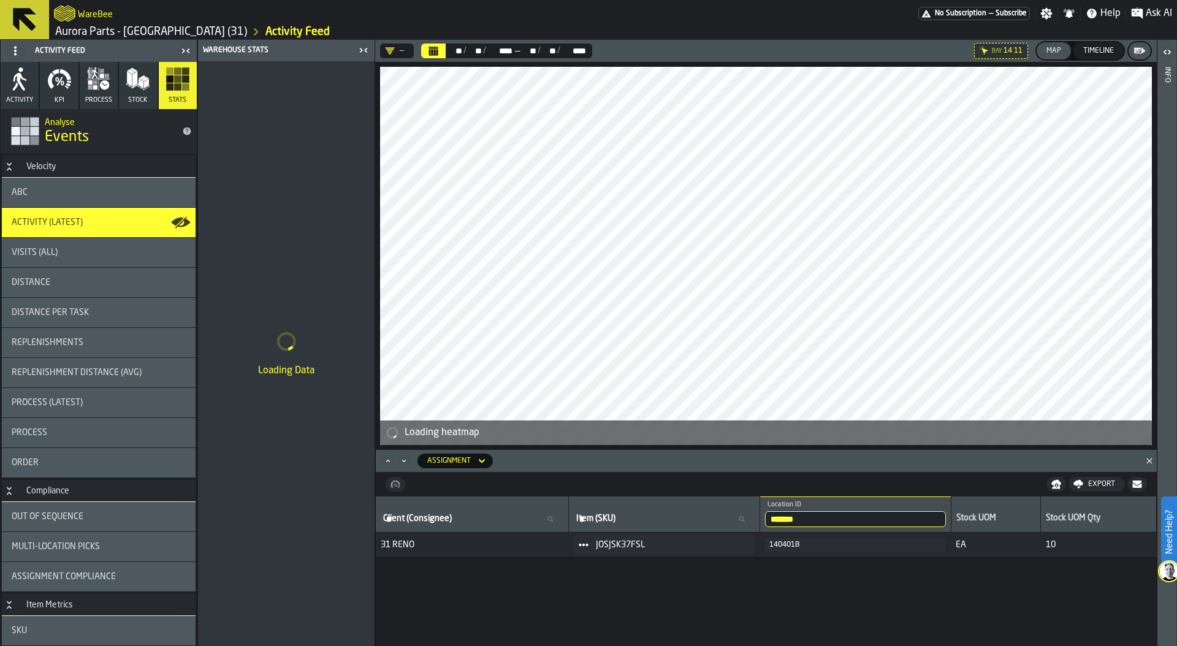
click at [528, 52] on div "** **" at bounding box center [529, 51] width 17 height 10
click at [1145, 460] on icon "Close" at bounding box center [1149, 461] width 12 height 12
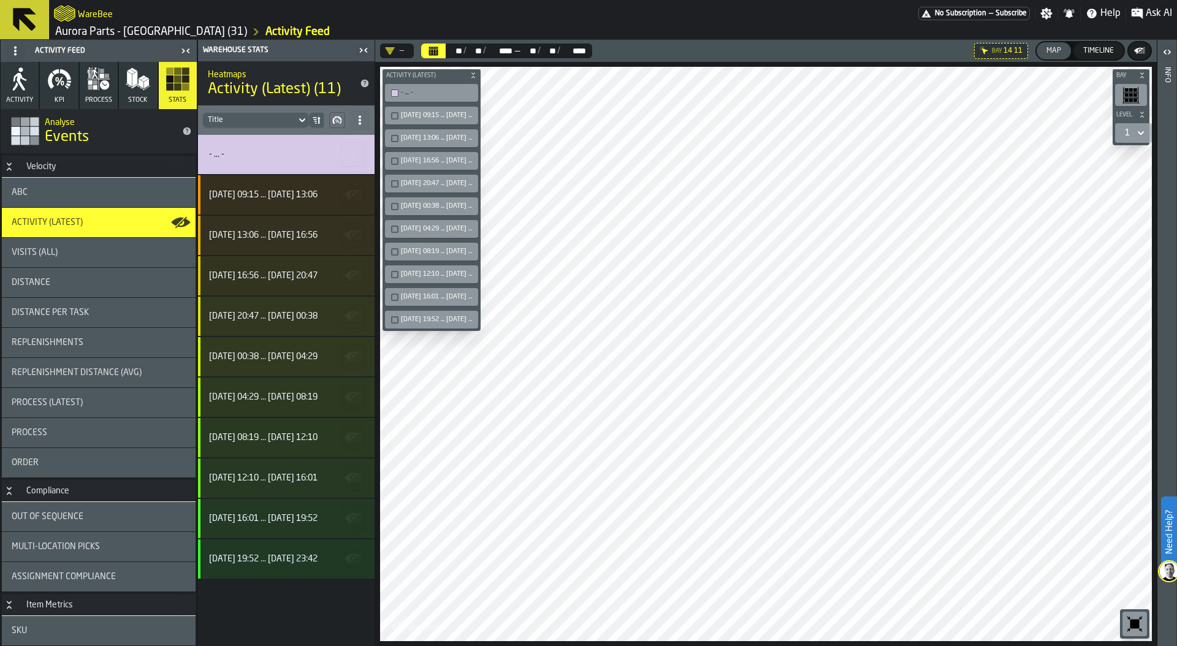
click at [1148, 13] on span "Ask AI" at bounding box center [1158, 13] width 26 height 15
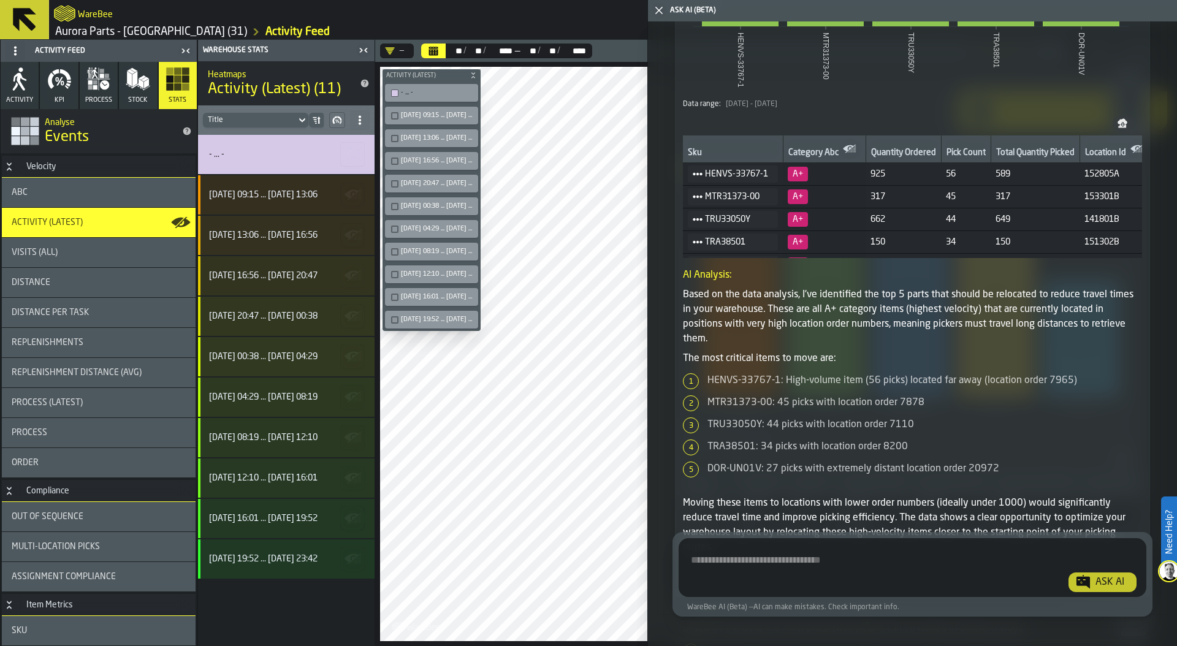
scroll to position [1675, 0]
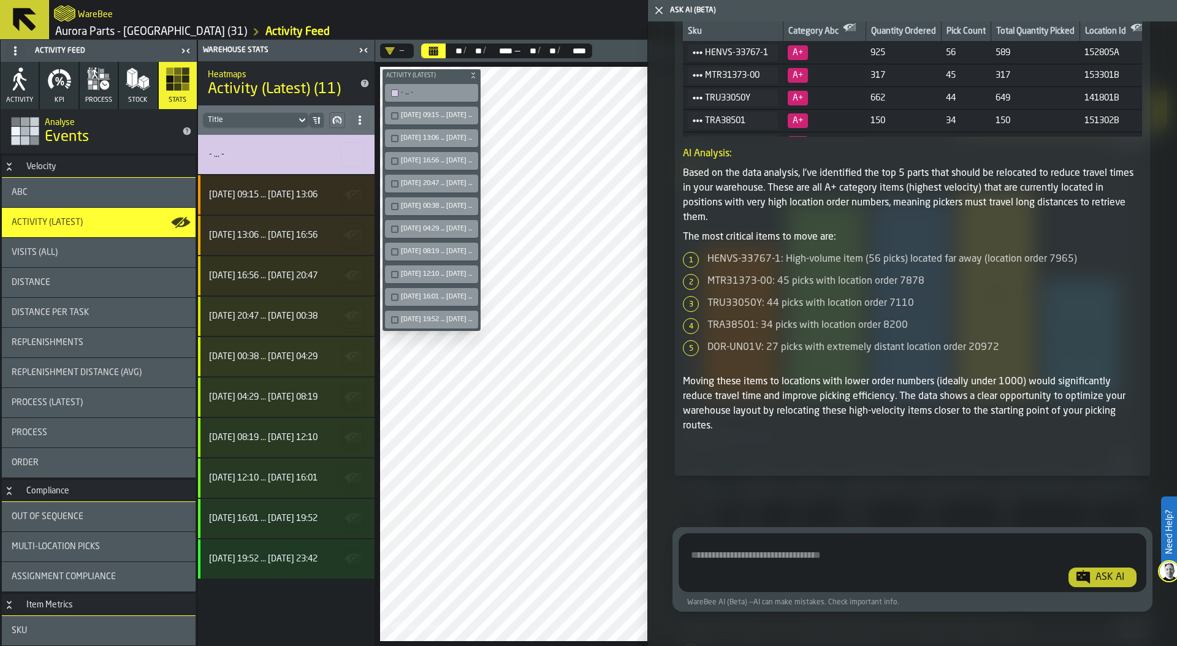
click at [659, 7] on icon "button-toggle-Close me" at bounding box center [658, 10] width 15 height 15
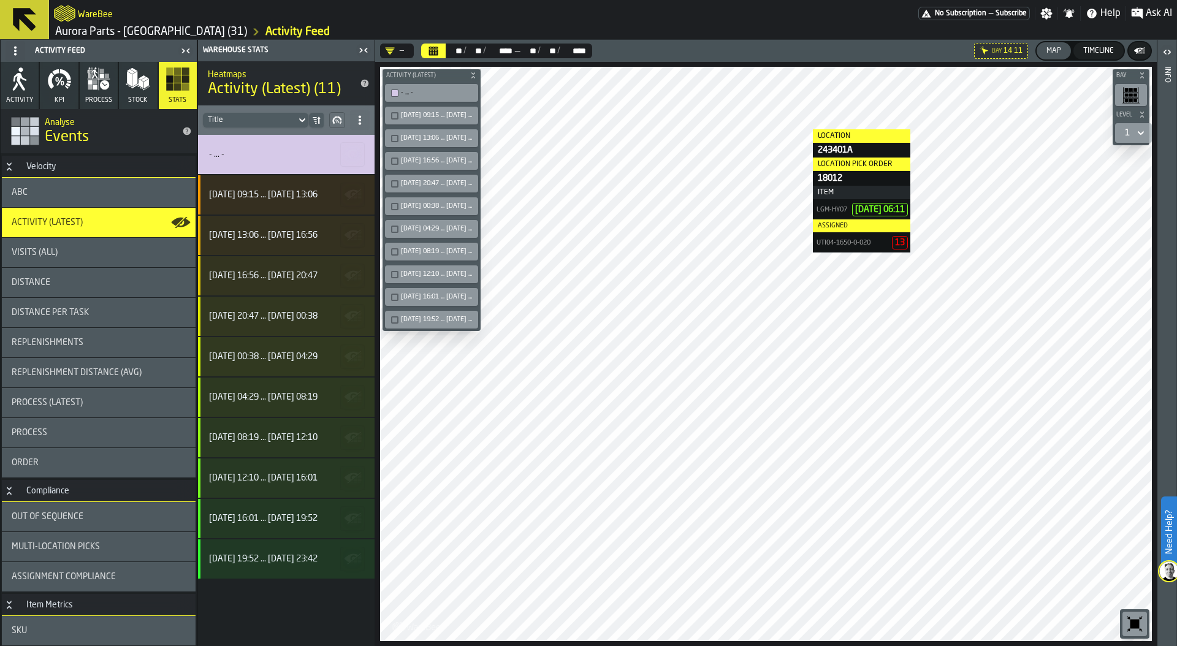
click at [1143, 14] on div "Ask AI" at bounding box center [1151, 13] width 51 height 15
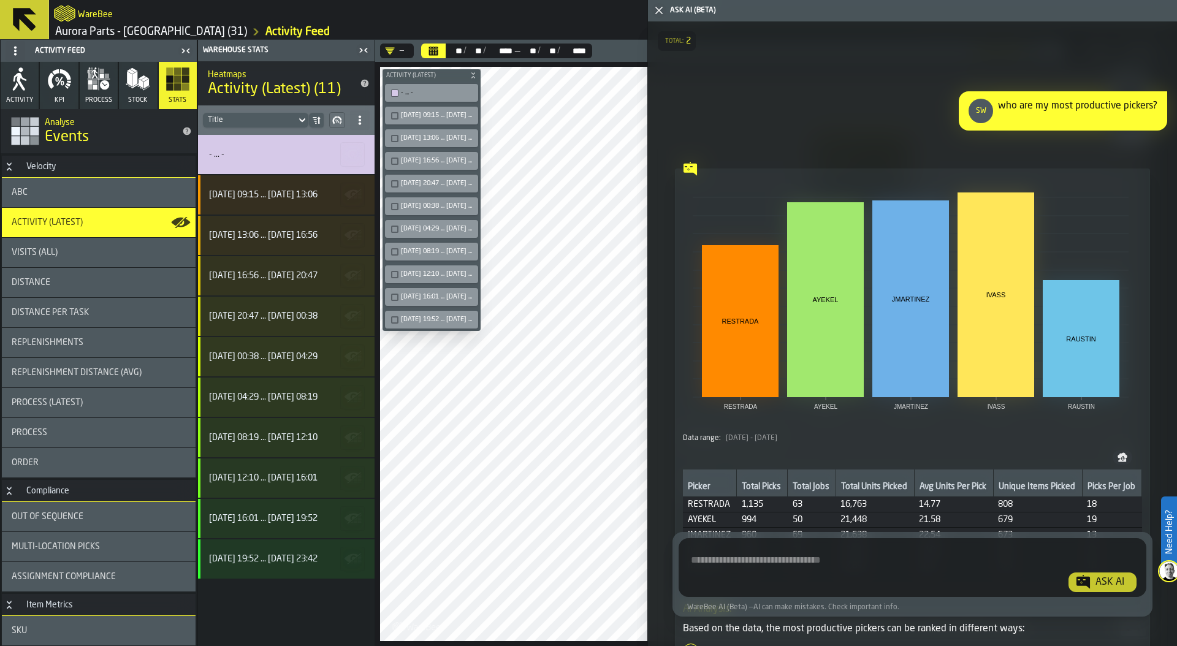
click at [657, 11] on polygon "button-toggle-Close me" at bounding box center [659, 11] width 8 height 8
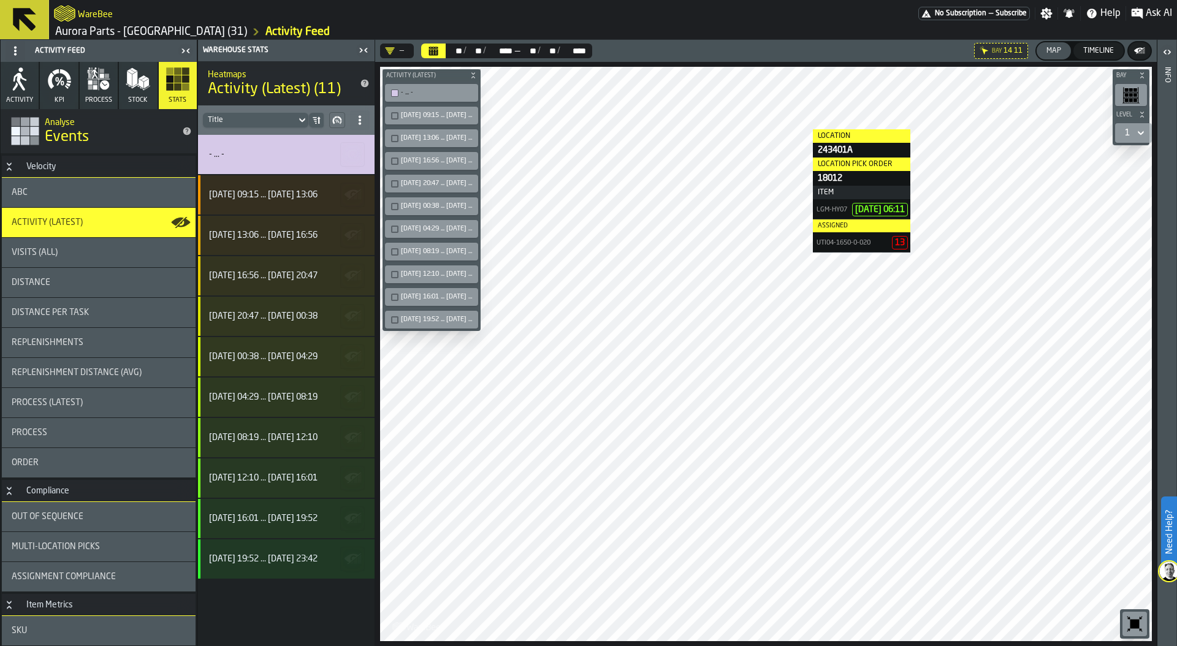
click at [1047, 15] on icon "button-toggle-Settings" at bounding box center [1046, 13] width 12 height 12
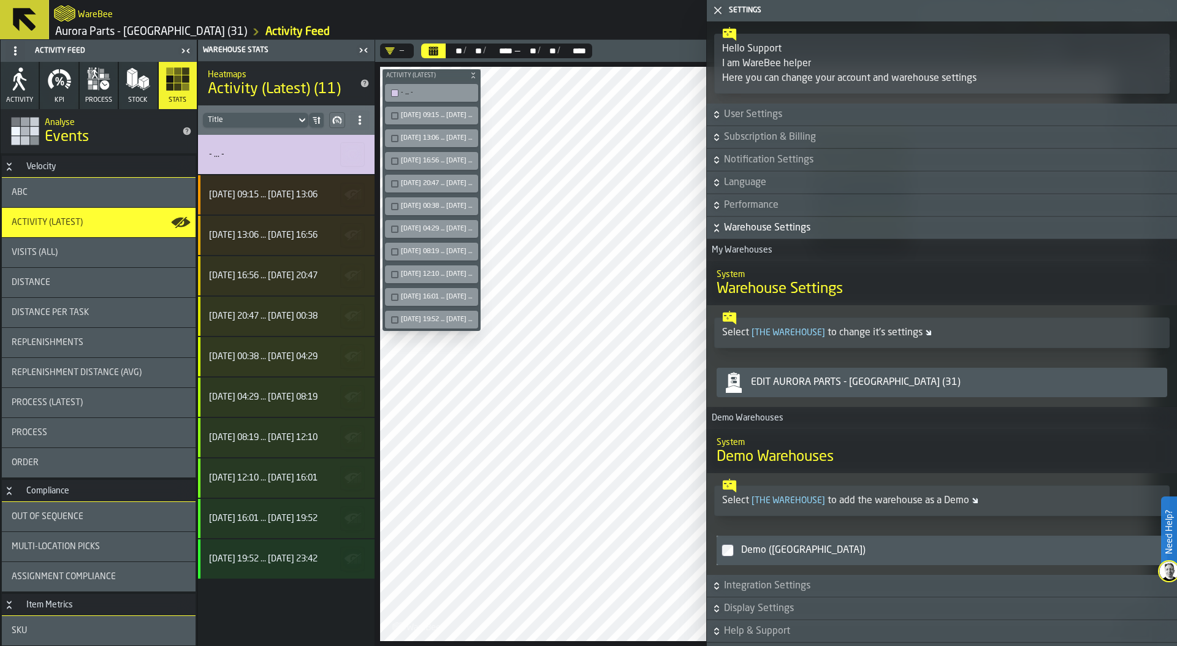
click at [738, 184] on span "Language" at bounding box center [949, 182] width 450 height 15
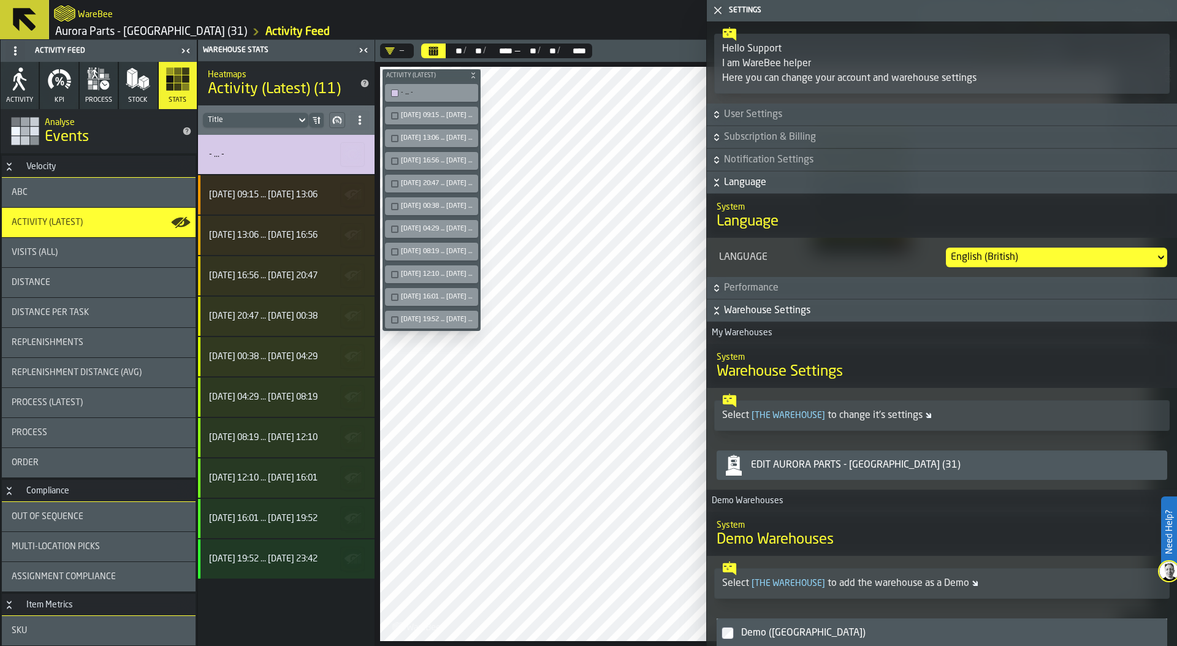
click at [1033, 256] on div "English (British)" at bounding box center [1050, 257] width 200 height 15
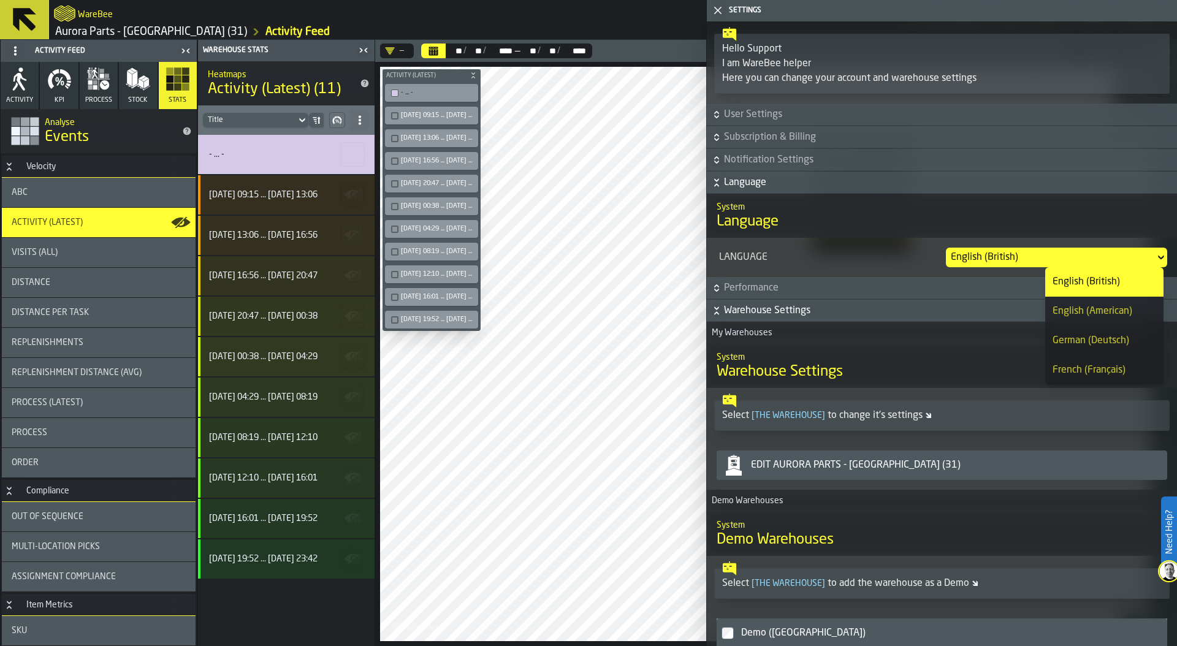
click at [1090, 309] on div "English (American)" at bounding box center [1104, 311] width 104 height 15
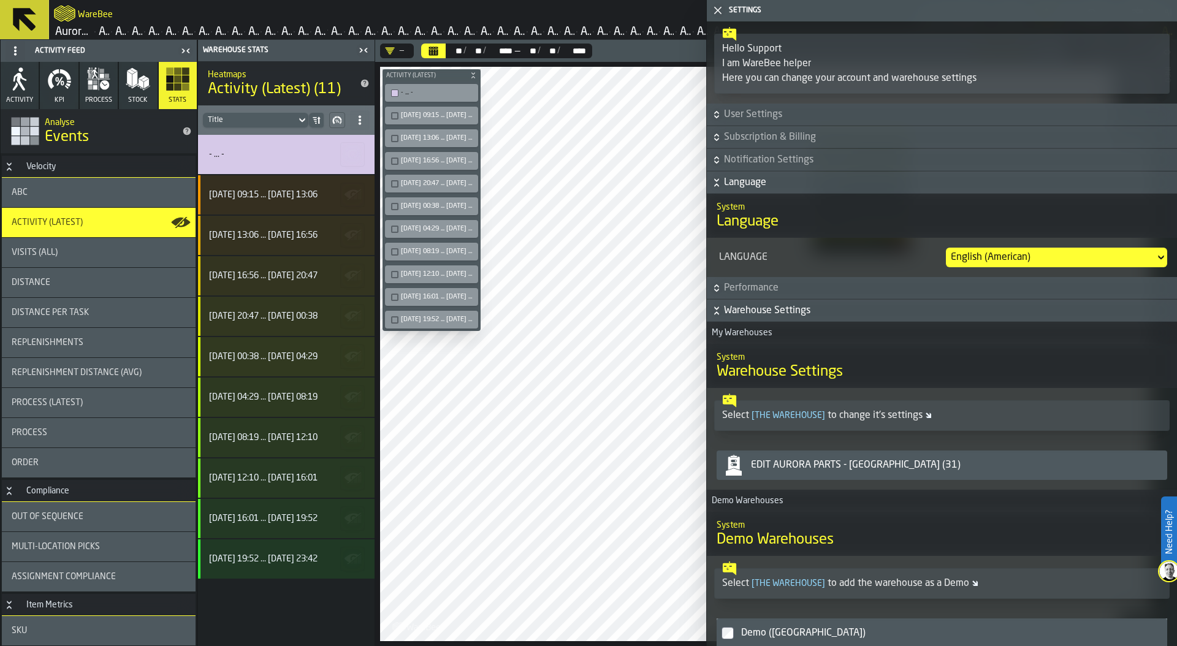
click at [1017, 253] on div "English (American)" at bounding box center [1050, 257] width 200 height 15
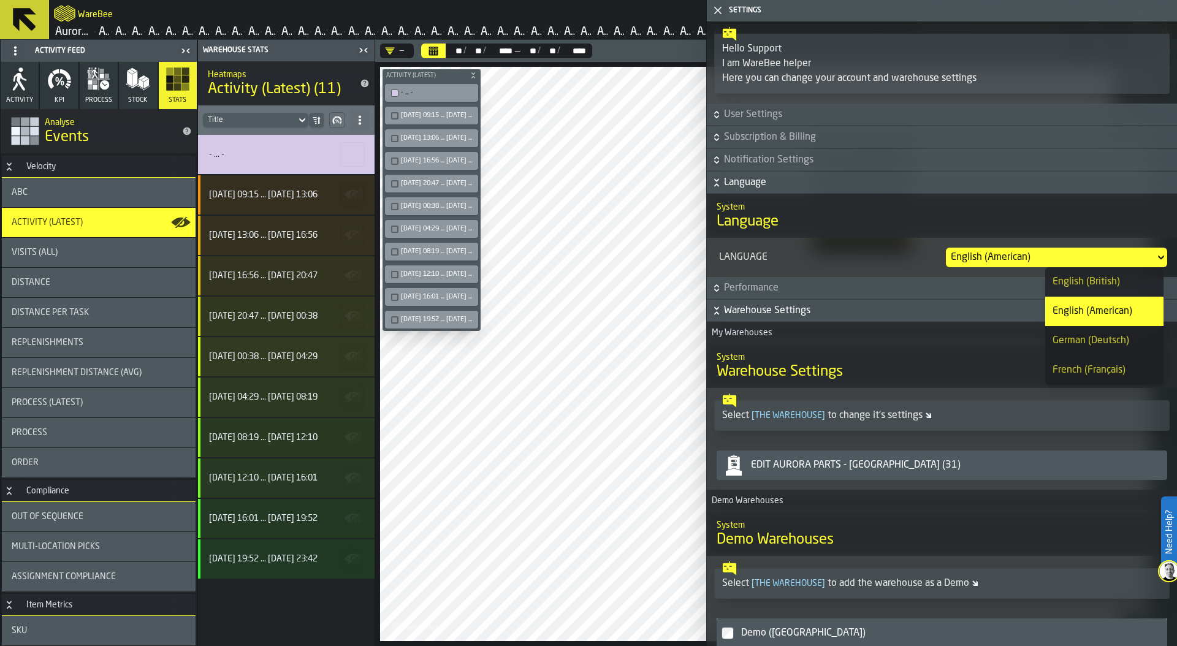
click at [1083, 280] on div "English (British)" at bounding box center [1104, 282] width 104 height 15
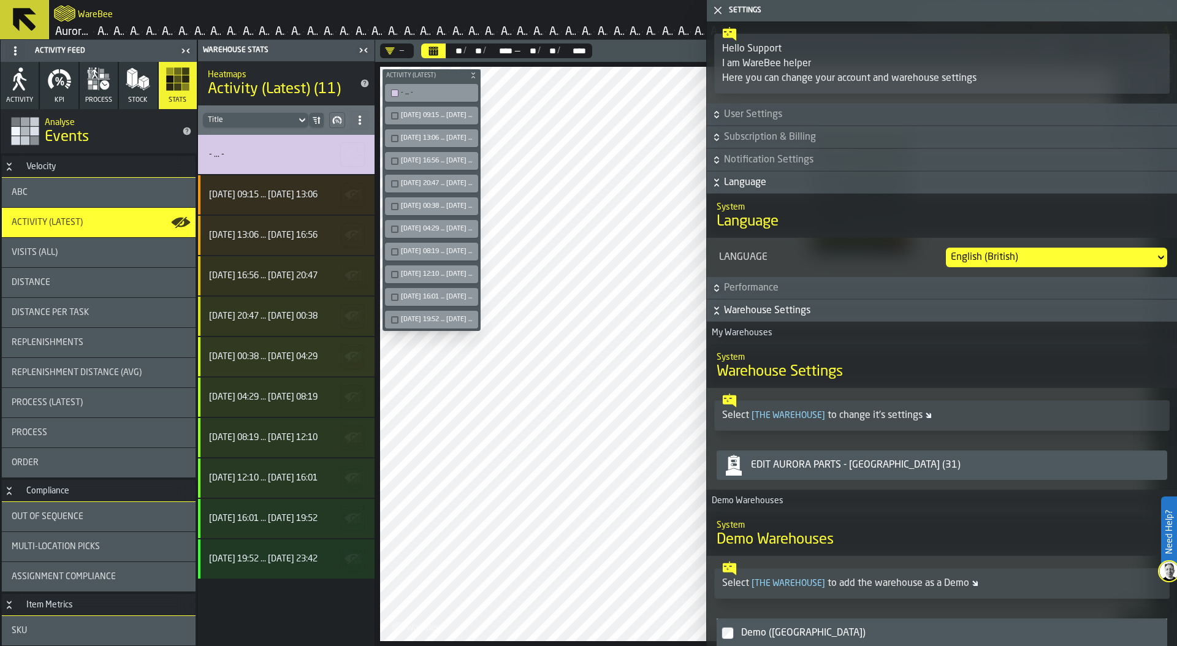
click at [716, 6] on icon "button-toggle-Close me" at bounding box center [717, 10] width 15 height 15
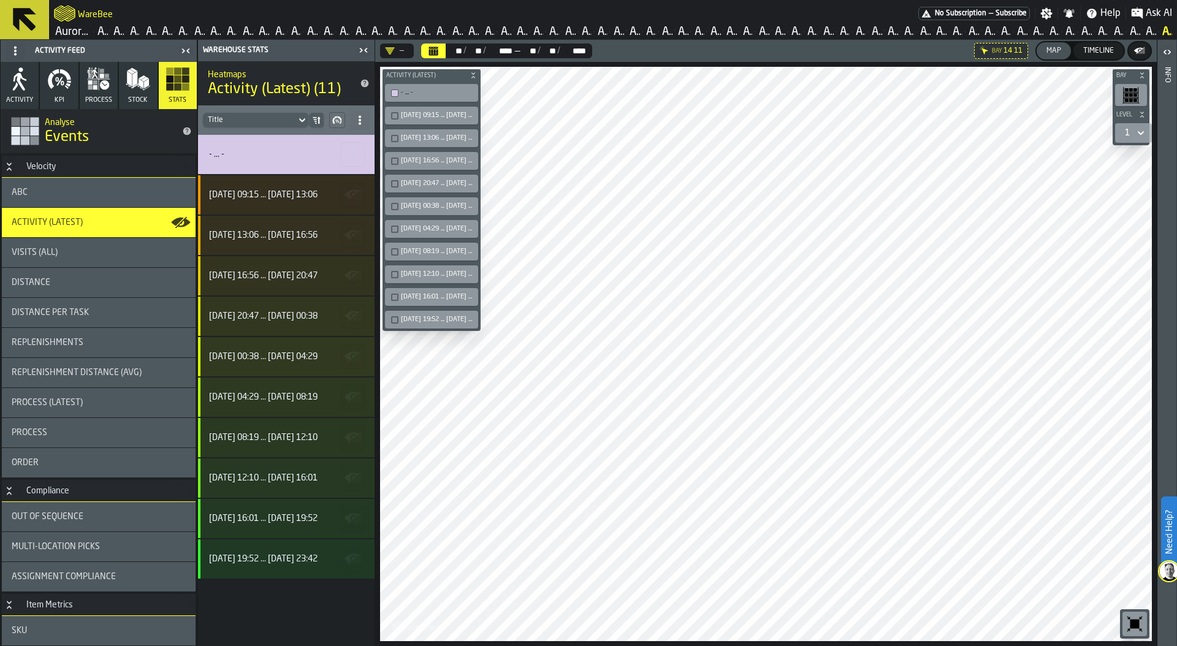
click at [59, 29] on link "Aurora Parts - Reno (31)" at bounding box center [73, 31] width 36 height 13
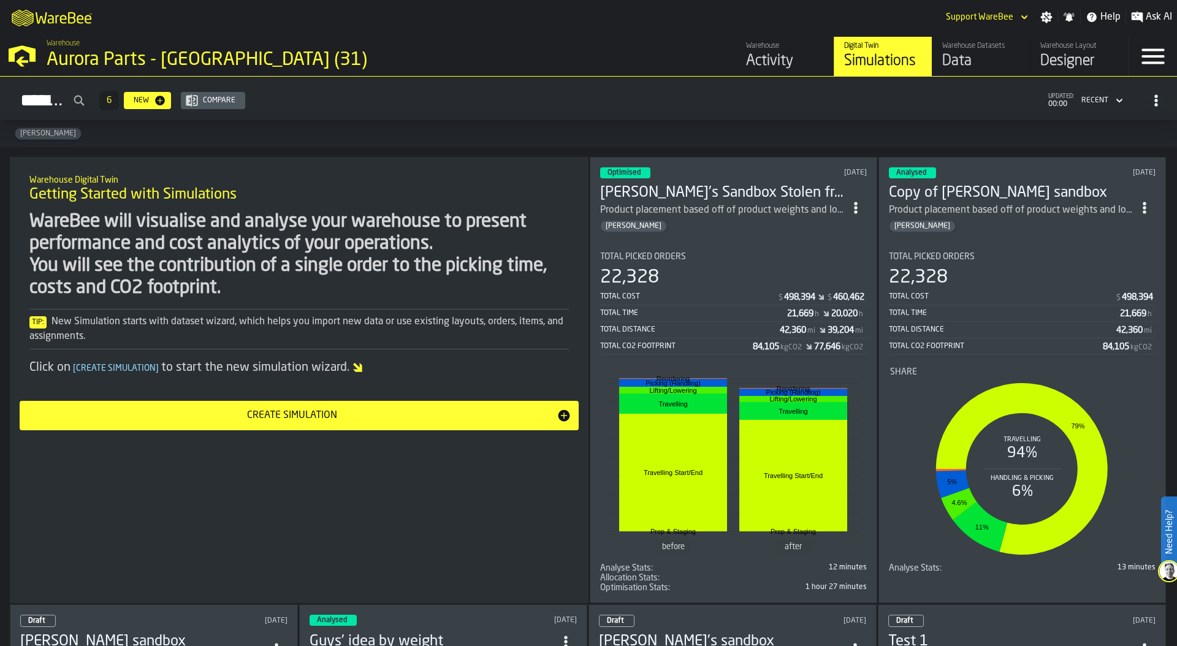
click at [971, 55] on div "Data" at bounding box center [981, 61] width 78 height 20
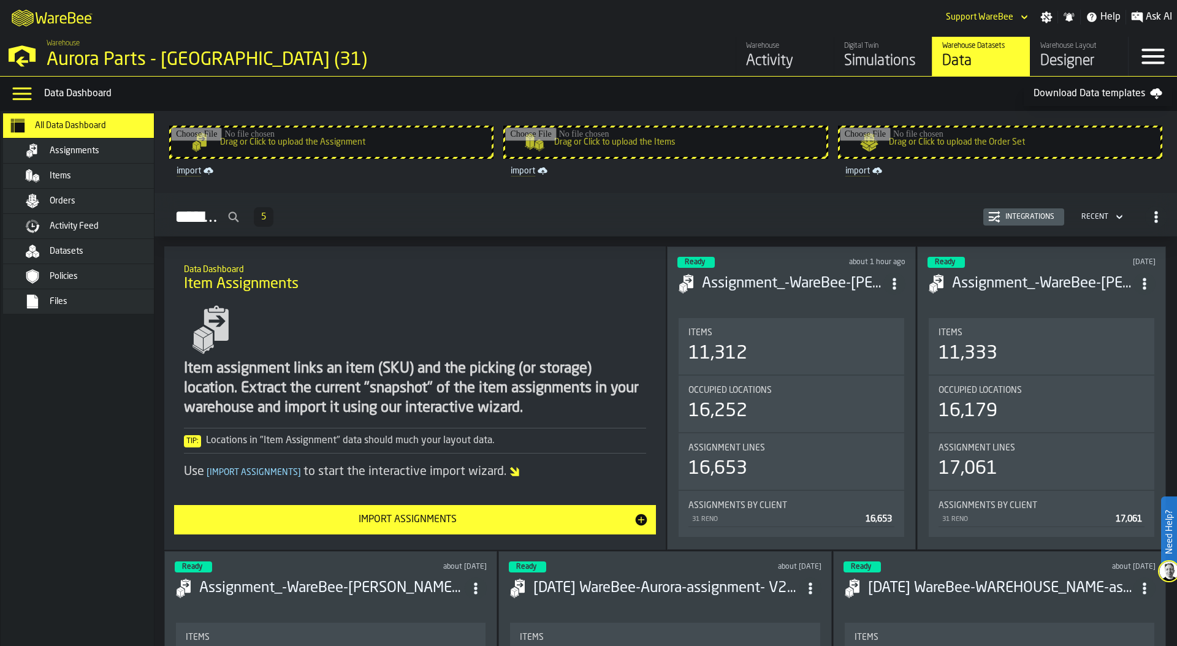
click at [86, 203] on div "Orders" at bounding box center [110, 201] width 120 height 10
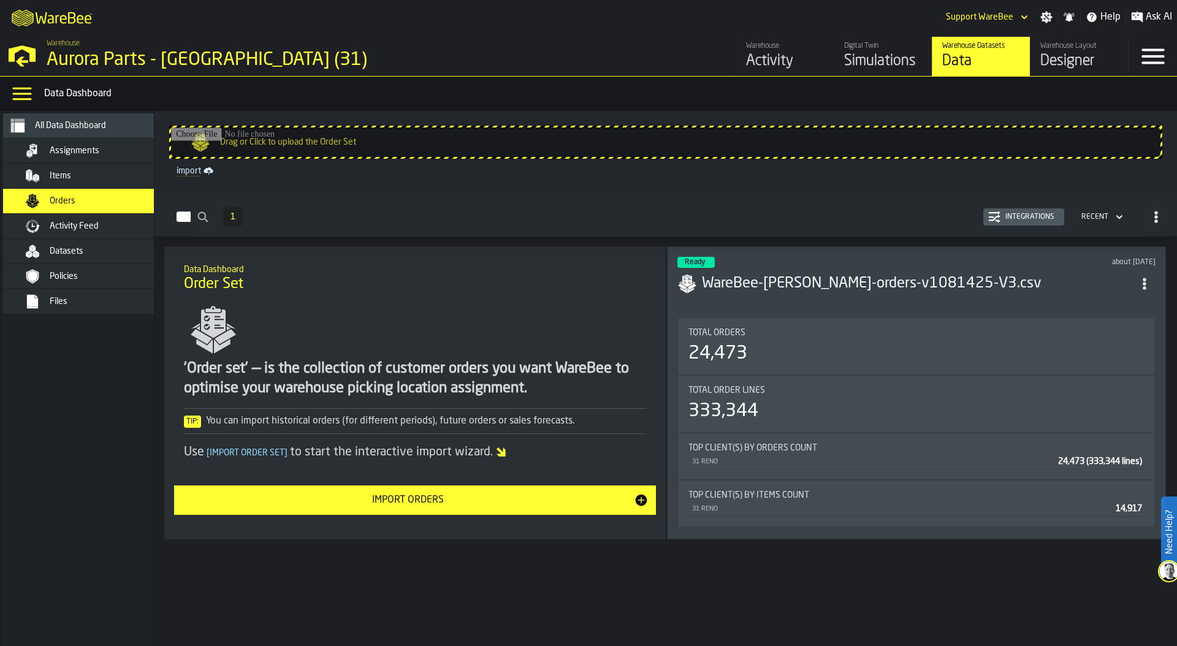
click at [1035, 219] on div "Integrations" at bounding box center [1029, 217] width 59 height 9
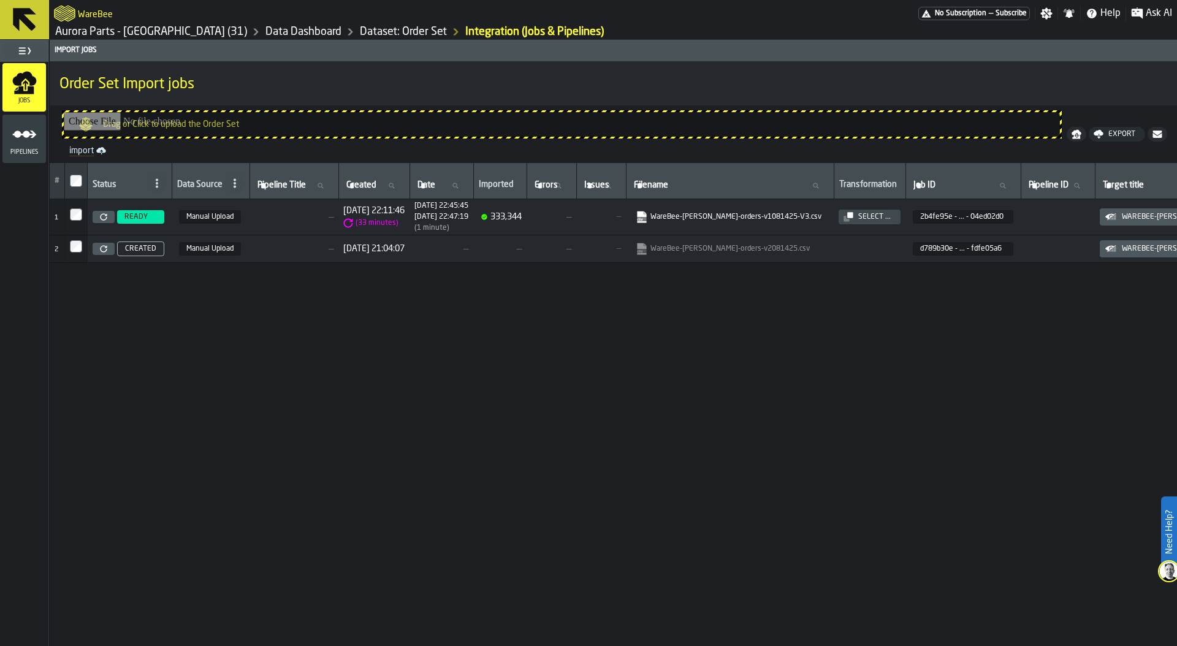
click at [360, 29] on link "Dataset: Order Set" at bounding box center [403, 31] width 87 height 13
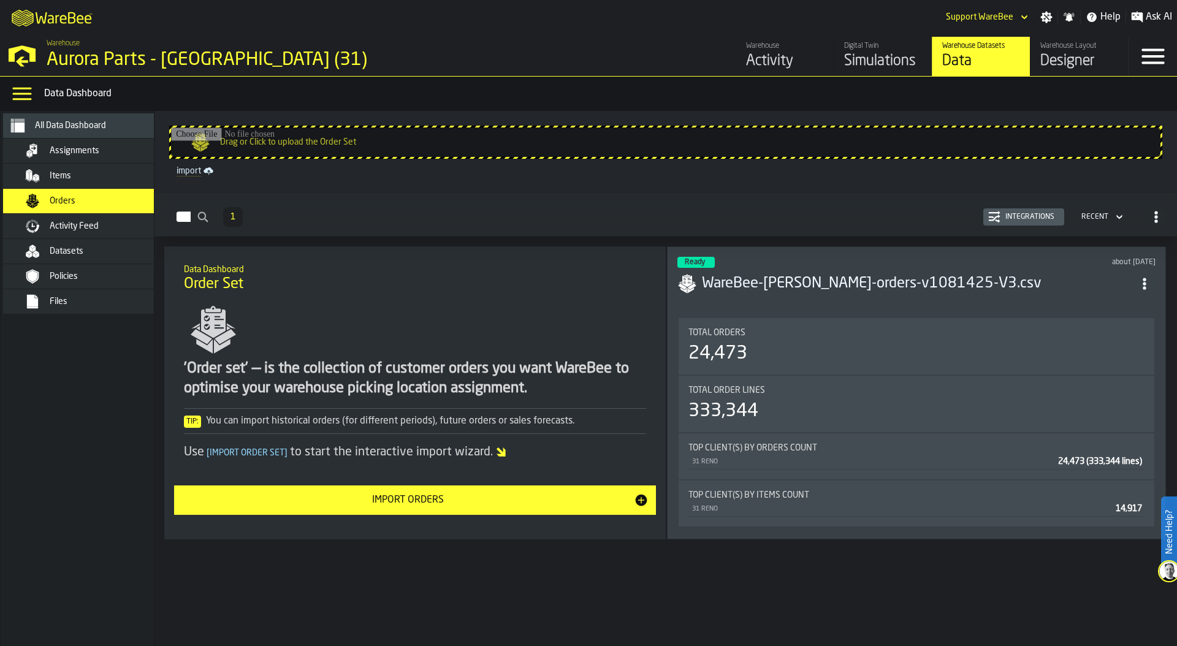
click at [122, 172] on div "Items" at bounding box center [110, 176] width 120 height 10
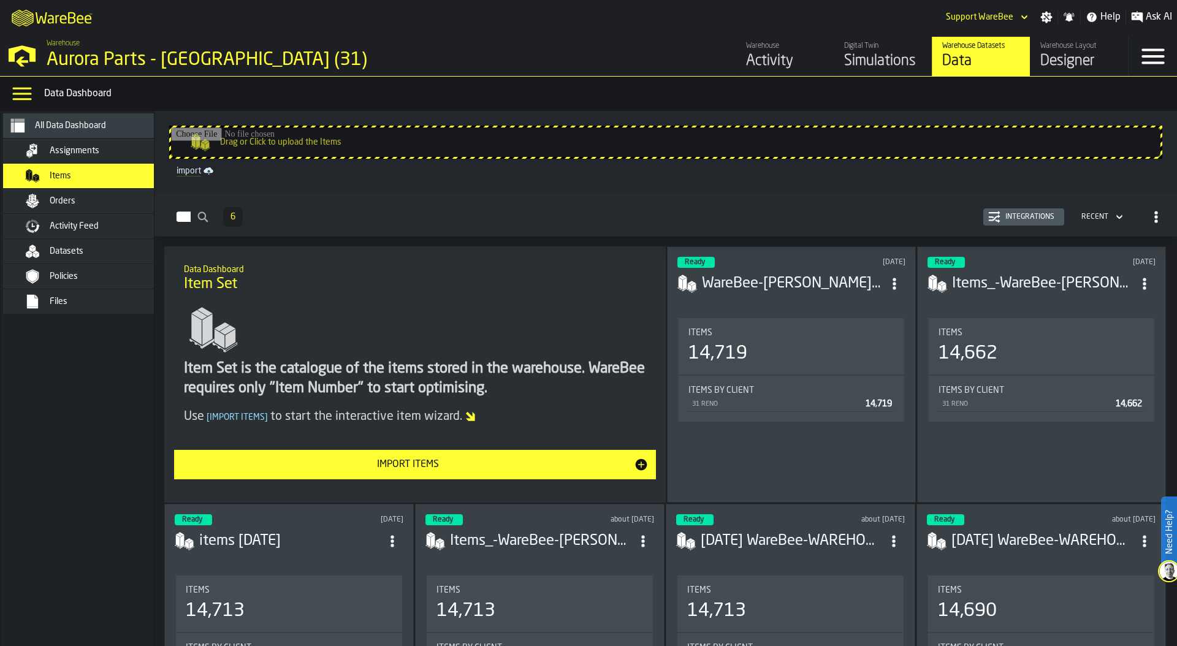
click at [104, 225] on div "Activity Feed" at bounding box center [110, 226] width 120 height 10
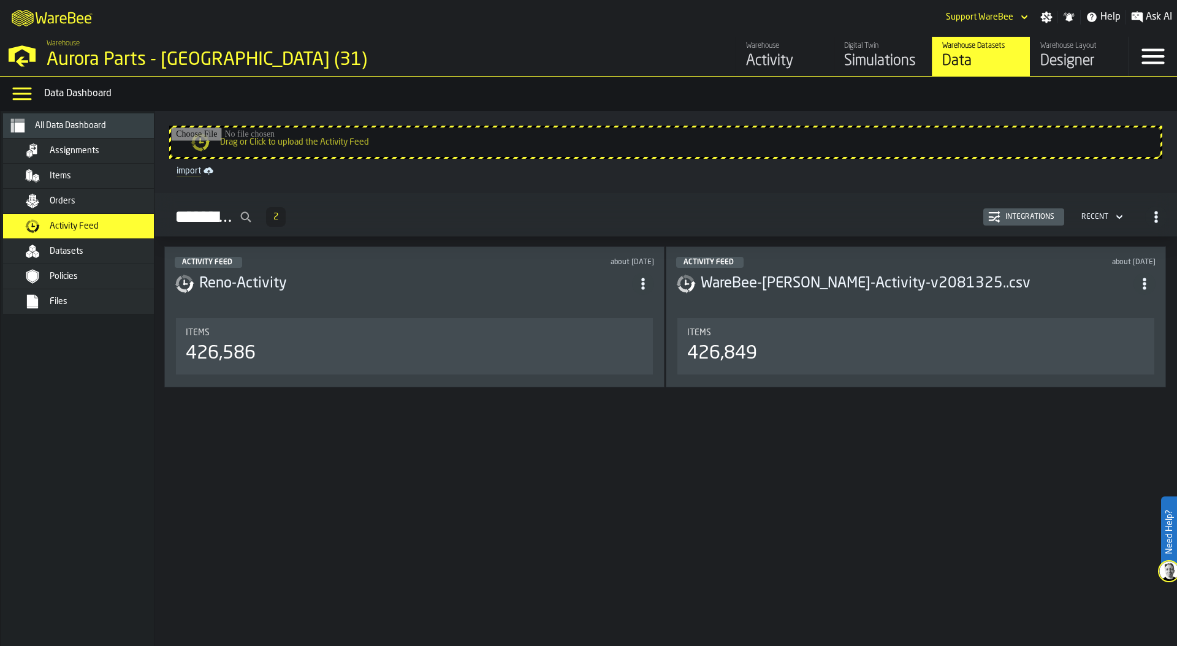
click at [1026, 222] on div "Integrations" at bounding box center [1023, 217] width 71 height 12
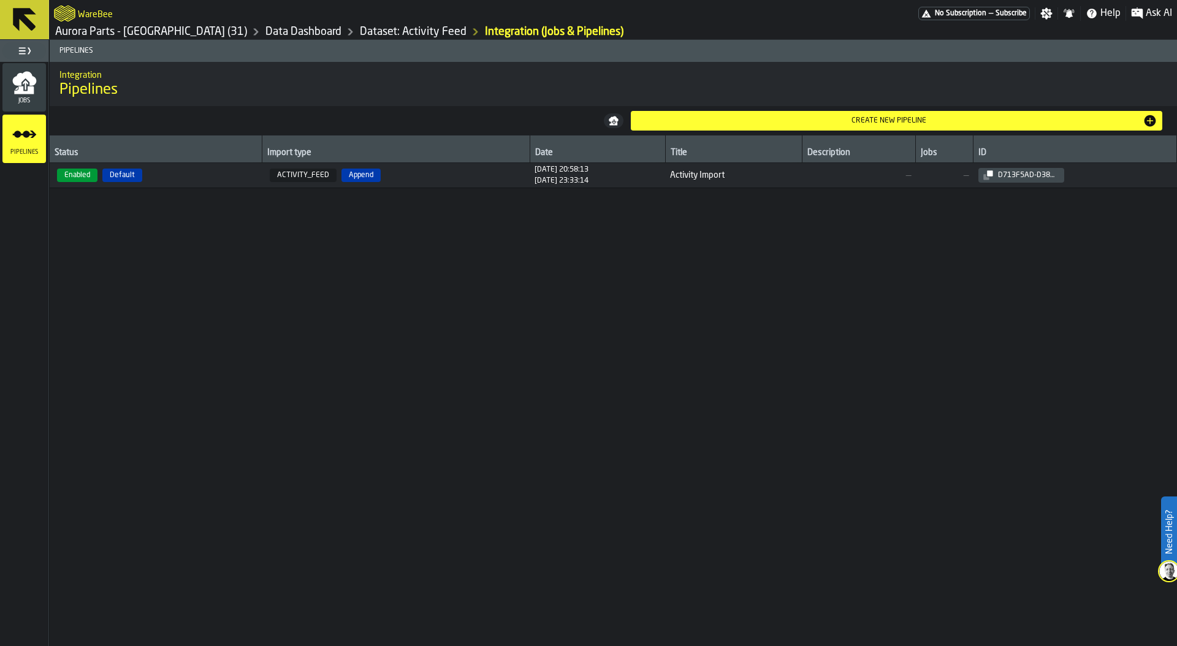
click at [38, 87] on div "Jobs" at bounding box center [24, 87] width 44 height 34
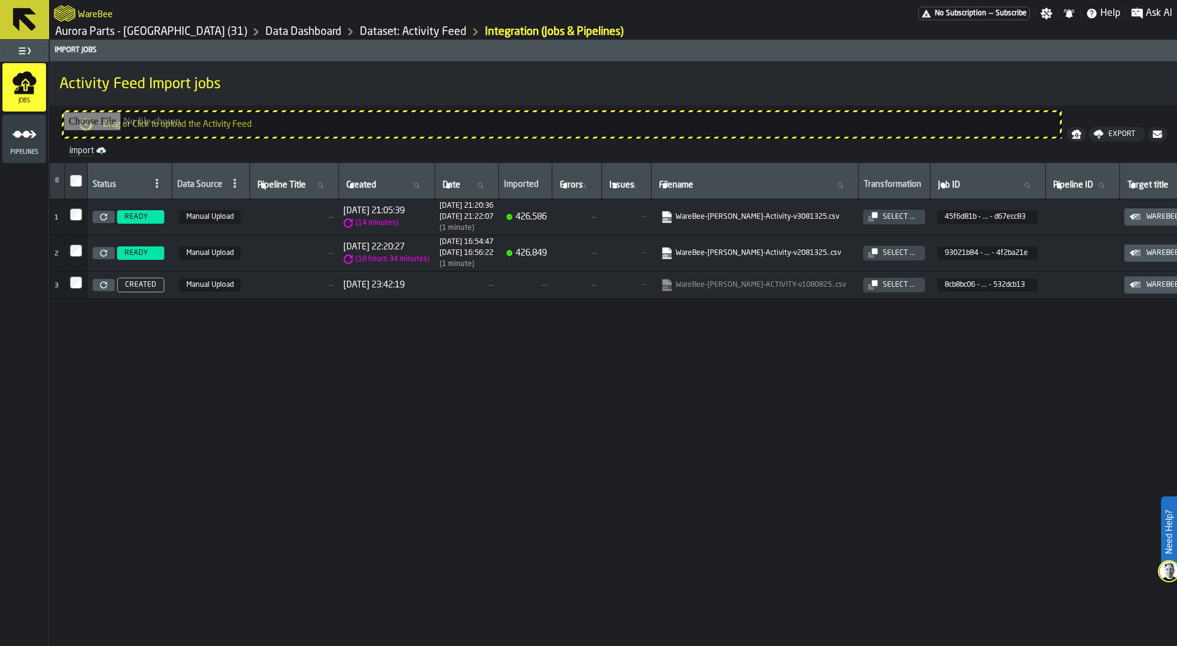
click at [360, 31] on link "Dataset: Activity Feed" at bounding box center [413, 31] width 107 height 13
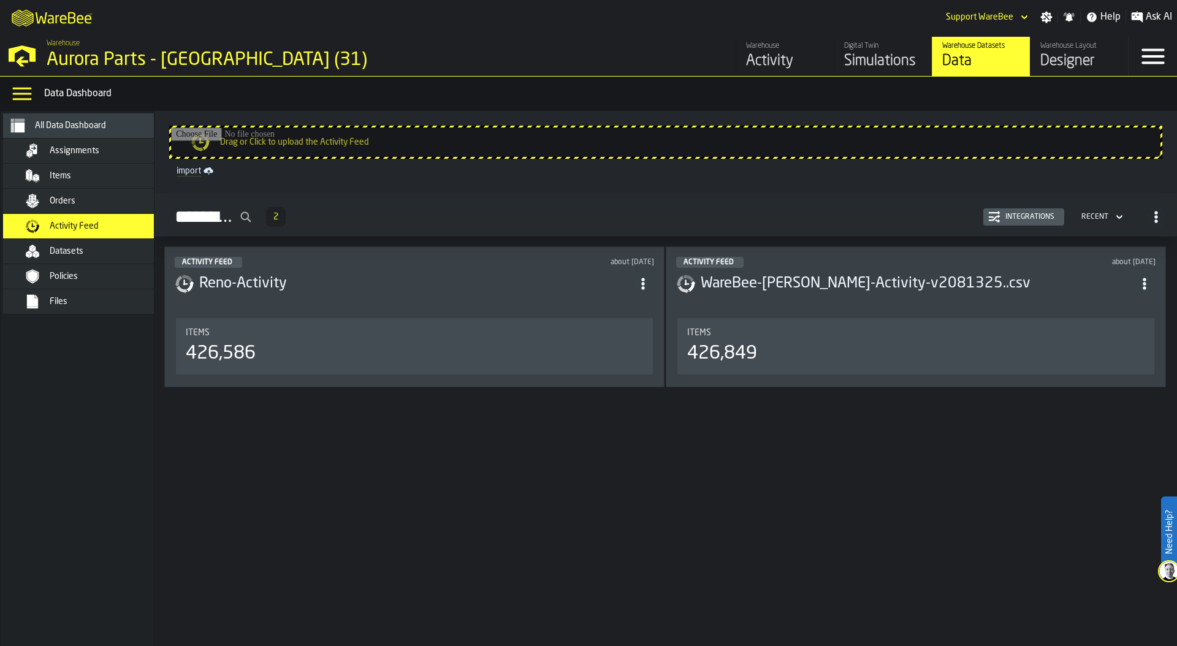
click at [108, 196] on div "Orders" at bounding box center [110, 201] width 120 height 10
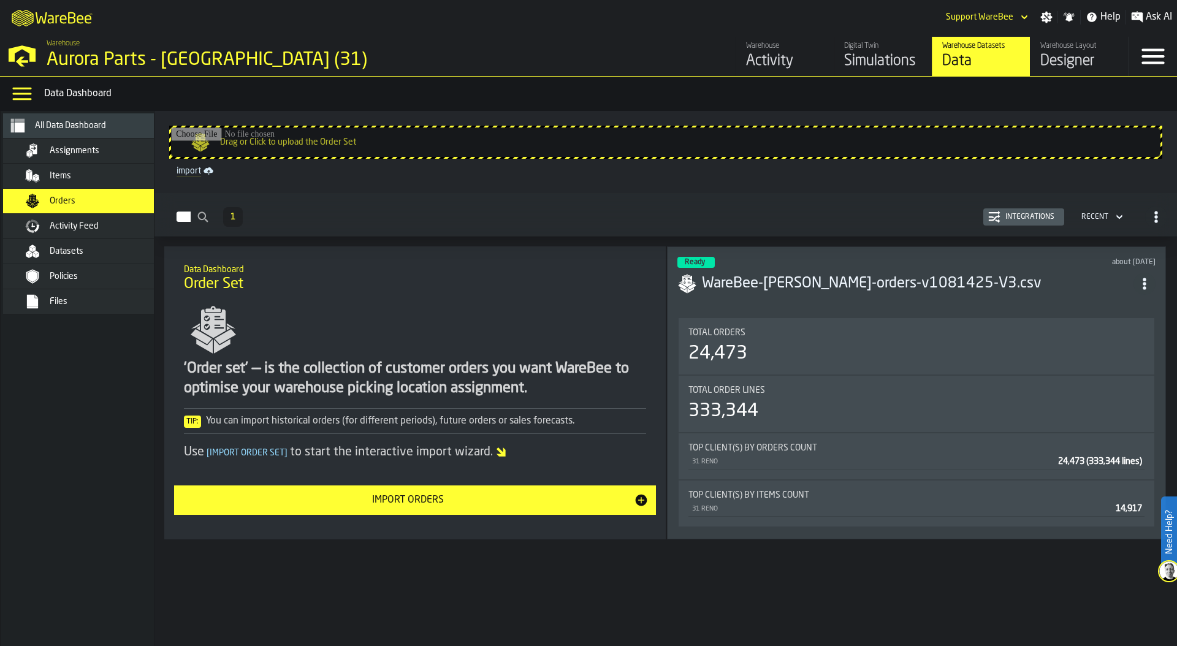
click at [422, 140] on input "Drag or Click to upload the Order Set" at bounding box center [665, 141] width 989 height 29
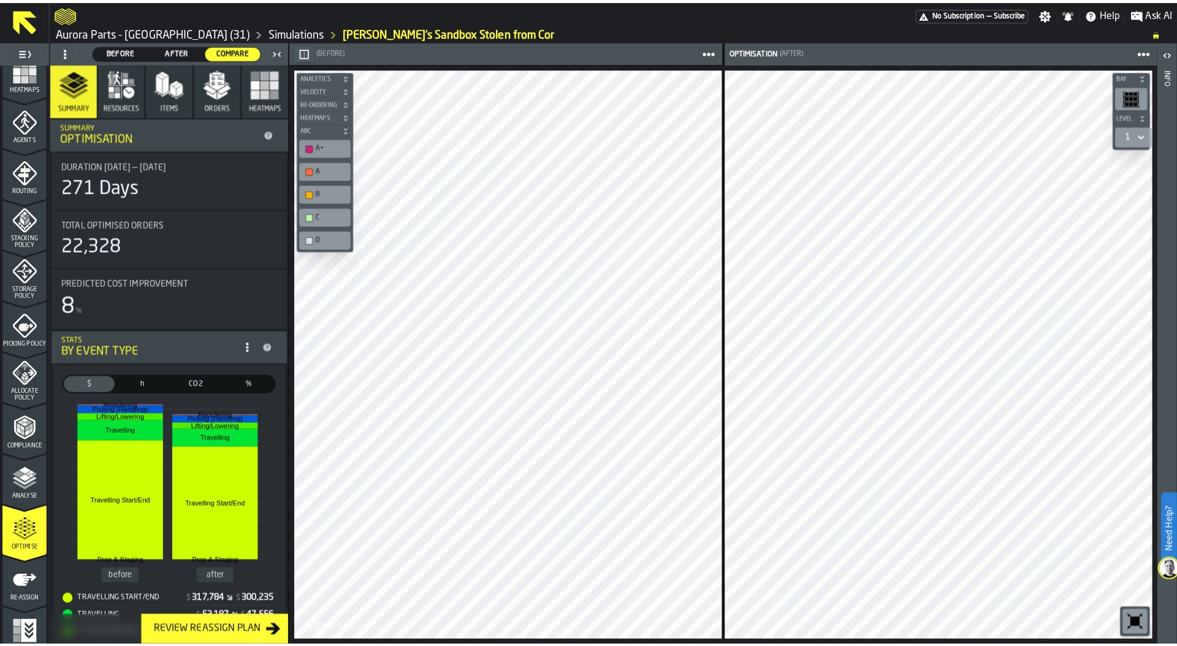
scroll to position [320, 0]
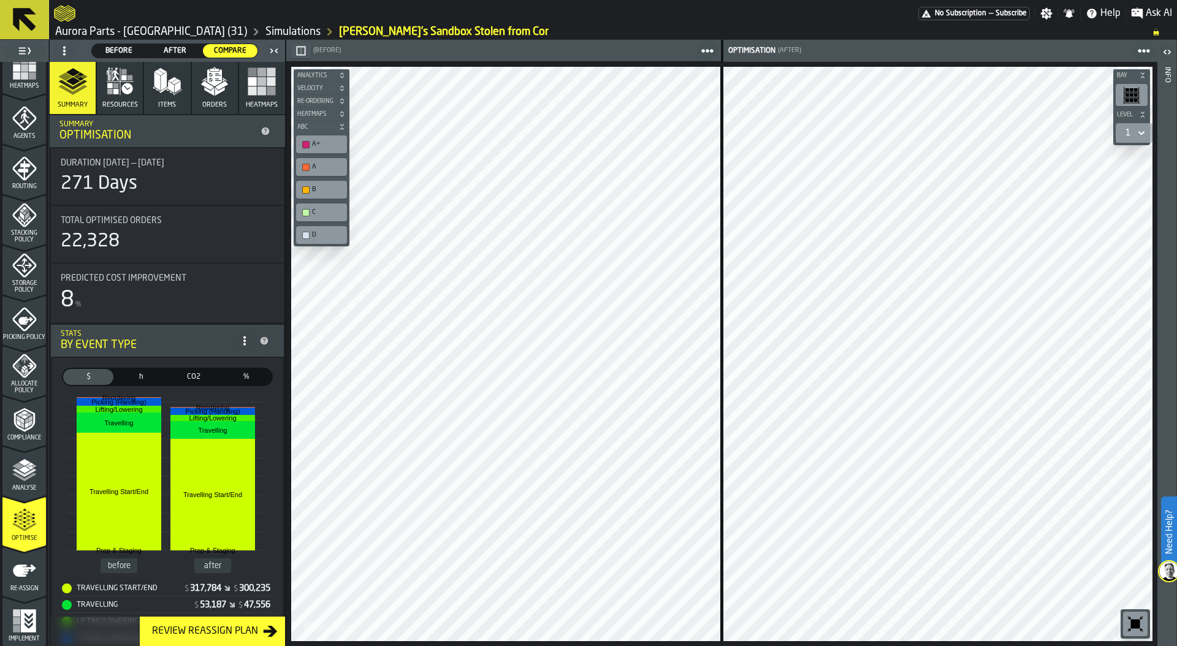
click at [265, 30] on link "Simulations" at bounding box center [292, 31] width 55 height 13
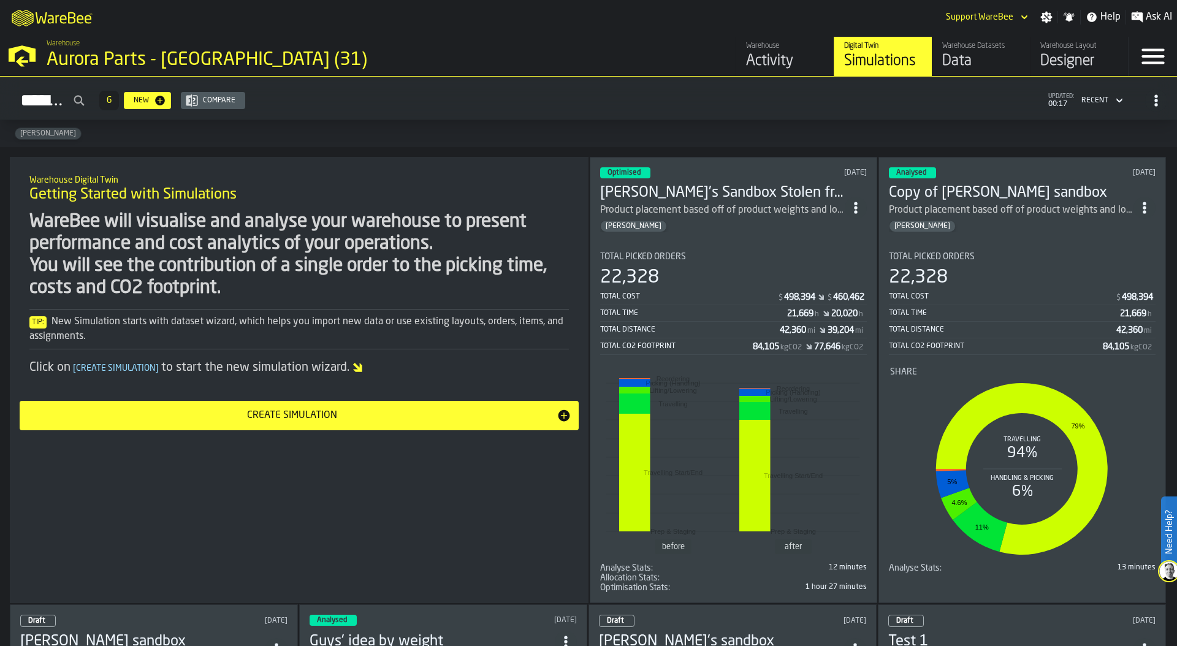
click at [1063, 59] on div "Designer" at bounding box center [1079, 61] width 78 height 20
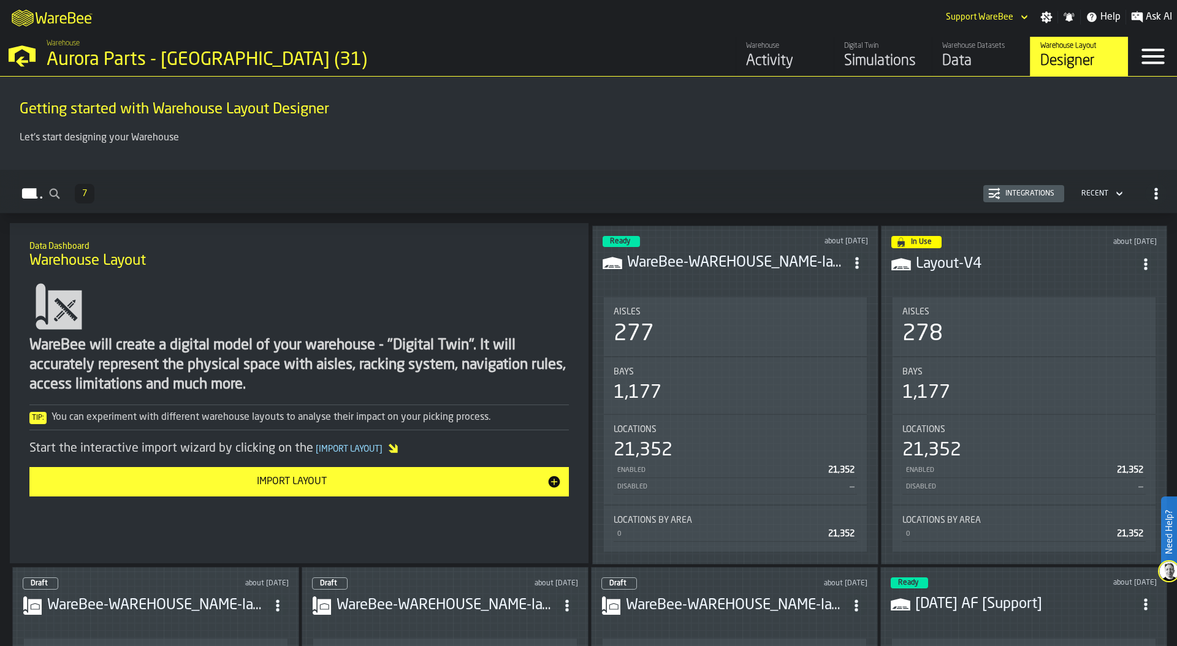
click at [857, 268] on span "ItemListCard-DashboardItemContainer" at bounding box center [857, 263] width 22 height 22
click at [847, 334] on li "Edit in Designer" at bounding box center [827, 343] width 83 height 29
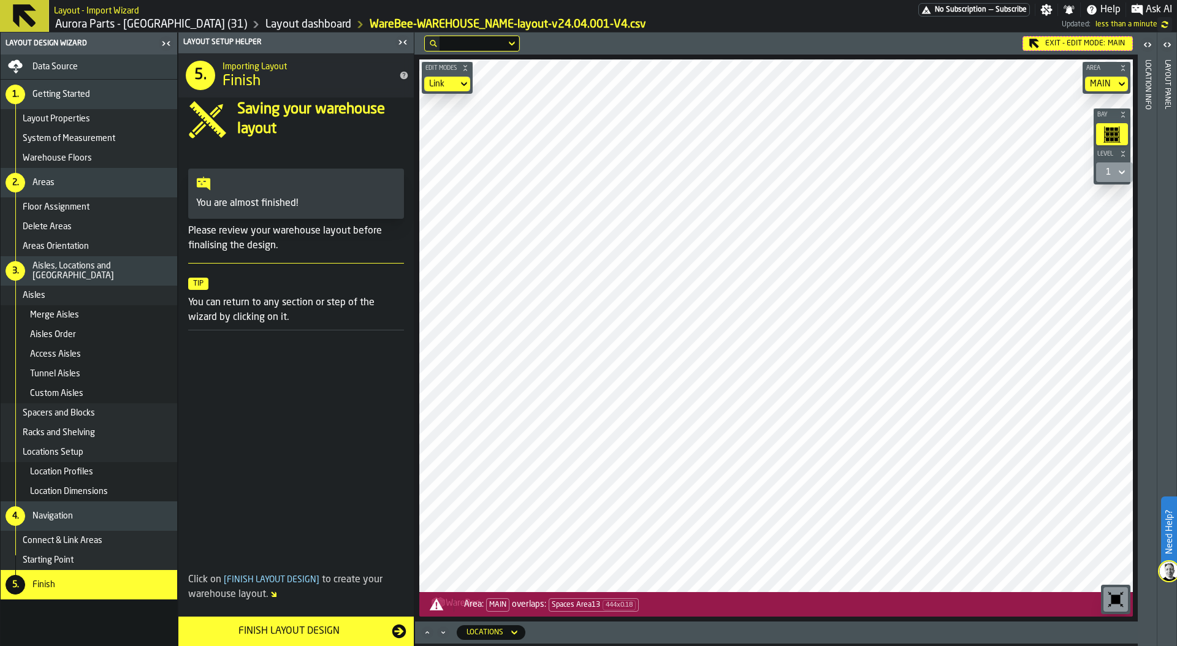
click at [373, 263] on main "Layout Design Wizard Data Source 1. Getting Started Layout Properties System of…" at bounding box center [588, 338] width 1177 height 613
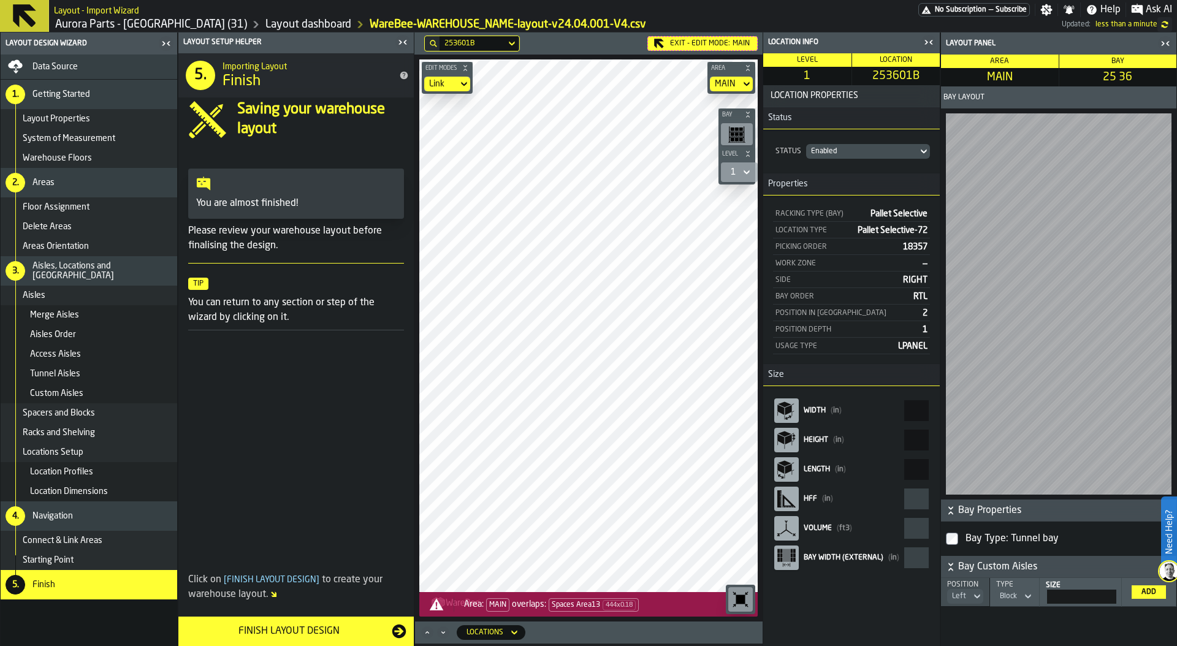
drag, startPoint x: 854, startPoint y: 229, endPoint x: 920, endPoint y: 228, distance: 66.2
click at [920, 228] on div "Location Type Pallet Selective-72" at bounding box center [851, 230] width 157 height 15
click at [109, 470] on div "Location Profiles" at bounding box center [101, 472] width 142 height 10
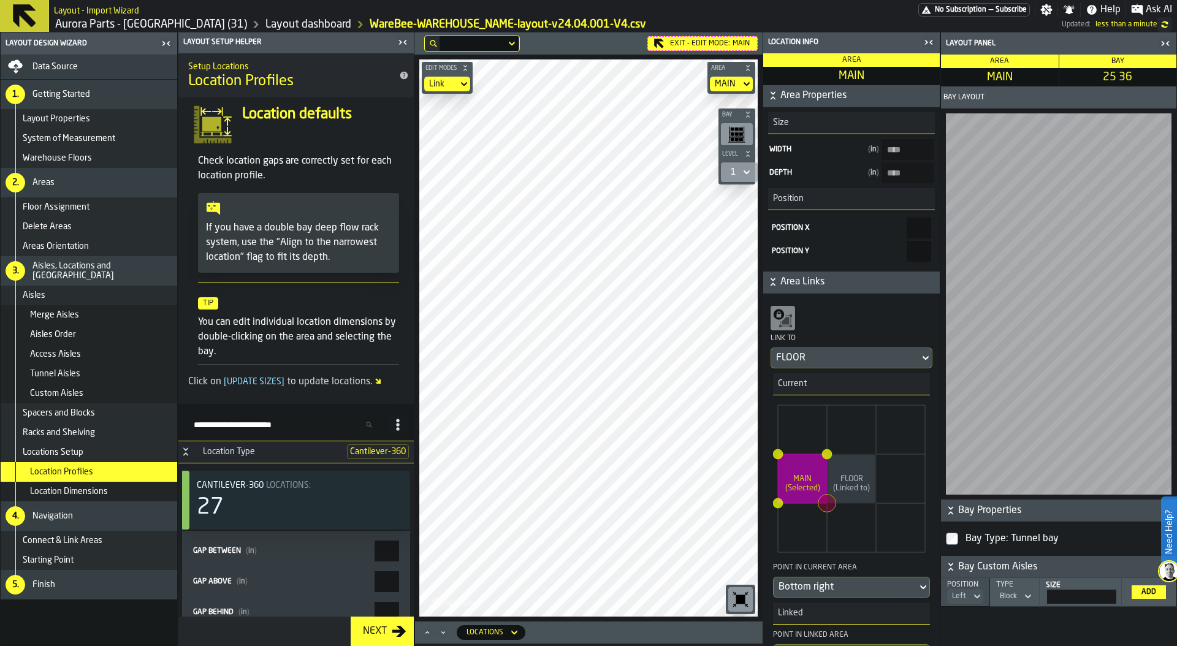
click at [265, 428] on input "Search Profiles (by type)" at bounding box center [285, 425] width 194 height 16
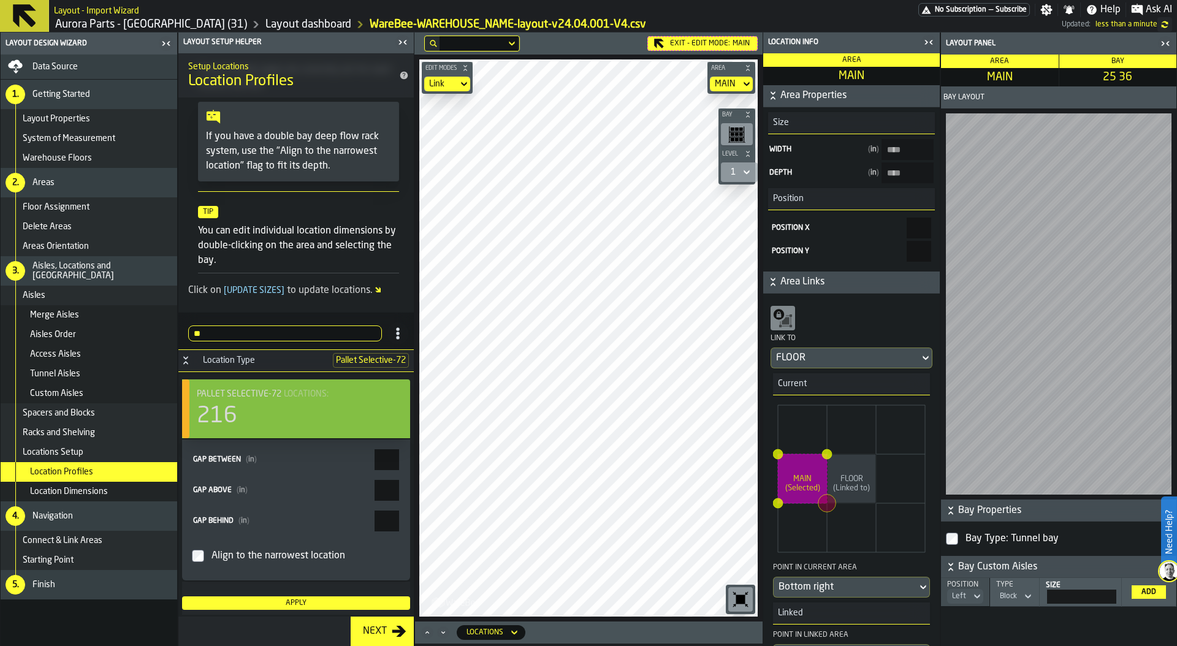
scroll to position [92, 0]
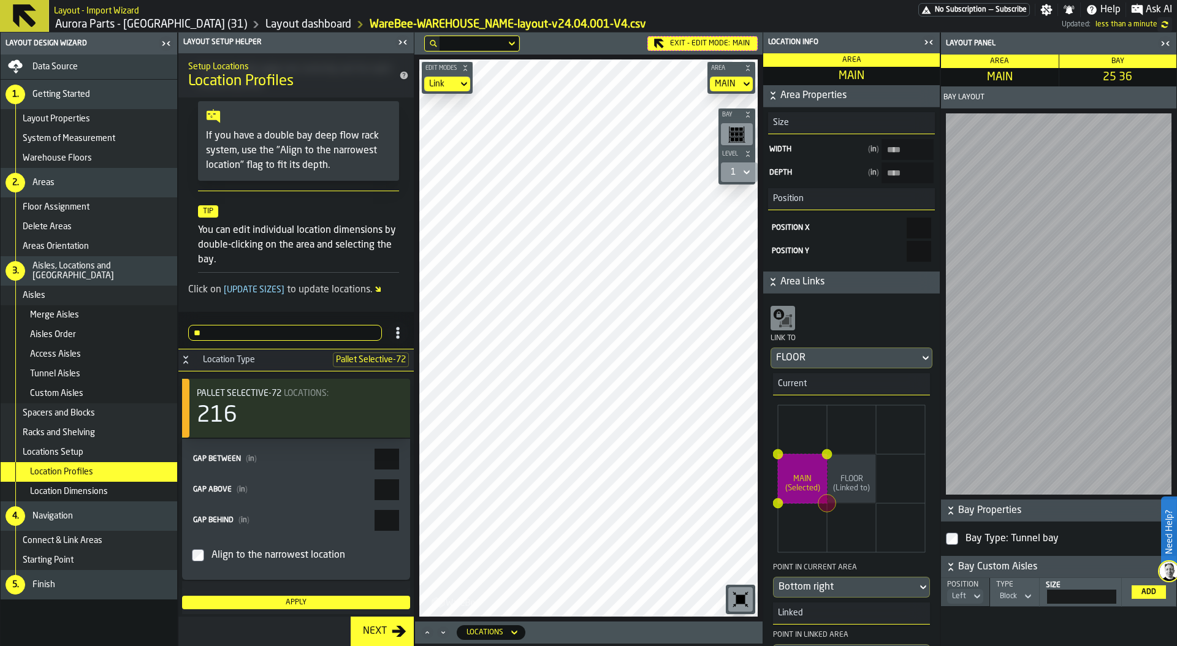
type input "**"
click at [394, 456] on input "****" at bounding box center [386, 459] width 25 height 21
type input "****"
click at [307, 602] on div "Apply" at bounding box center [296, 602] width 218 height 9
click at [925, 37] on icon "button-toggle-Close me" at bounding box center [928, 42] width 15 height 15
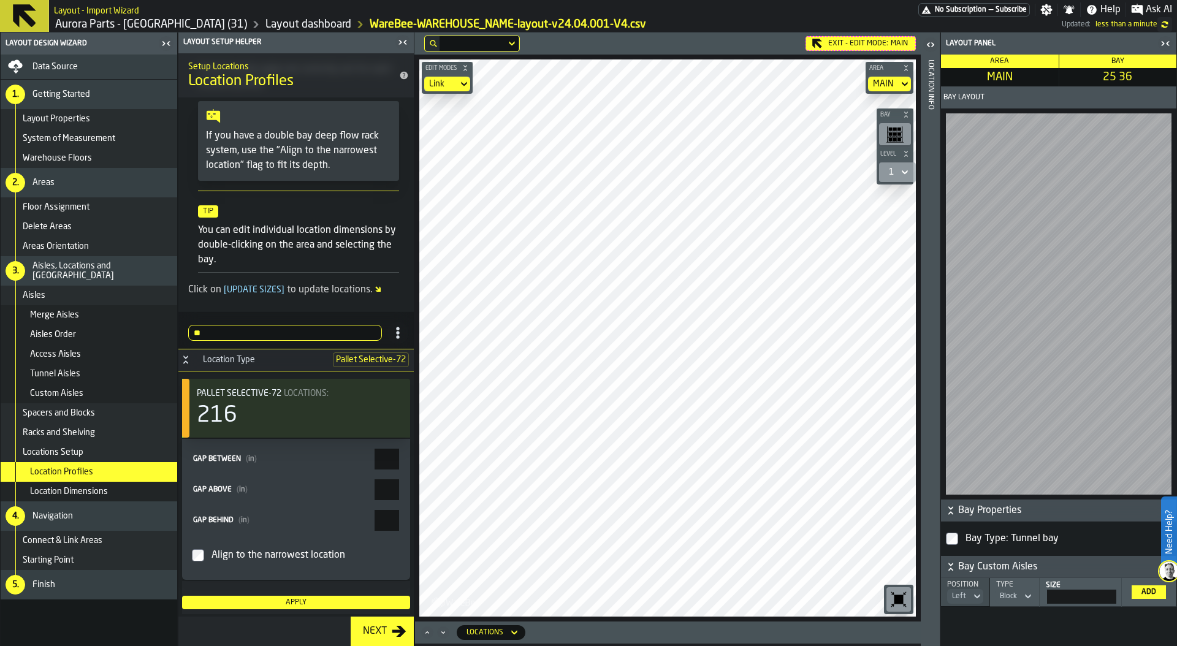
click at [1161, 39] on icon "button-toggle-Close me" at bounding box center [1165, 43] width 15 height 15
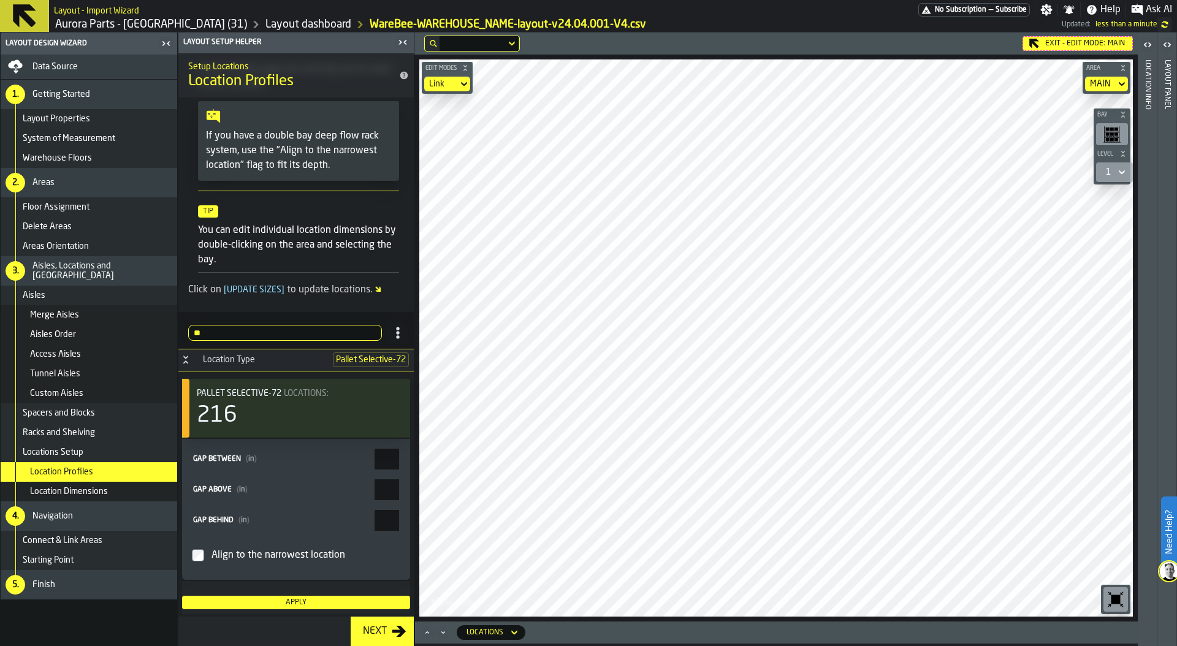
click at [1044, 43] on div "Exit - Edit Mode: MAIN" at bounding box center [1077, 43] width 110 height 15
click at [100, 562] on div "Starting Point" at bounding box center [98, 560] width 150 height 10
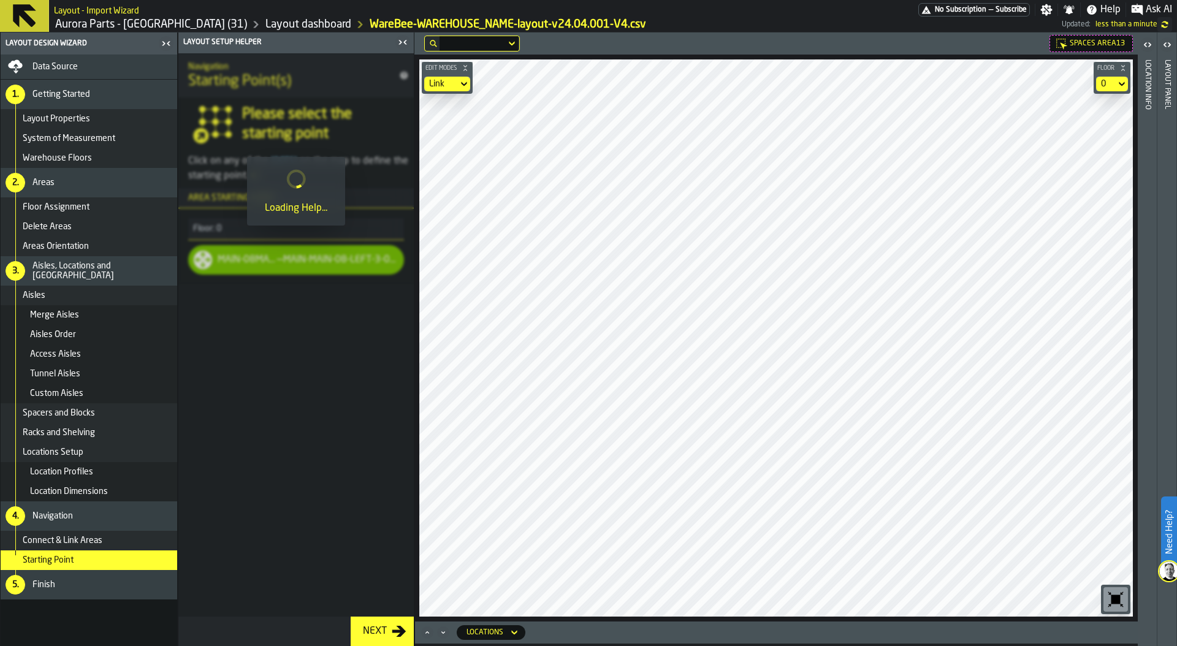
scroll to position [0, 0]
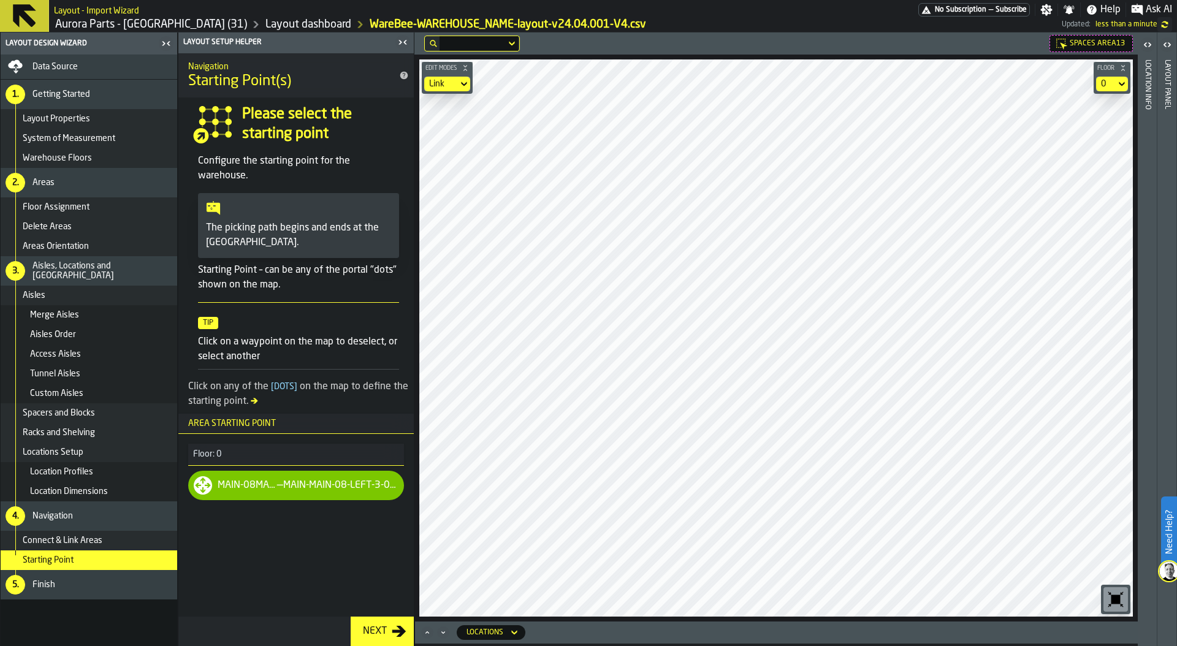
click at [369, 313] on main "Layout Design Wizard Data Source 1. Getting Started Layout Properties System of…" at bounding box center [588, 338] width 1177 height 613
click at [127, 586] on div "Finish" at bounding box center [102, 585] width 140 height 10
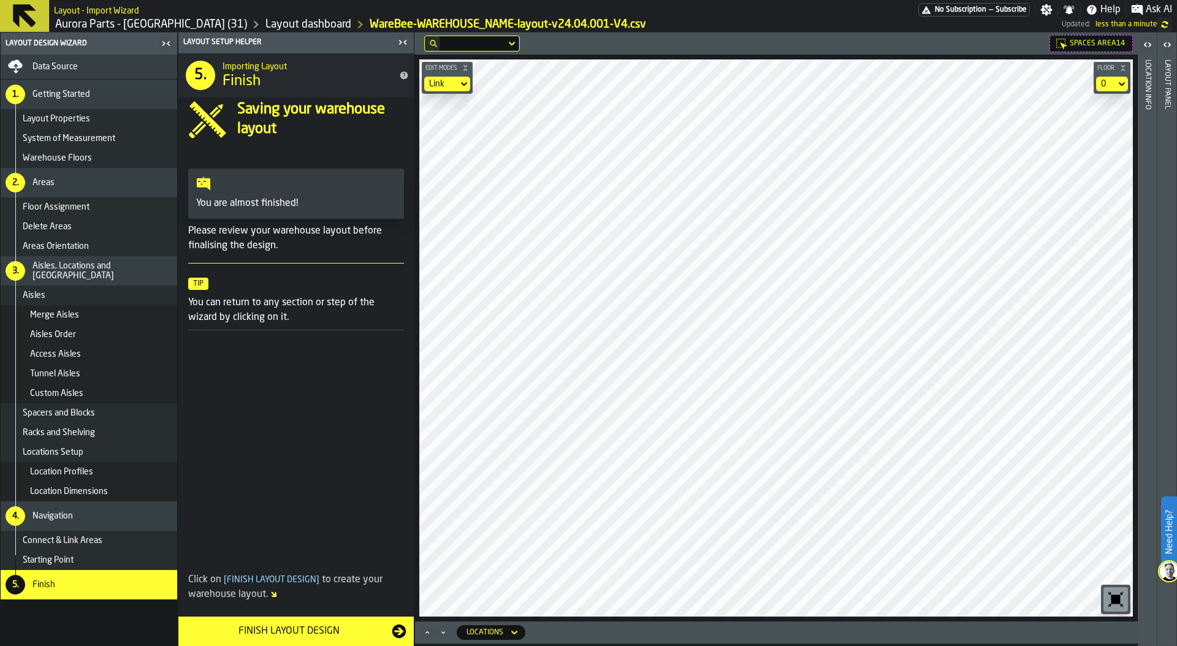
click at [301, 625] on div "Finish Layout Design" at bounding box center [289, 631] width 206 height 15
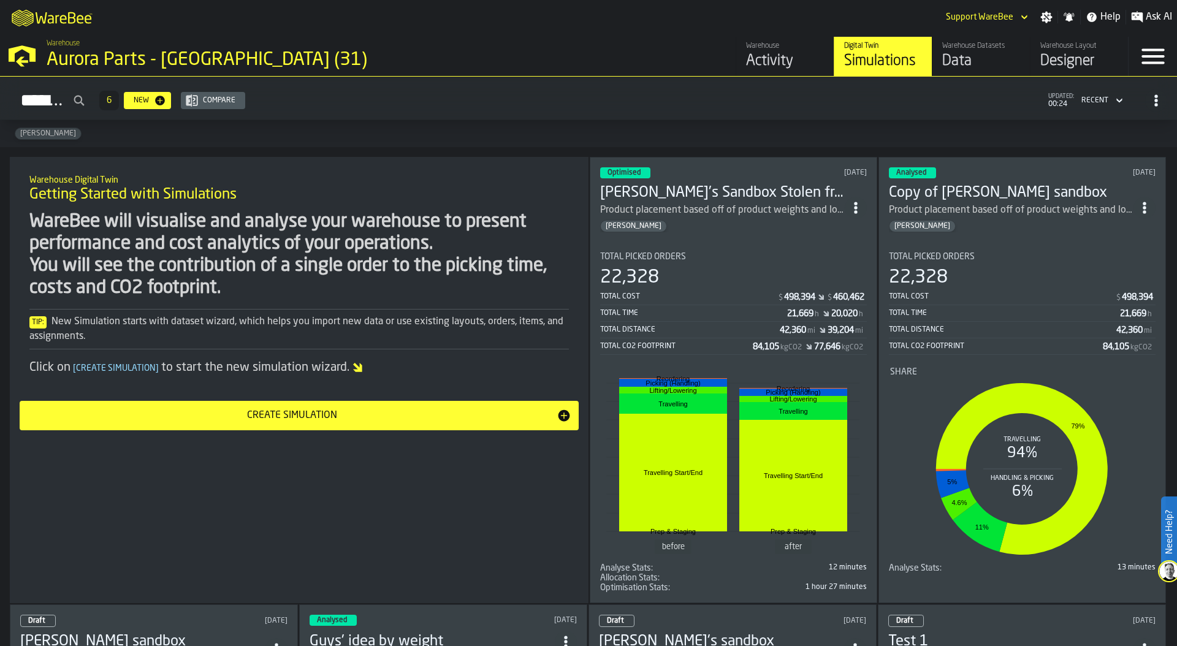
click at [64, 72] on div "Warehouse Aurora Parts - [GEOGRAPHIC_DATA] (31)" at bounding box center [300, 55] width 517 height 42
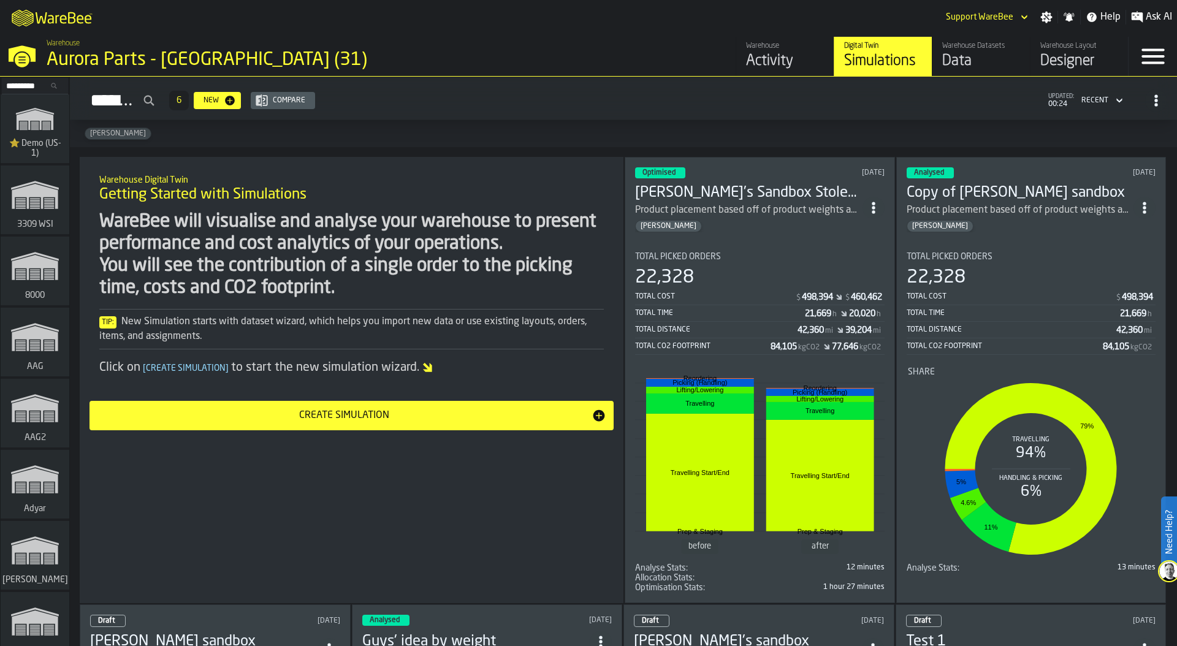
click at [29, 89] on input "Search..." at bounding box center [35, 85] width 64 height 13
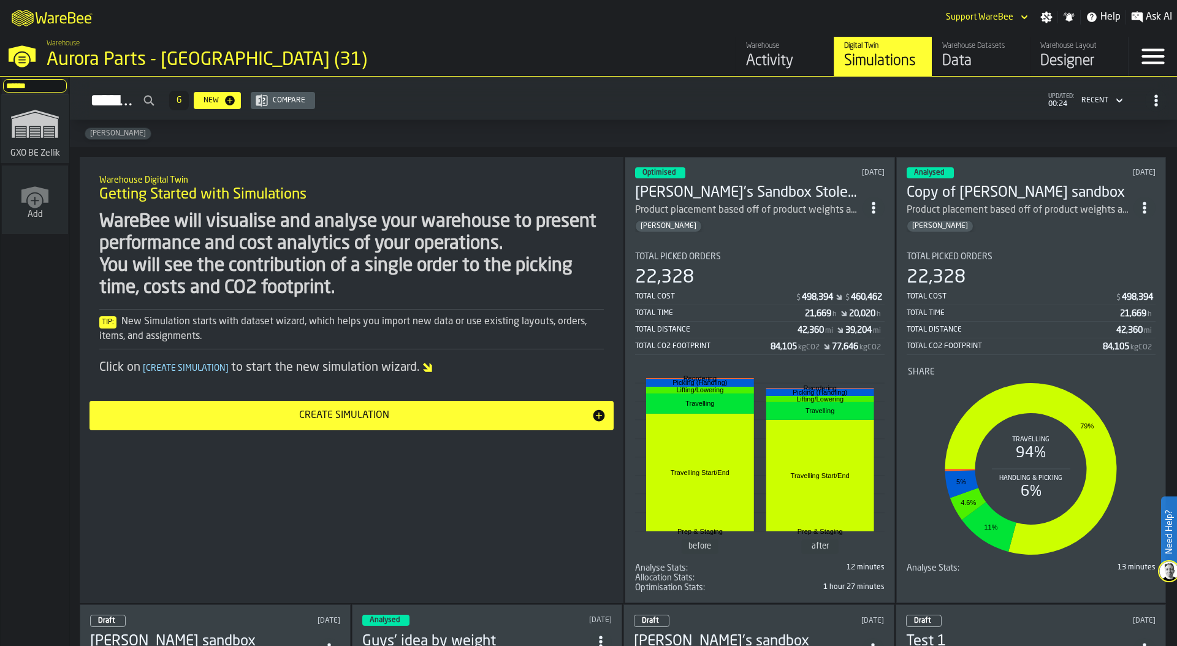
type input "******"
click at [40, 118] on polygon "link-to-/wh/i/5fa160b1-7992-442a-9057-4226e3d2ae6d/simulations" at bounding box center [35, 125] width 46 height 25
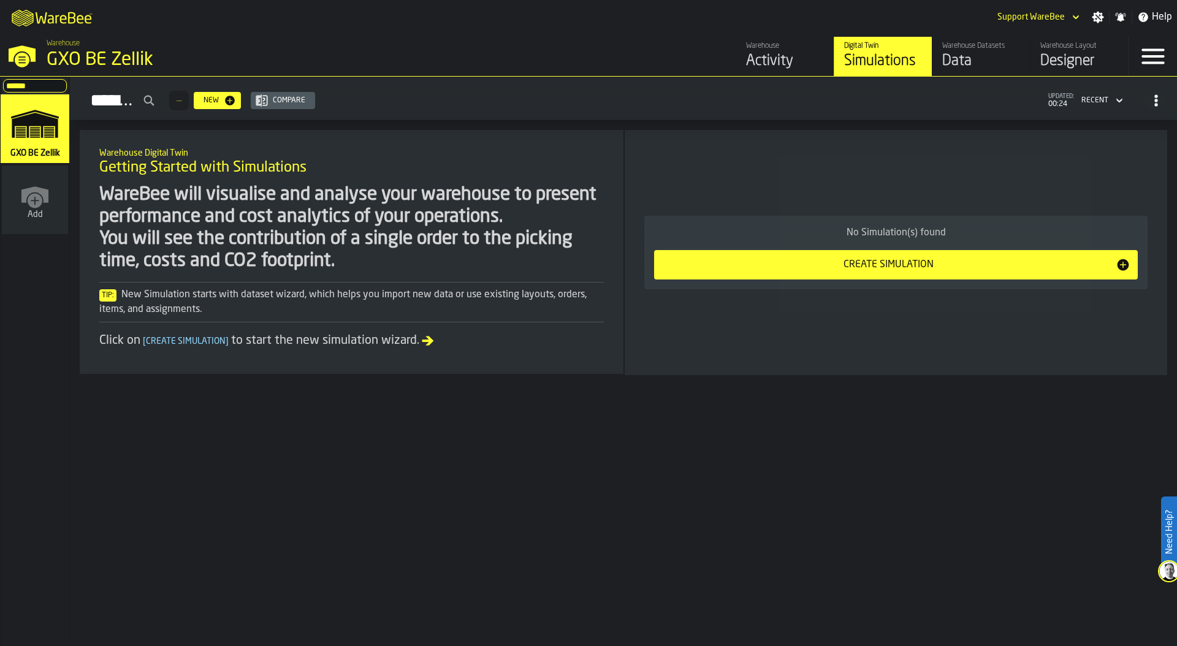
click at [1069, 59] on div "Designer" at bounding box center [1079, 61] width 78 height 20
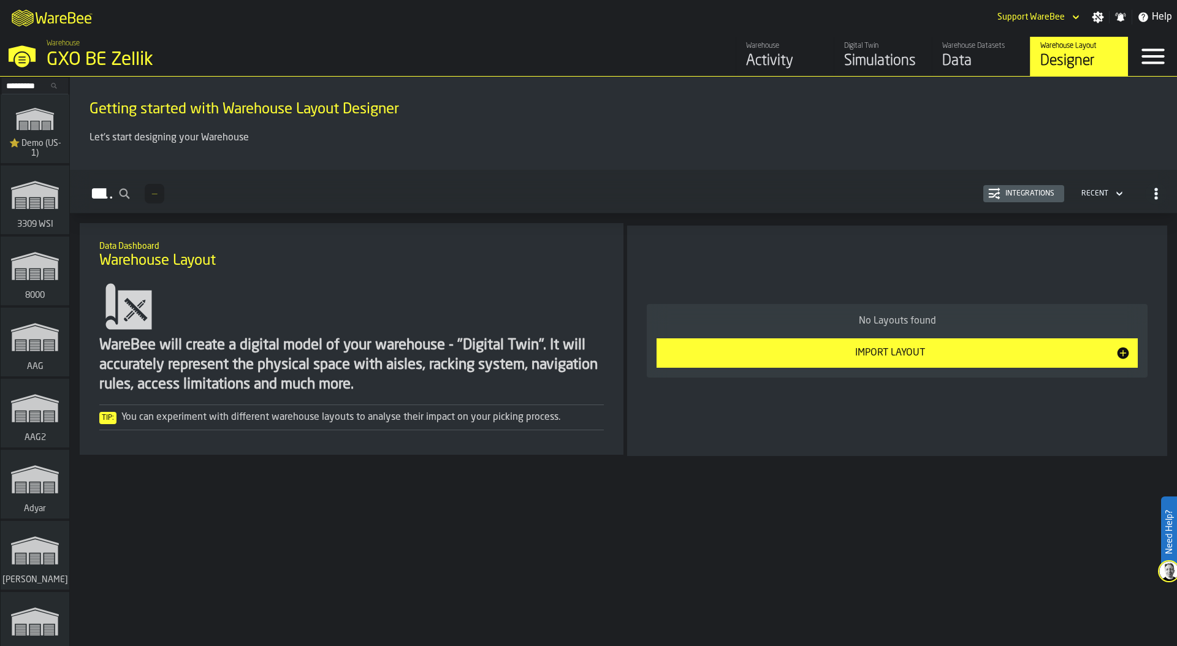
click at [932, 355] on div "Import Layout" at bounding box center [890, 353] width 452 height 15
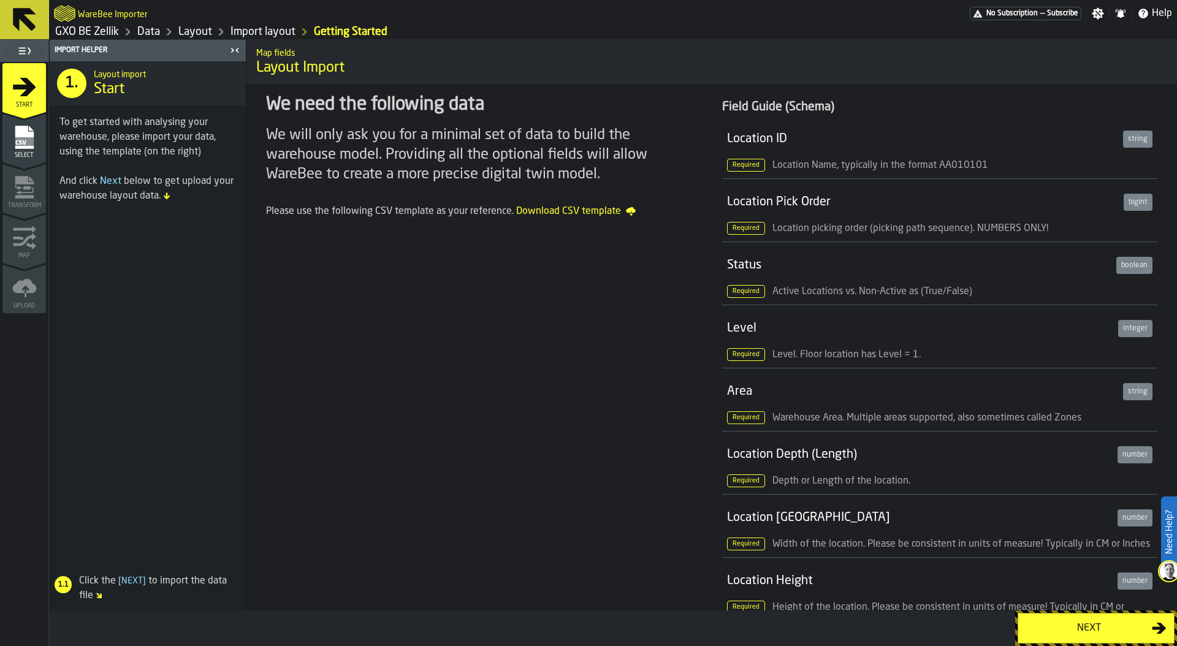
click at [1059, 627] on div "Next" at bounding box center [1088, 628] width 126 height 15
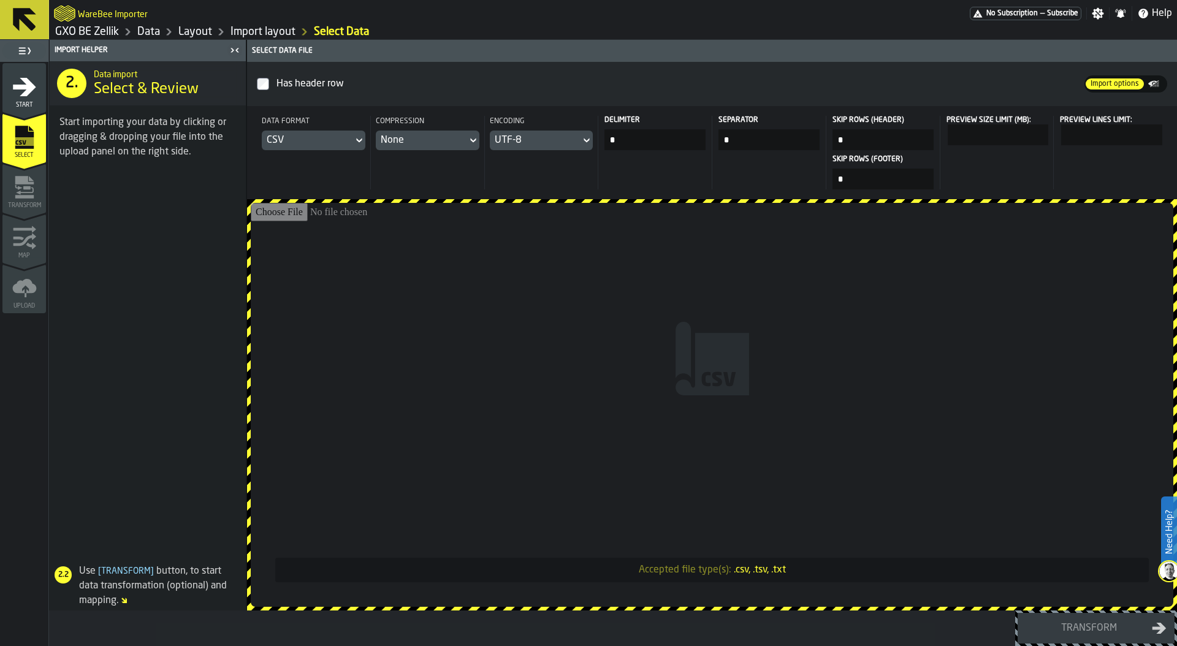
click at [672, 356] on input "Accepted file type(s): .csv, .tsv, .txt" at bounding box center [712, 405] width 922 height 404
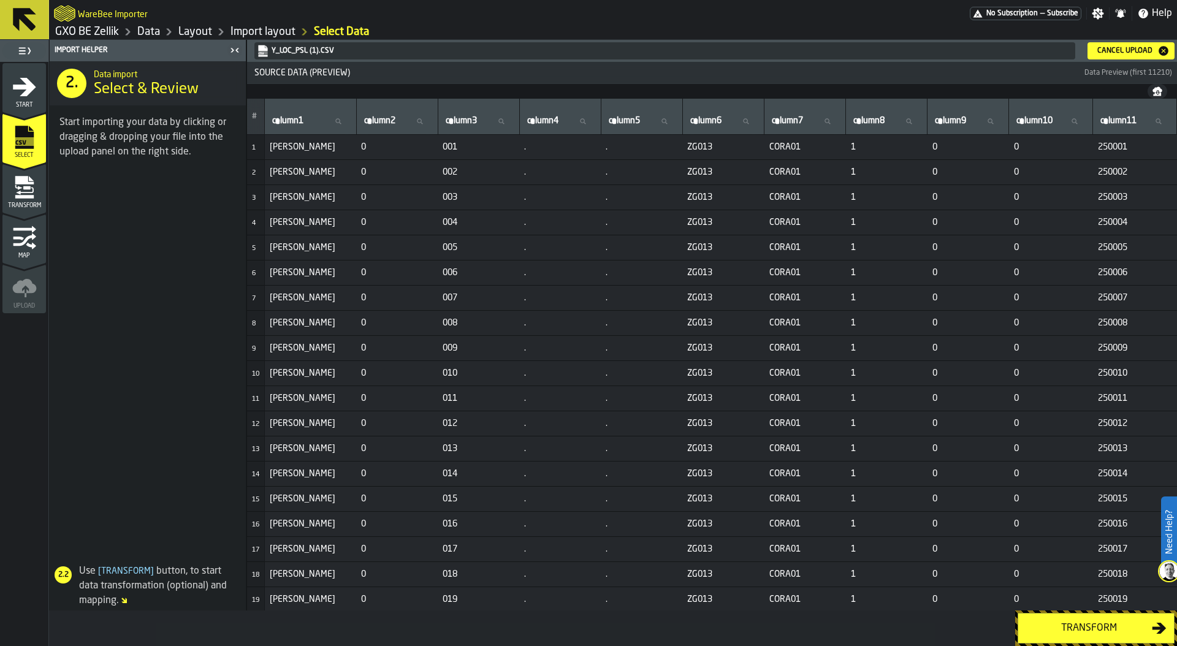
click at [1077, 623] on div "Transform" at bounding box center [1088, 628] width 126 height 15
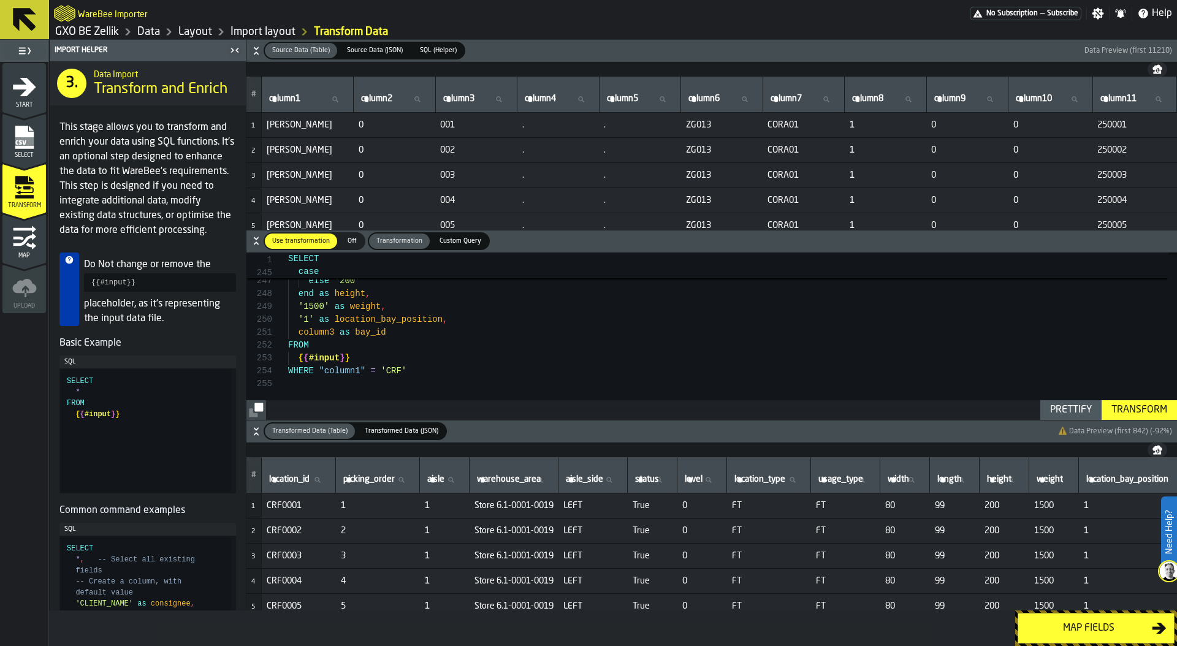
click at [1148, 406] on div "Transform" at bounding box center [1139, 410] width 66 height 15
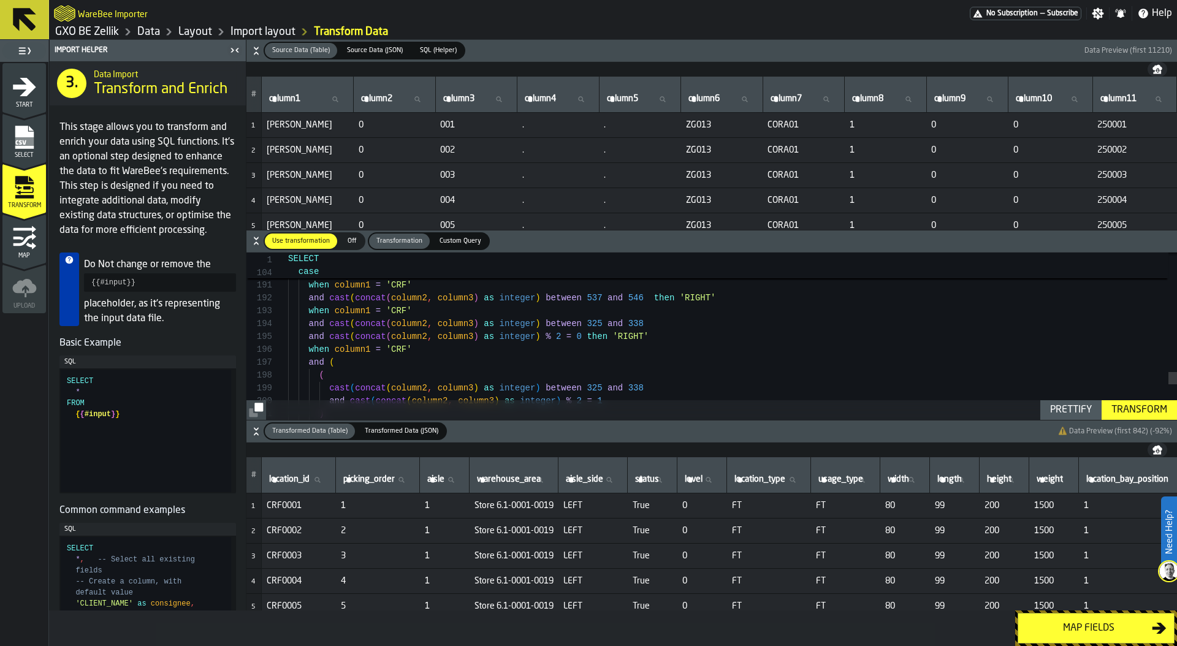
click at [1064, 621] on div "Map fields" at bounding box center [1088, 628] width 126 height 15
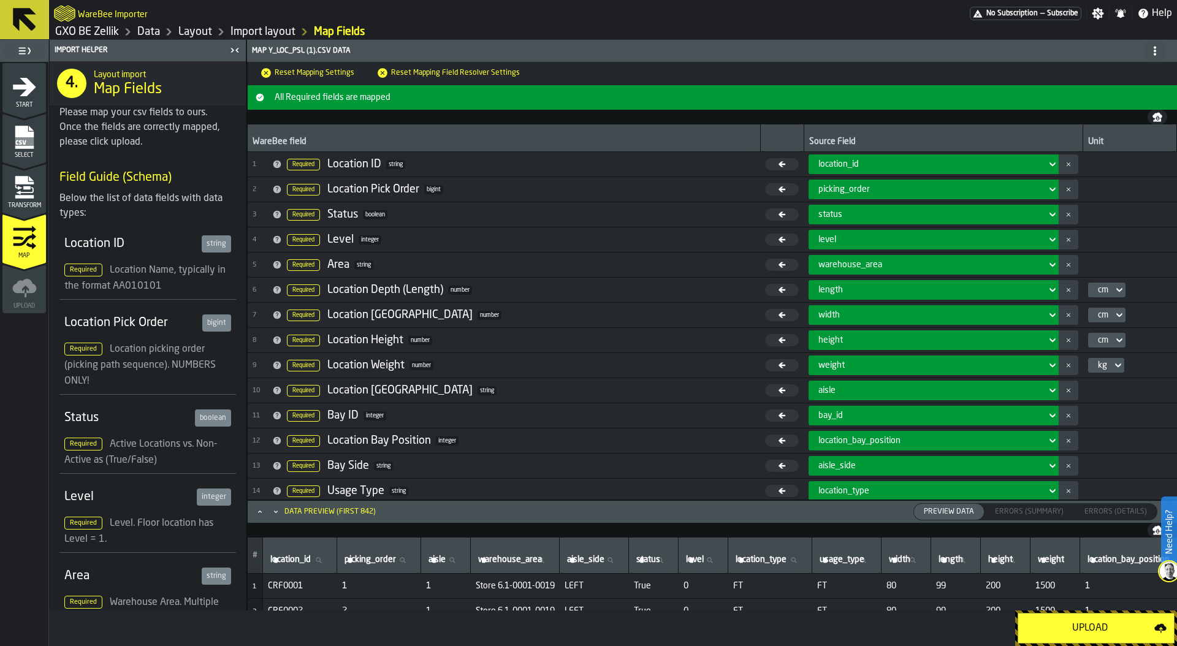
click at [1093, 626] on div "Upload" at bounding box center [1089, 628] width 129 height 15
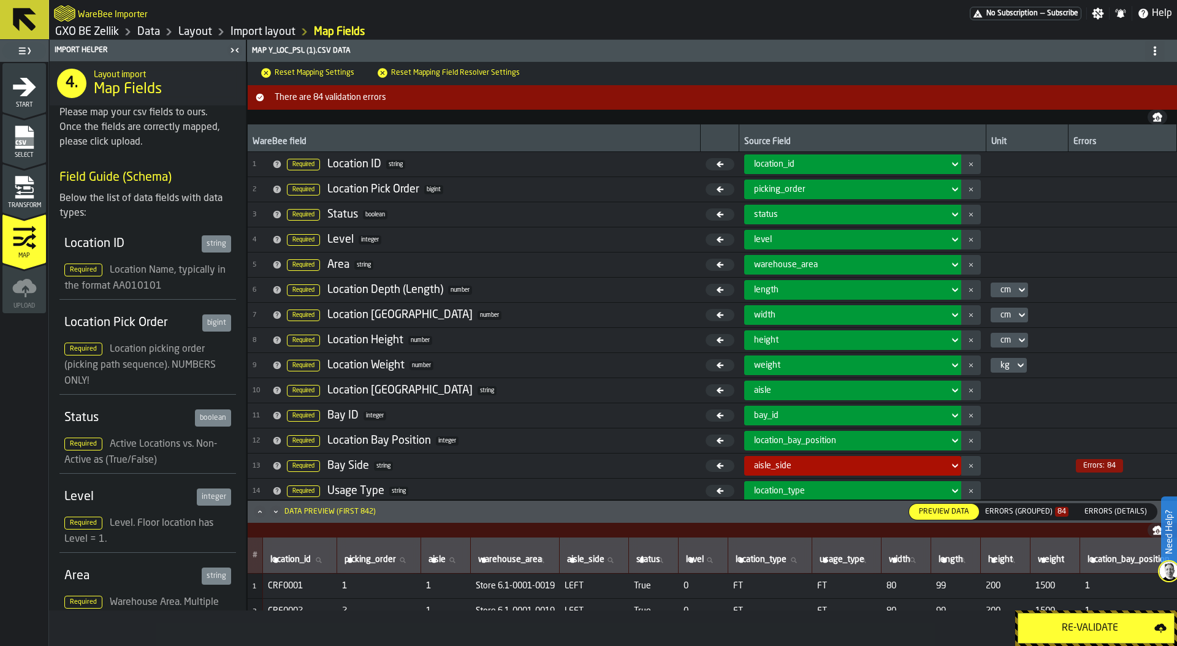
click at [1062, 507] on span "84" at bounding box center [1061, 512] width 13 height 10
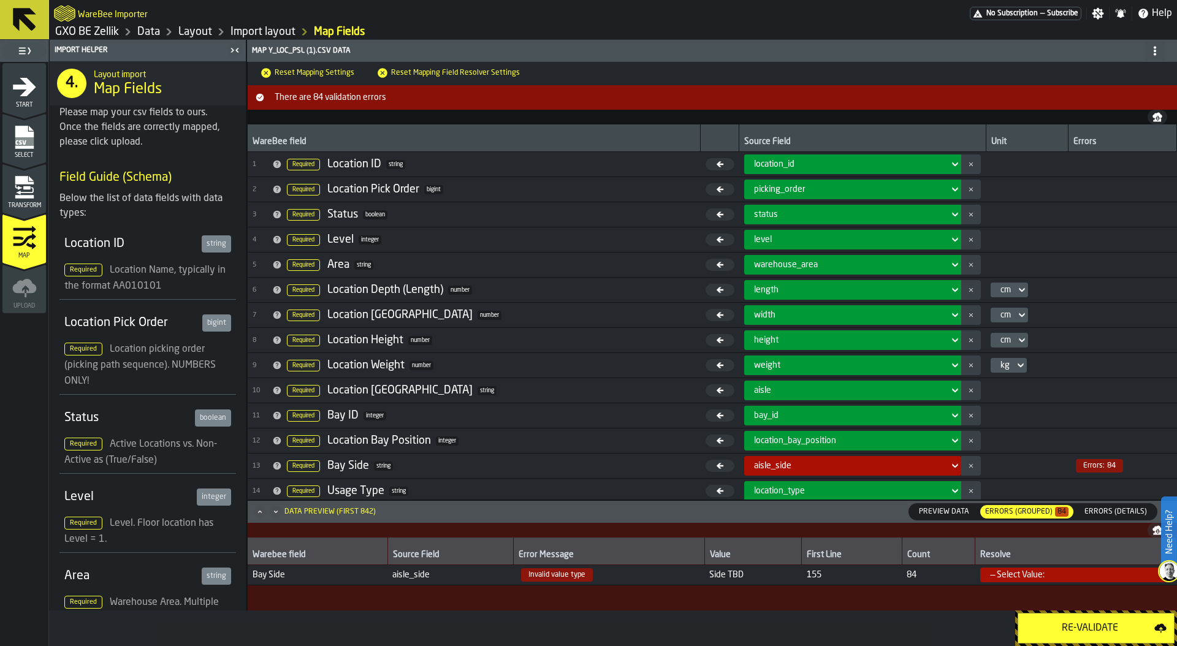
click at [24, 202] on span "Transform" at bounding box center [24, 205] width 44 height 7
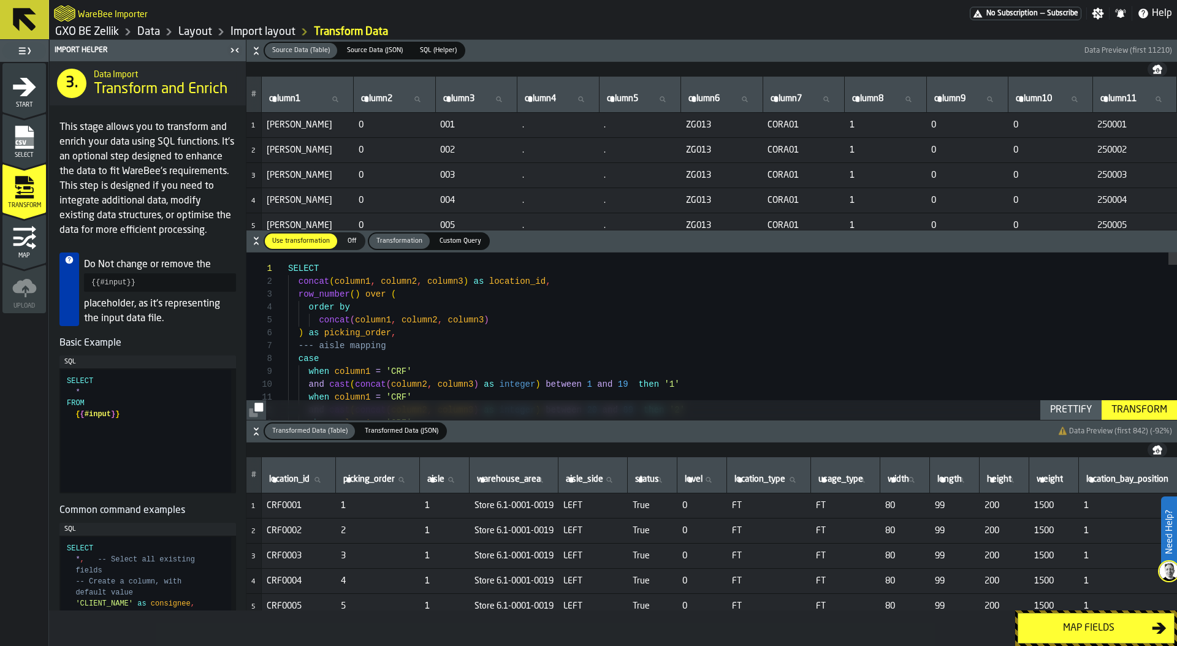
click at [591, 481] on label "aisle_side aisle_side" at bounding box center [592, 480] width 59 height 16
click at [591, 481] on input "aisle_side aisle_side" at bounding box center [592, 480] width 59 height 16
type input "***"
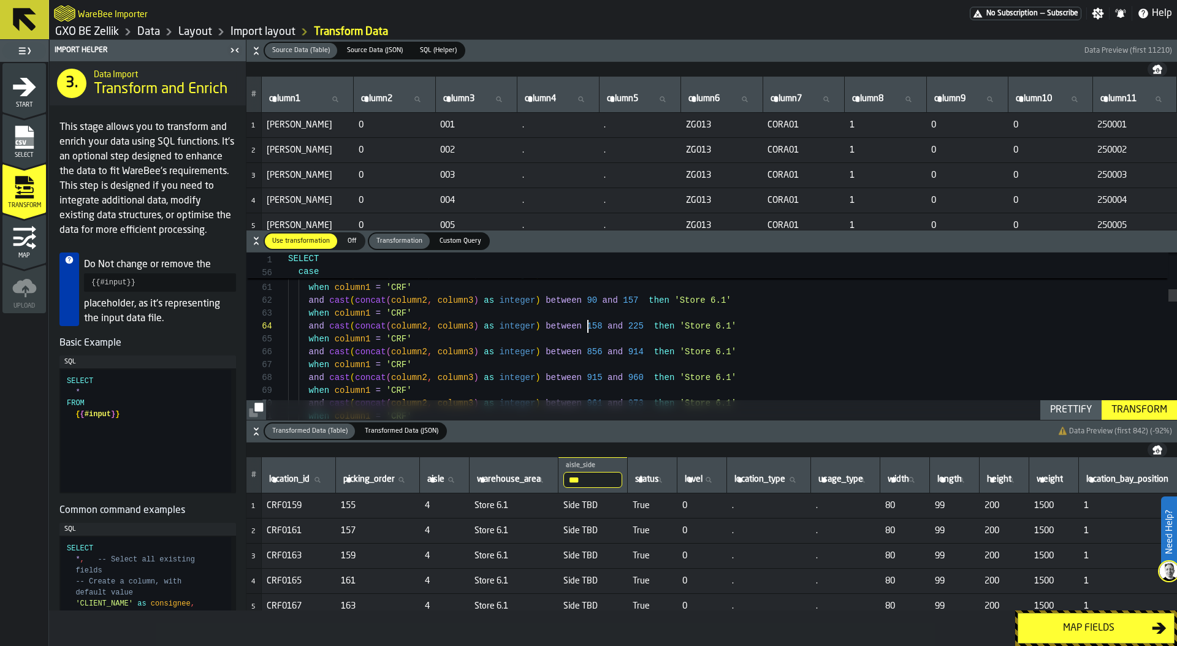
scroll to position [39, 0]
drag, startPoint x: 588, startPoint y: 325, endPoint x: 645, endPoint y: 323, distance: 57.6
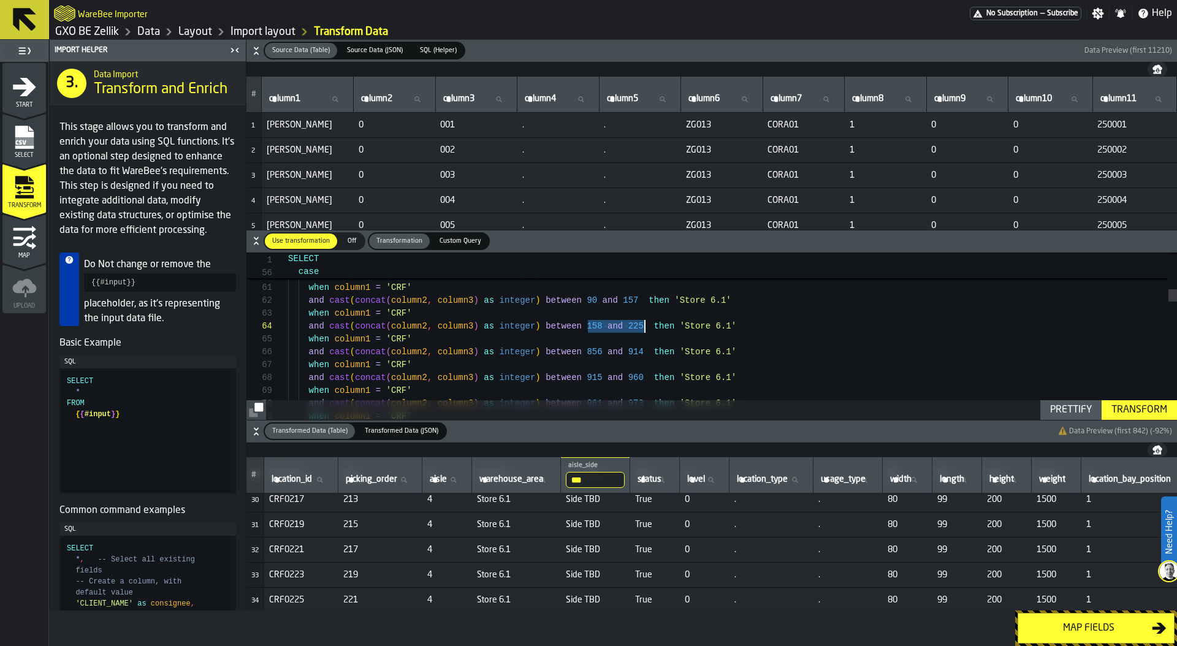
scroll to position [745, 0]
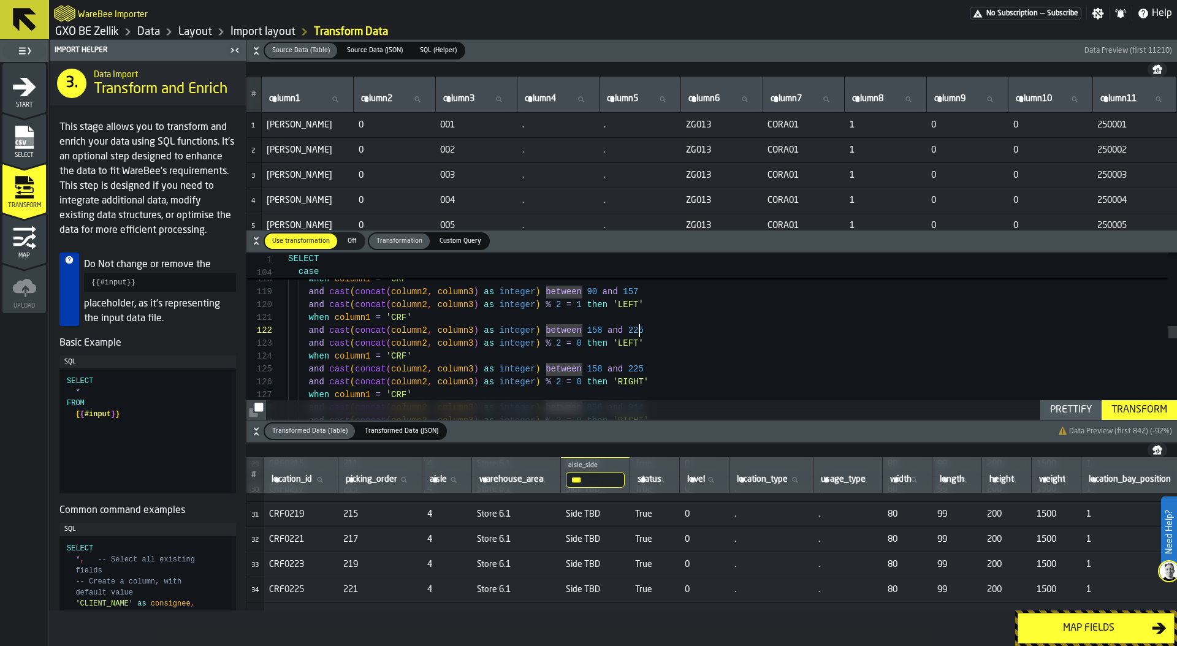
click at [640, 328] on div "and cast ( concat ( column2 , column3 ) as integer ) between 90 and 157 and cas…" at bounding box center [732, 417] width 889 height 3321
click at [702, 335] on div "and cast ( concat ( column2 , column3 ) as integer ) between 90 and 157 and cas…" at bounding box center [732, 417] width 889 height 3321
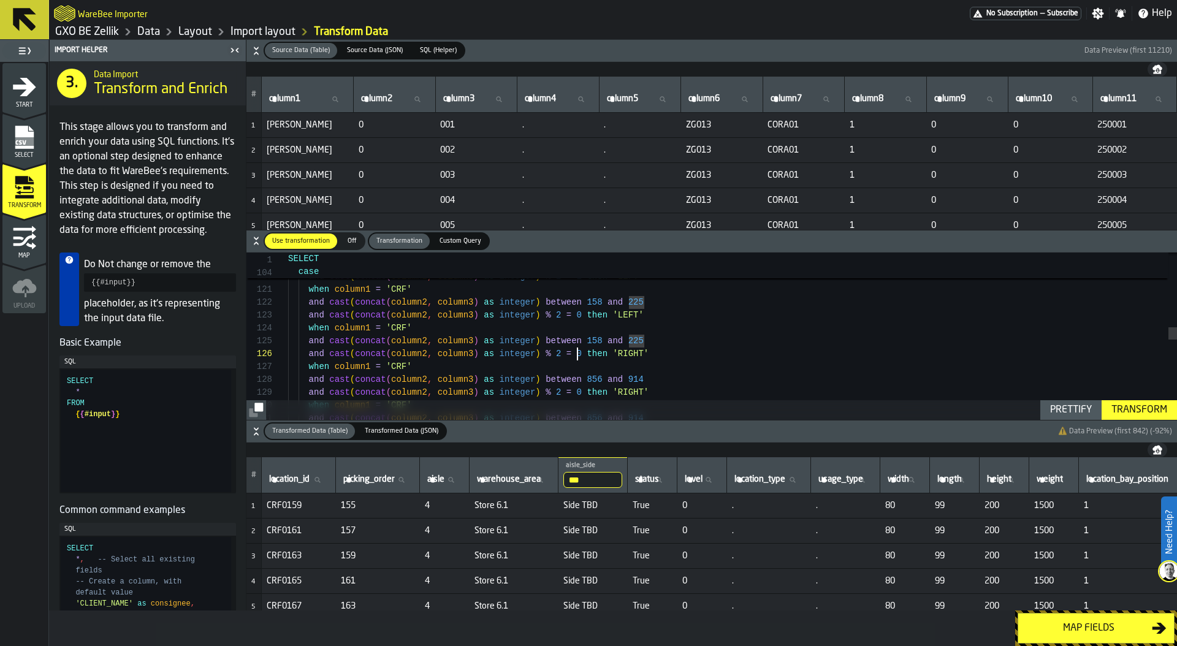
scroll to position [64, 0]
drag, startPoint x: 575, startPoint y: 353, endPoint x: 583, endPoint y: 353, distance: 8.0
click at [583, 353] on div "when column1 = 'CRF' and cast ( concat ( column2 , column3 ) as integer ) betwe…" at bounding box center [732, 389] width 889 height 3321
type textarea "**********"
drag, startPoint x: 267, startPoint y: 505, endPoint x: 313, endPoint y: 506, distance: 46.0
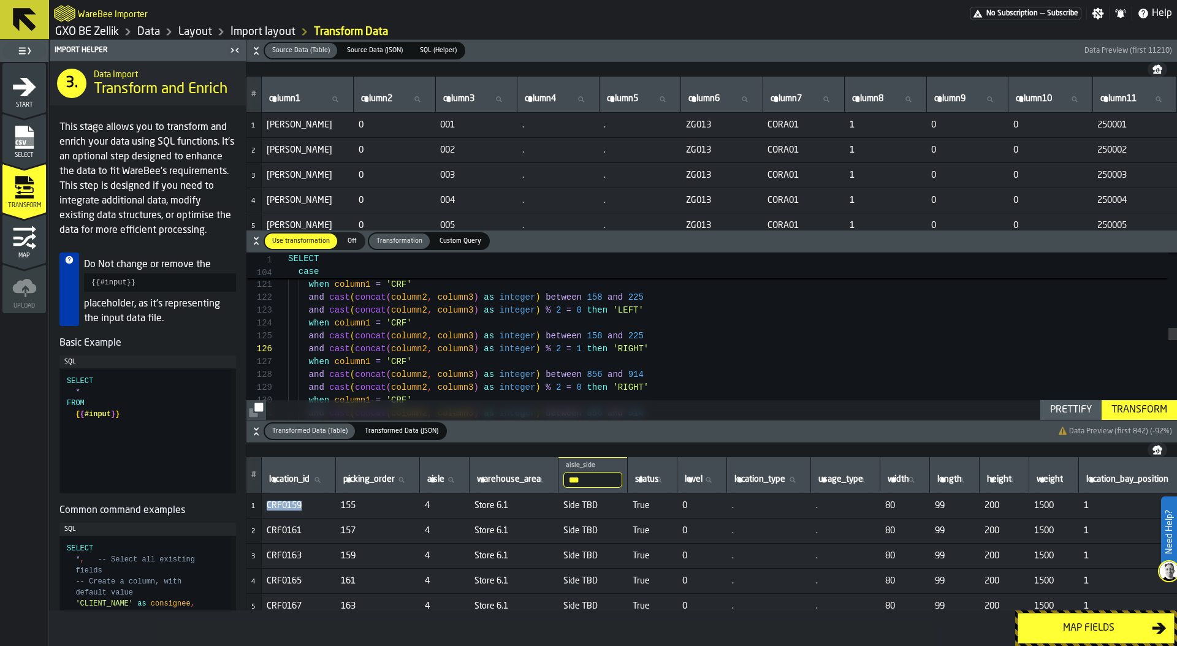
click at [313, 506] on span "CRF0159" at bounding box center [299, 506] width 64 height 10
copy span "CRF0159"
click at [294, 482] on label "location_id location_id" at bounding box center [299, 480] width 64 height 16
click at [294, 482] on input "location_id location_id" at bounding box center [299, 480] width 64 height 16
paste input "*******"
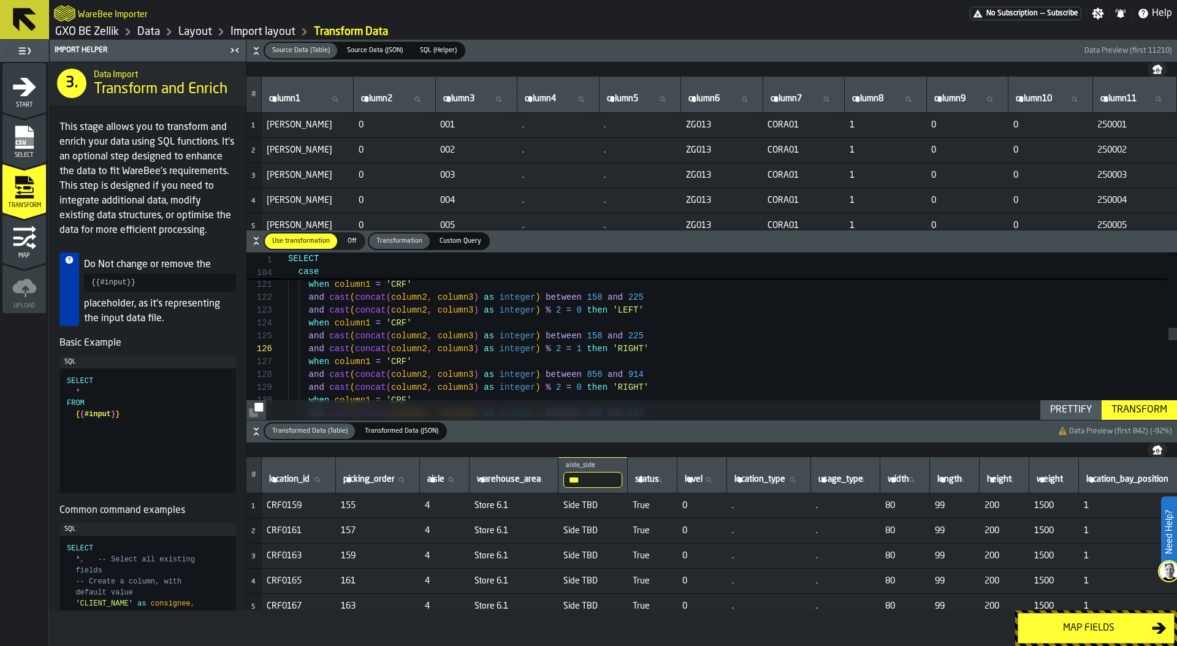
type input "*******"
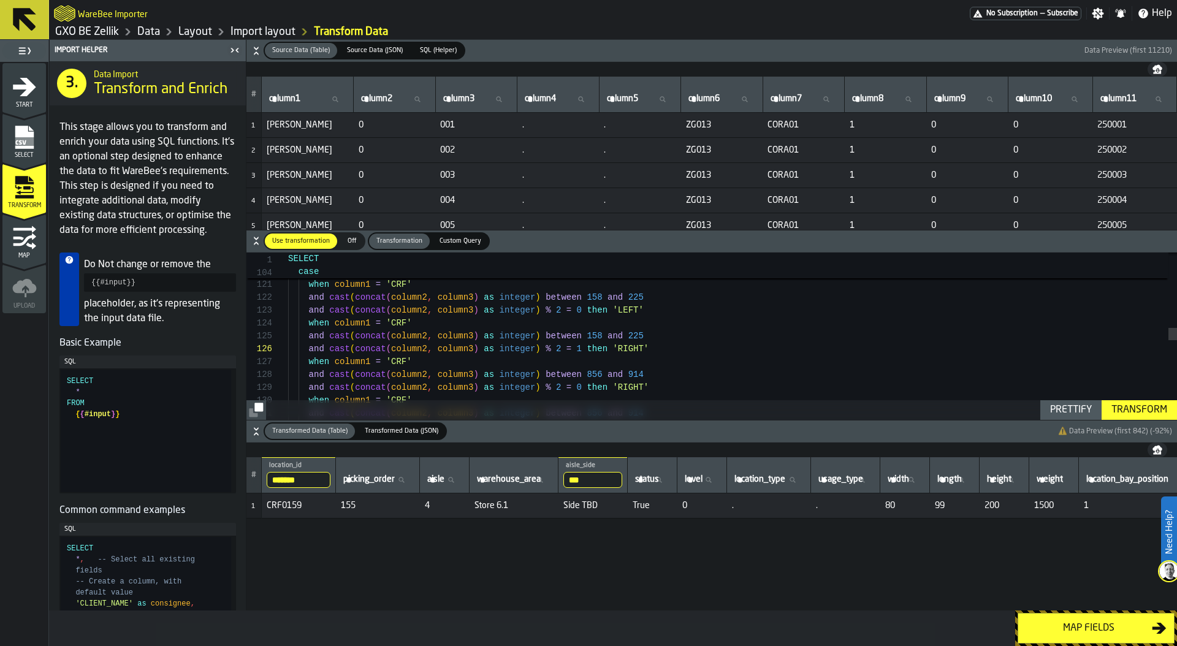
click at [1139, 406] on div "Transform" at bounding box center [1139, 410] width 66 height 15
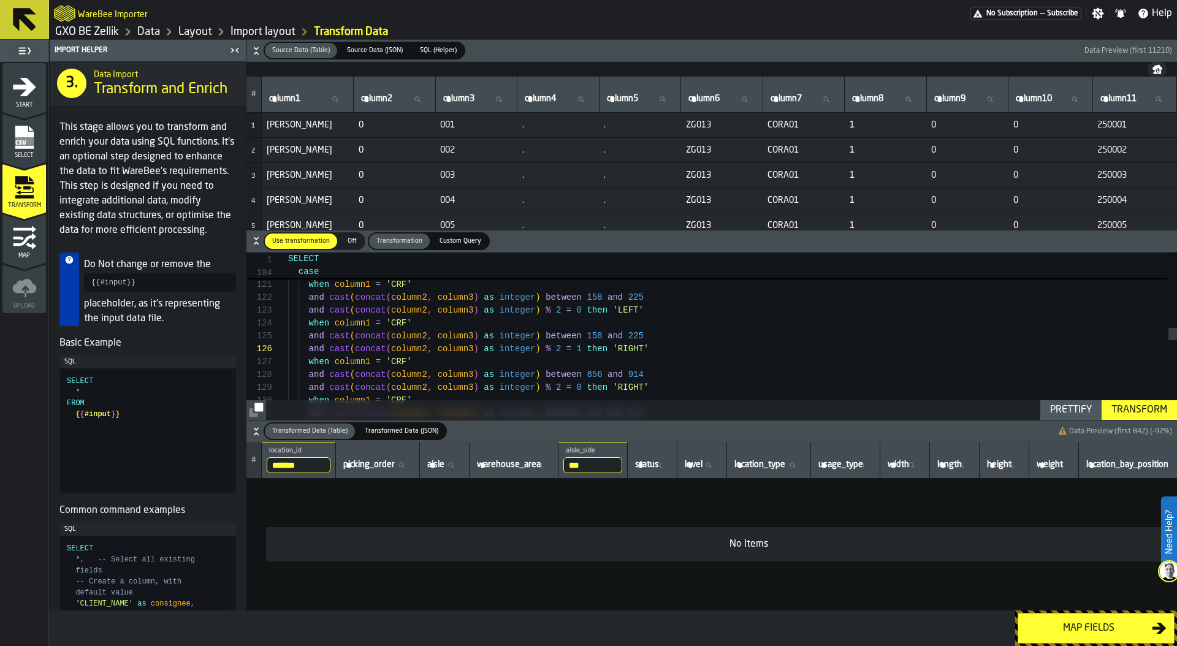
click at [604, 467] on input "***" at bounding box center [592, 465] width 59 height 16
click at [622, 464] on input "***" at bounding box center [592, 465] width 59 height 16
click at [1147, 403] on div "Transform" at bounding box center [1139, 410] width 66 height 15
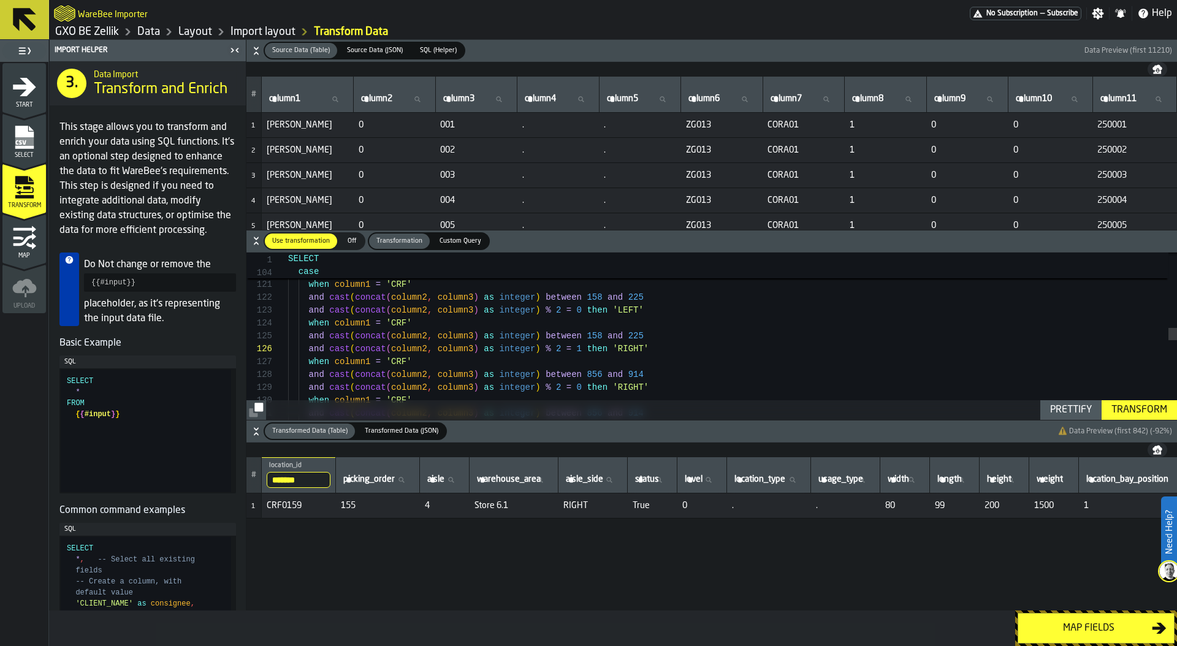
click at [317, 476] on input "*******" at bounding box center [299, 480] width 64 height 16
click at [319, 480] on input "*******" at bounding box center [299, 480] width 64 height 16
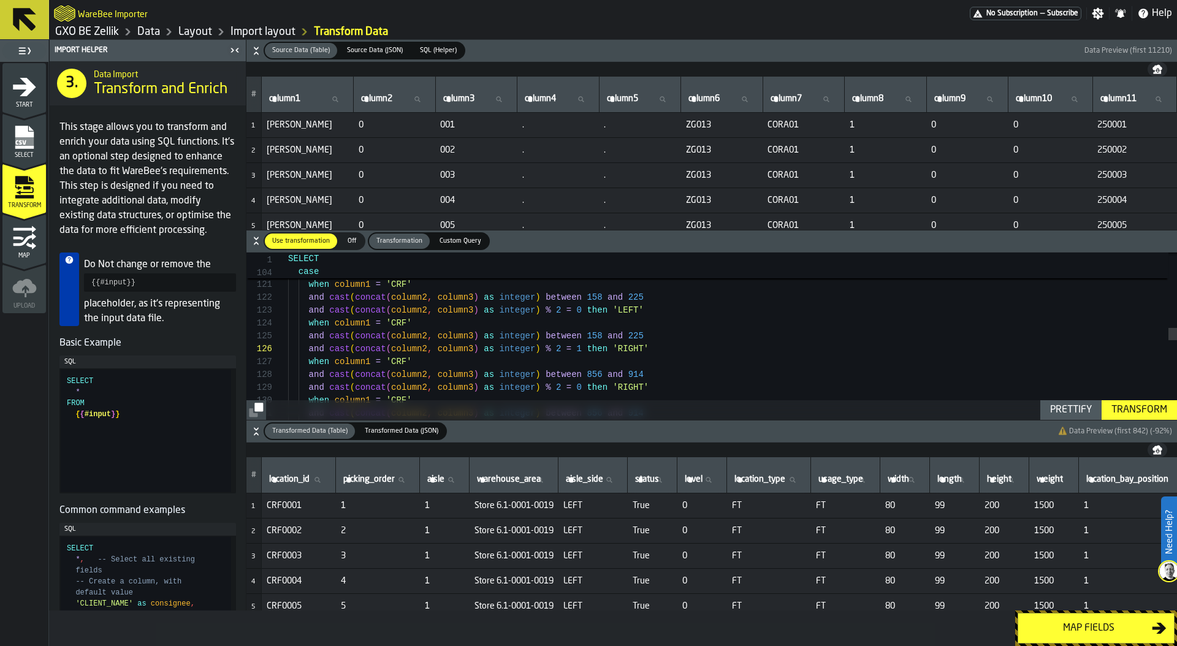
click at [594, 477] on span "aisle_side" at bounding box center [584, 479] width 37 height 10
click at [594, 477] on input "aisle_side aisle_side" at bounding box center [592, 480] width 59 height 16
type input "***"
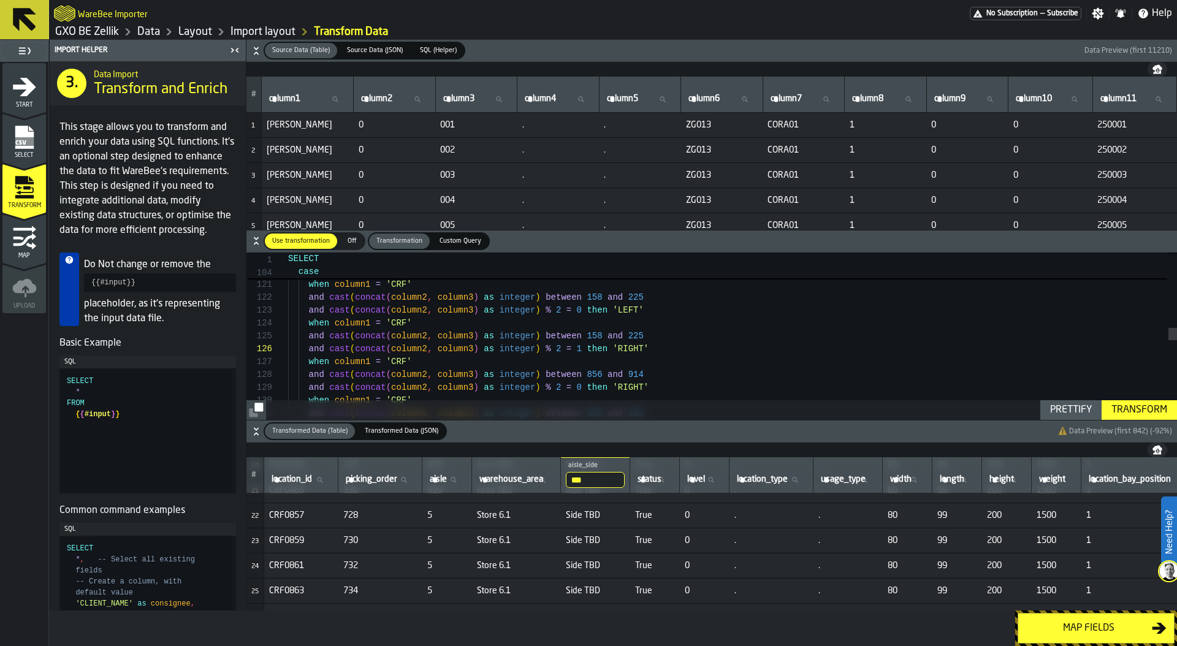
scroll to position [525, 0]
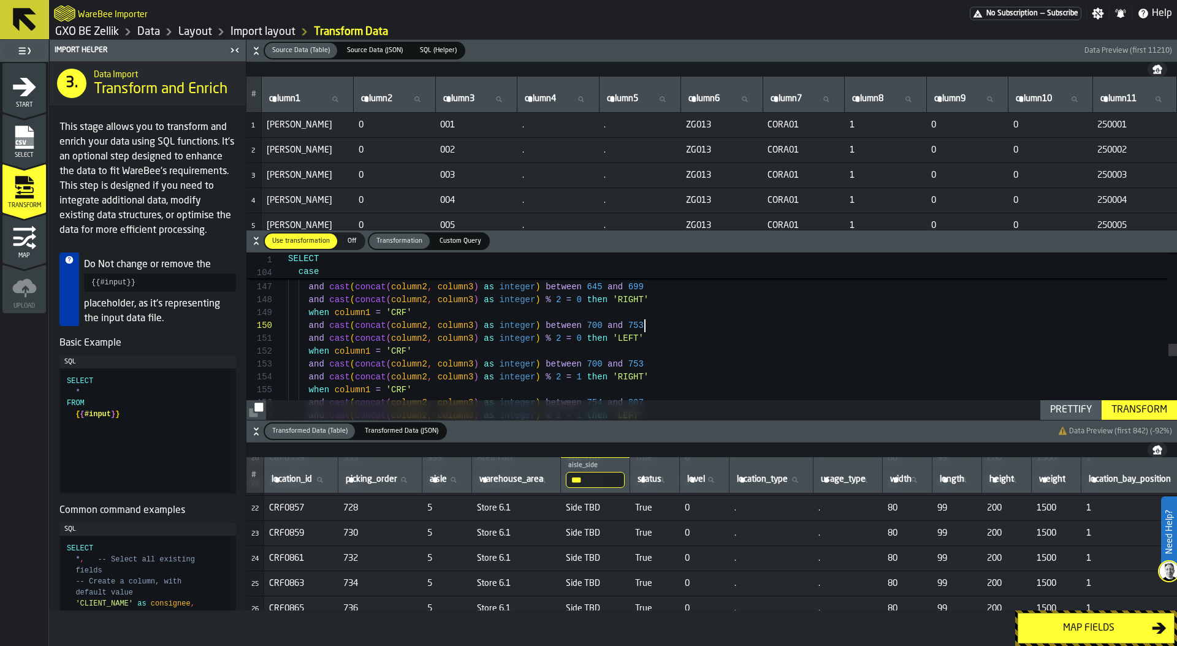
click at [653, 328] on div "and cast ( concat ( column2 , column3 ) as integer ) between 645 and 699 and ca…" at bounding box center [732, 52] width 889 height 3321
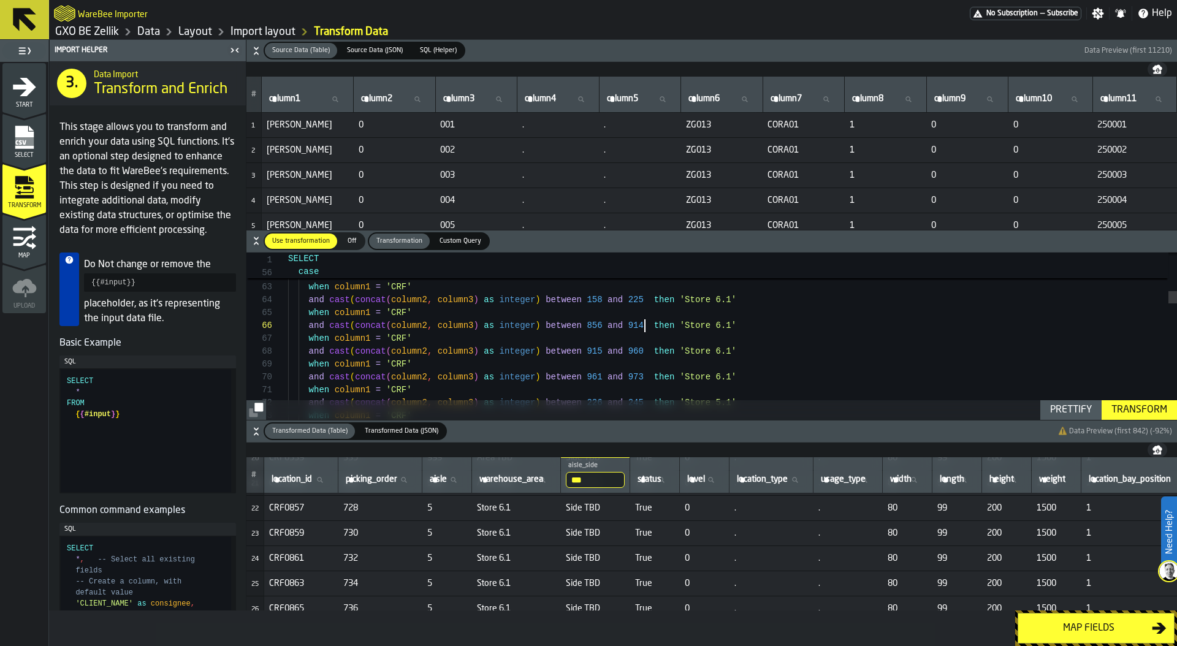
scroll to position [64, 0]
drag, startPoint x: 645, startPoint y: 325, endPoint x: 308, endPoint y: 327, distance: 337.6
drag, startPoint x: 306, startPoint y: 311, endPoint x: 646, endPoint y: 327, distance: 341.0
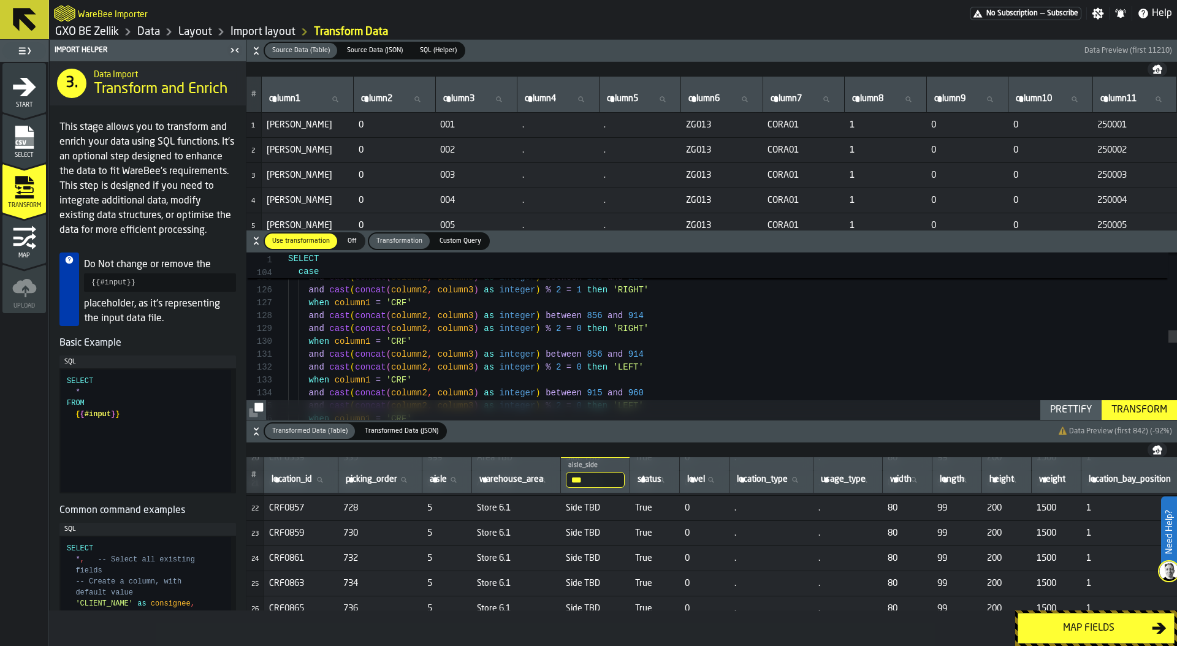
click at [649, 316] on div "and cast ( concat ( column2 , column3 ) as integer ) % 2 = 0 then 'LEFT' when c…" at bounding box center [732, 325] width 889 height 3321
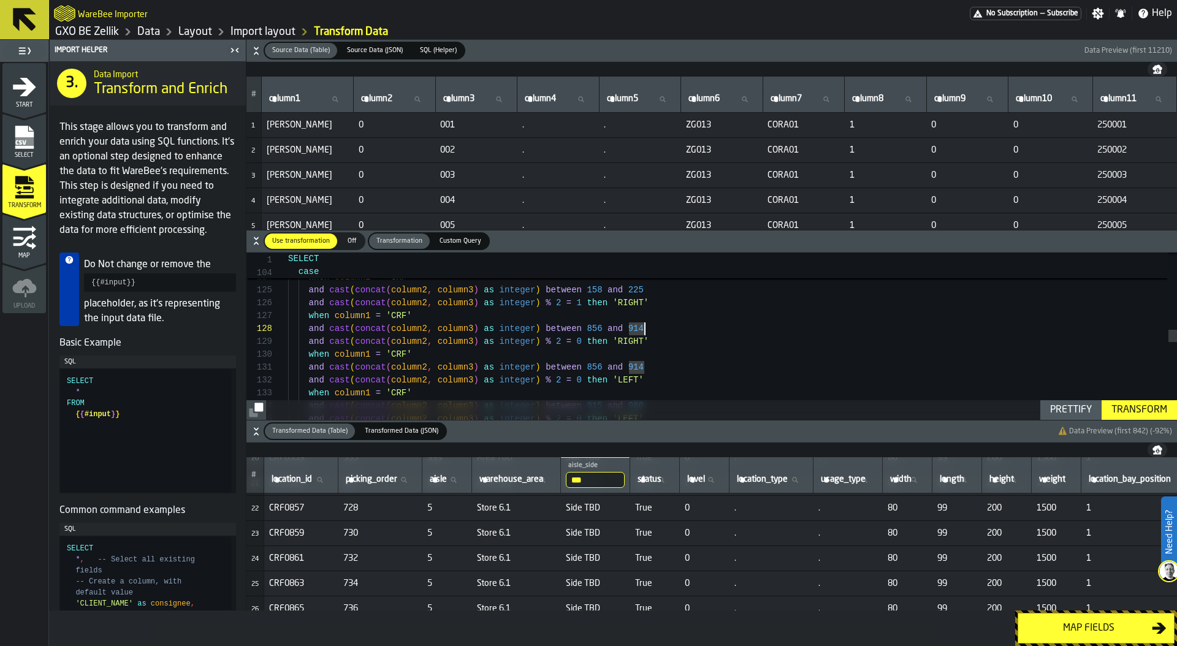
scroll to position [103, 0]
click at [580, 340] on div "and cast ( concat ( column2 , column3 ) as integer ) % 2 = 0 then 'LEFT' when c…" at bounding box center [732, 338] width 889 height 3321
type textarea "**********"
click at [1148, 412] on div "Transform" at bounding box center [1139, 410] width 66 height 15
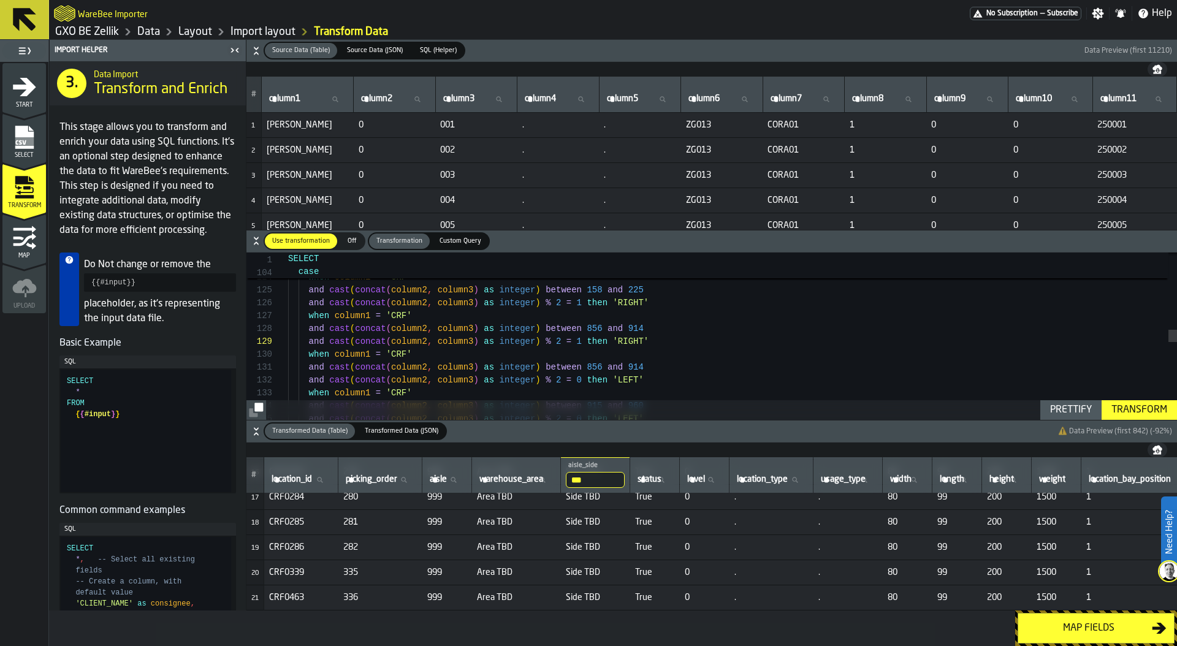
click at [1074, 631] on div "Map fields" at bounding box center [1088, 628] width 126 height 15
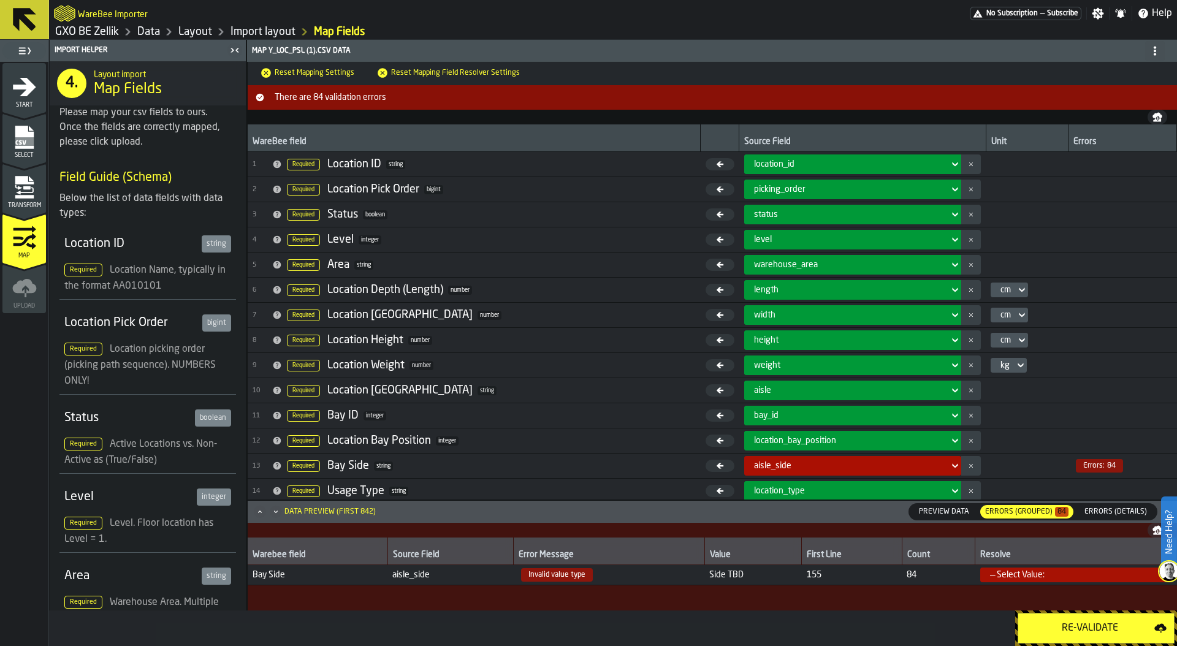
click at [1088, 628] on div "Re-Validate" at bounding box center [1089, 628] width 129 height 15
click at [1102, 517] on span "Errors (Details)" at bounding box center [1115, 511] width 72 height 11
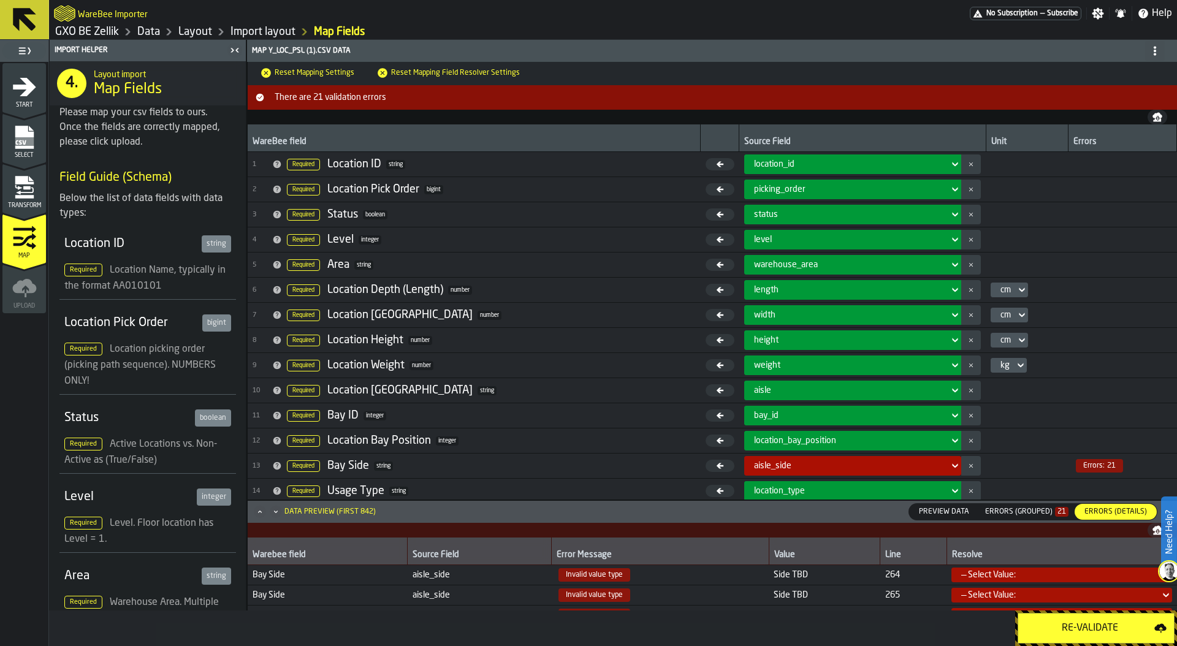
click at [1040, 514] on div "Errors (Grouped) 21" at bounding box center [1026, 511] width 83 height 9
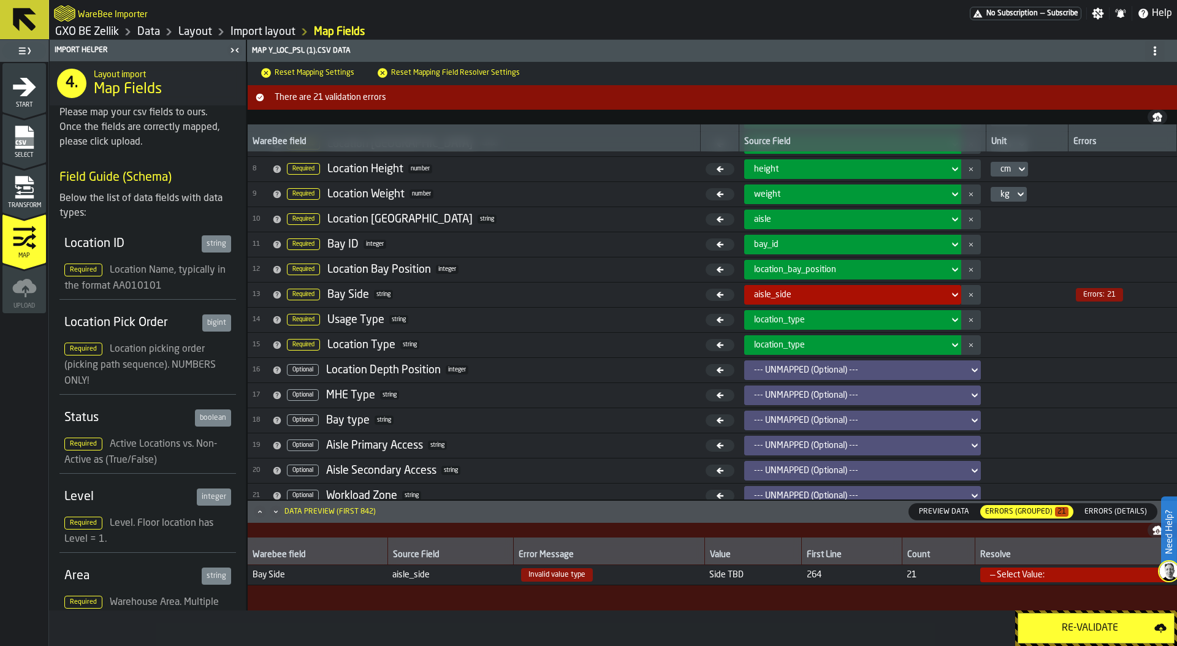
scroll to position [180, 0]
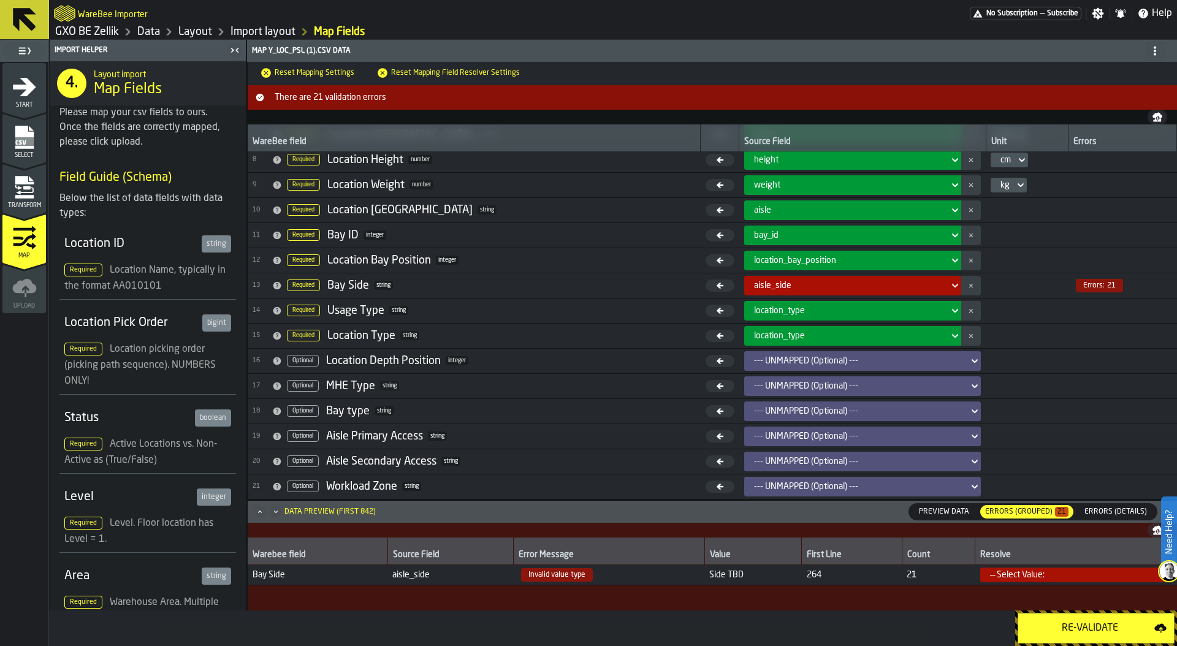
click at [1001, 578] on div "— Select Value:" at bounding box center [1072, 575] width 165 height 10
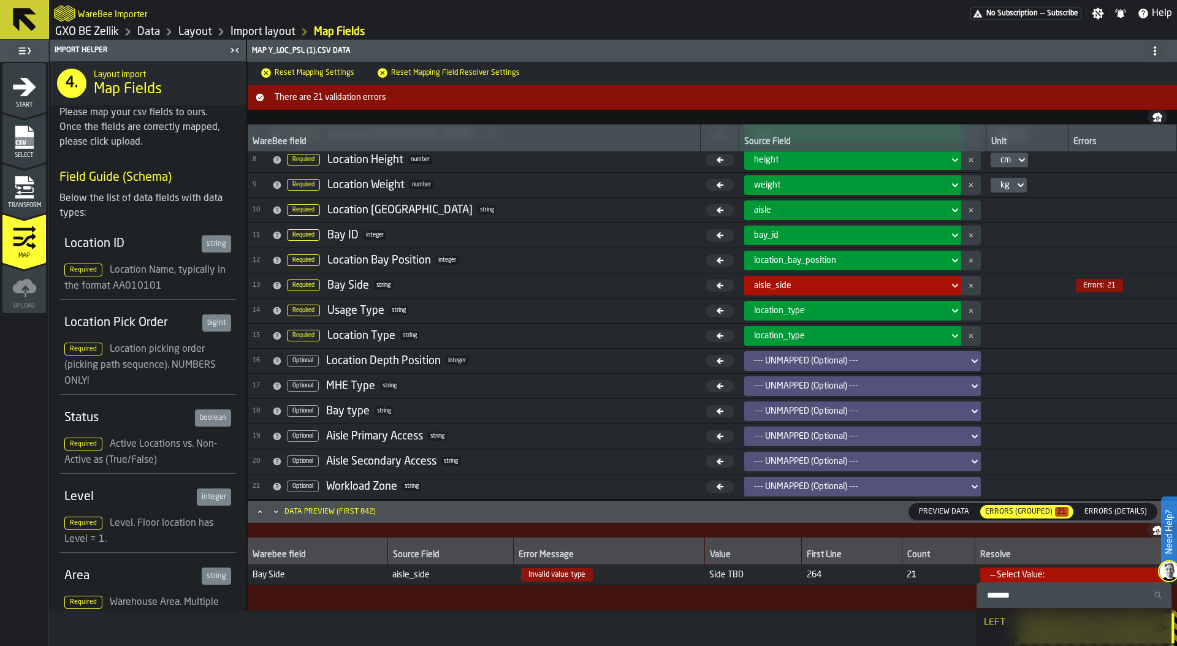
click at [998, 616] on div "LEFT" at bounding box center [1073, 622] width 181 height 15
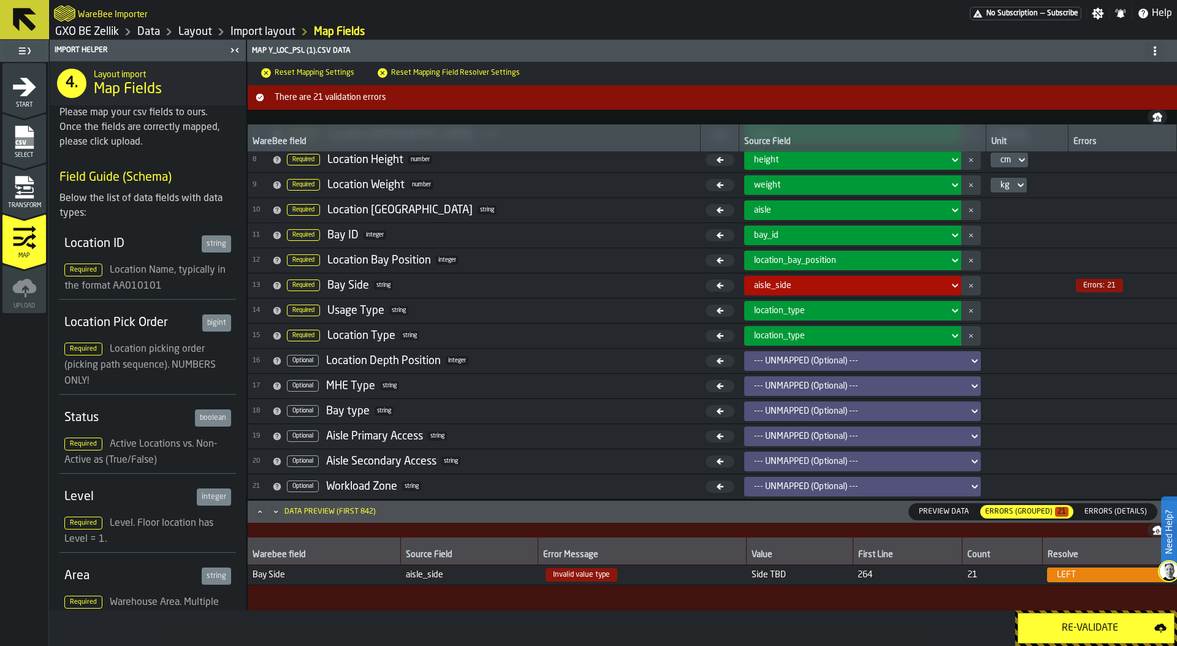
click at [1078, 631] on div "Re-Validate" at bounding box center [1089, 628] width 129 height 15
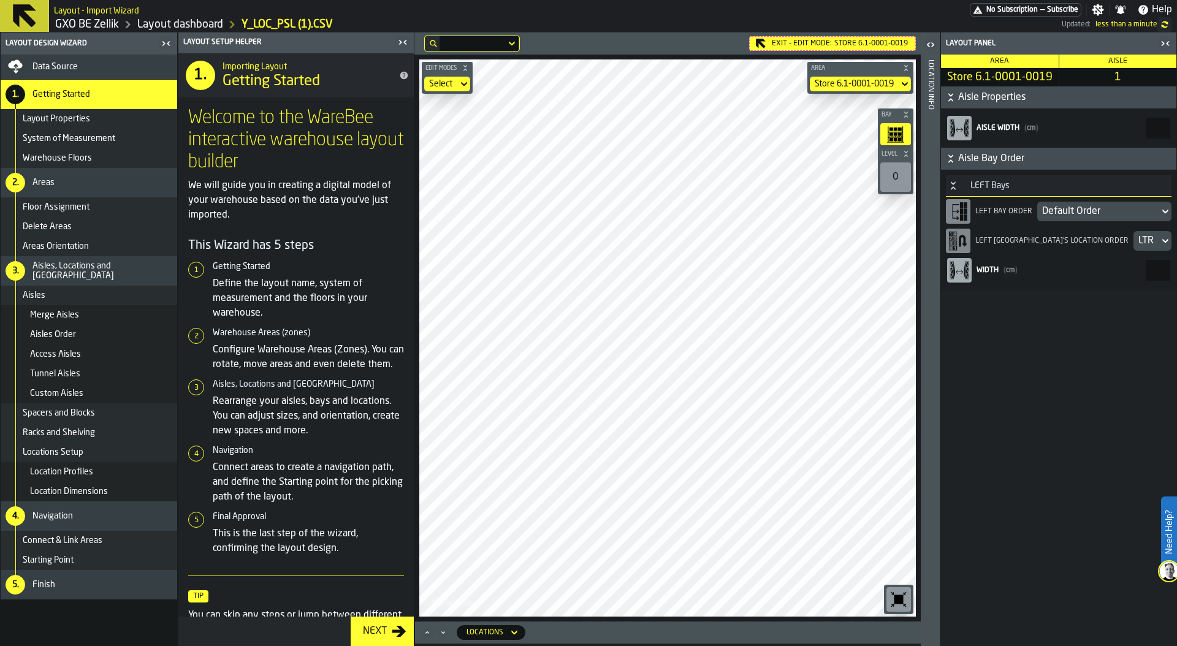
click at [877, 82] on div "Store 6.1-0001-0019" at bounding box center [853, 84] width 79 height 10
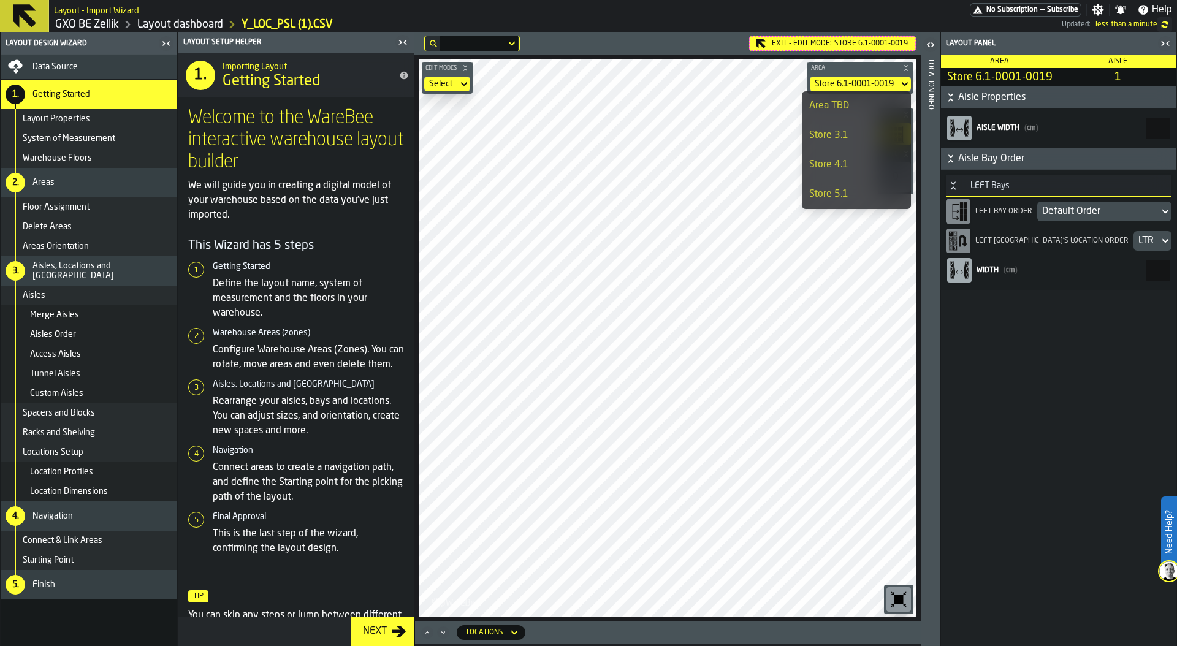
click at [810, 108] on div "Area TBD" at bounding box center [856, 106] width 94 height 15
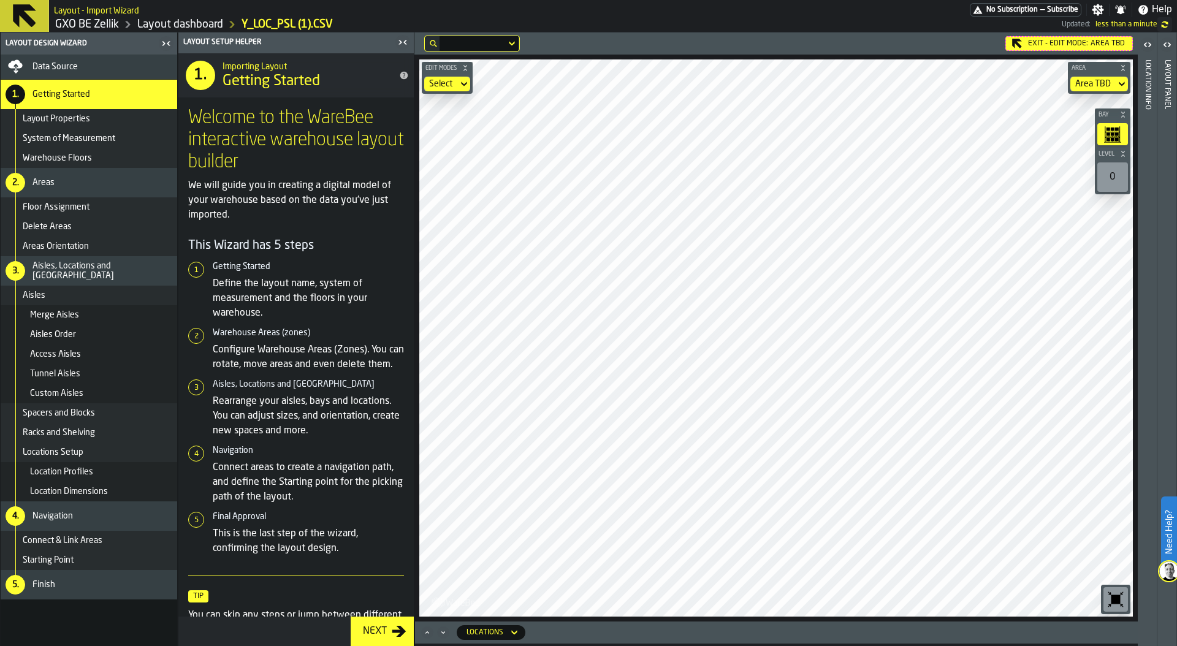
click at [1117, 589] on icon "button-toolbar-undefined" at bounding box center [1115, 599] width 20 height 20
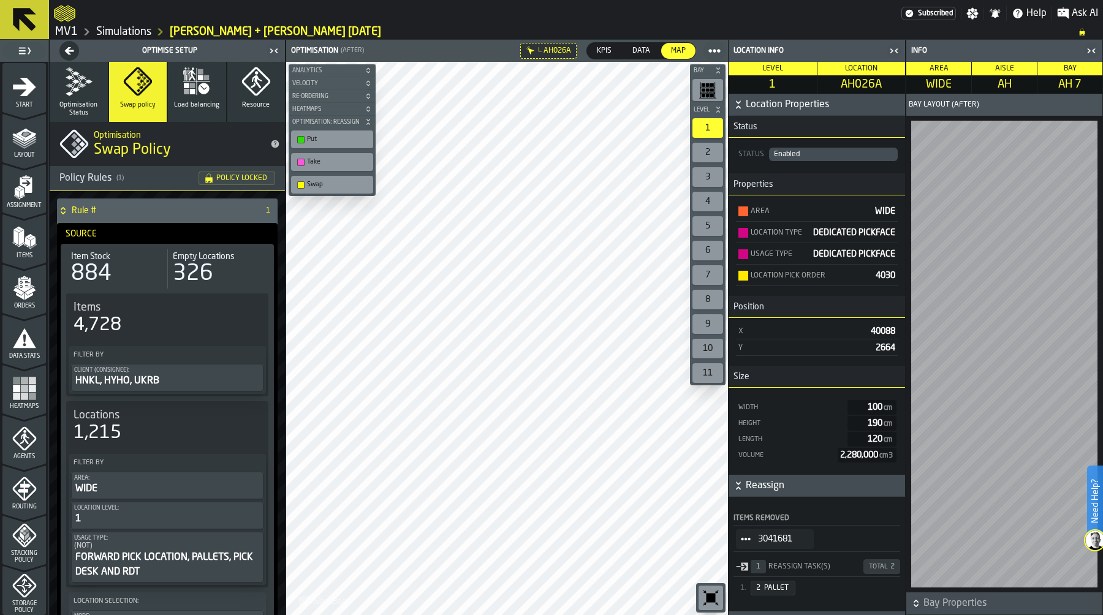
scroll to position [537, 0]
